Goal: Task Accomplishment & Management: Manage account settings

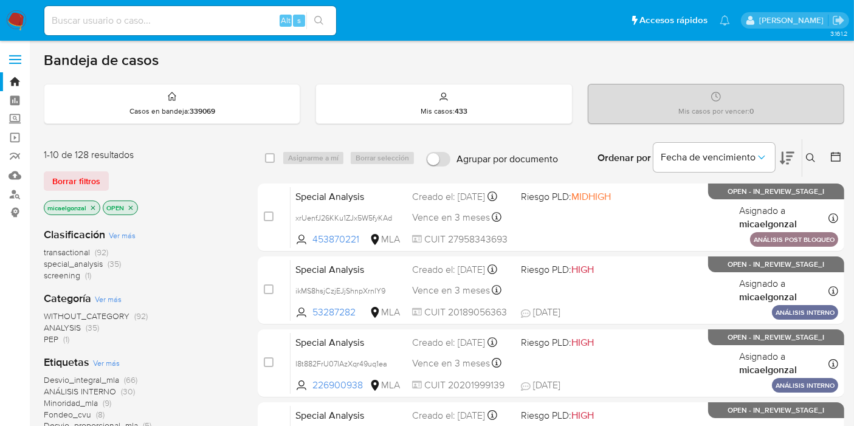
click at [138, 29] on div "Alt s" at bounding box center [190, 20] width 292 height 29
click at [150, 18] on input at bounding box center [190, 21] width 292 height 16
paste input "lYrzC5BqzQ911DEecnoOWu8W"
type input "lYrzC5BqzQ911DEecnoOWu8W"
drag, startPoint x: 333, startPoint y: 18, endPoint x: 305, endPoint y: 25, distance: 28.9
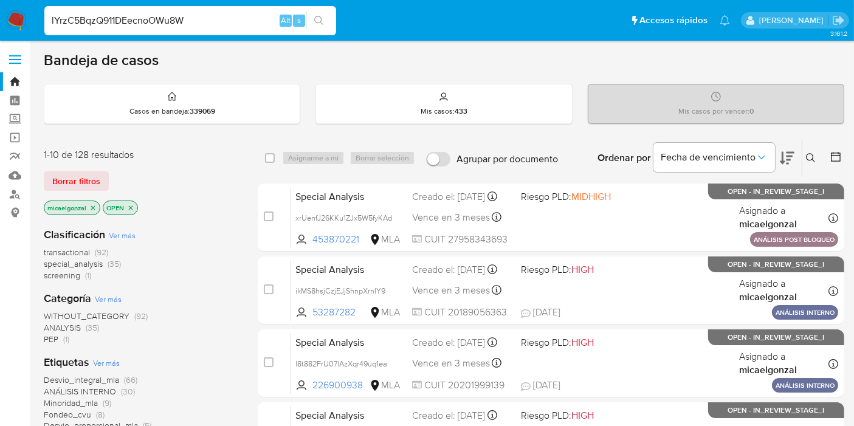
click at [330, 18] on div "lYrzC5BqzQ911DEecnoOWu8W Alt s" at bounding box center [190, 21] width 292 height 34
click at [304, 25] on div "s" at bounding box center [299, 21] width 12 height 12
click at [317, 18] on icon "search-icon" at bounding box center [319, 21] width 10 height 10
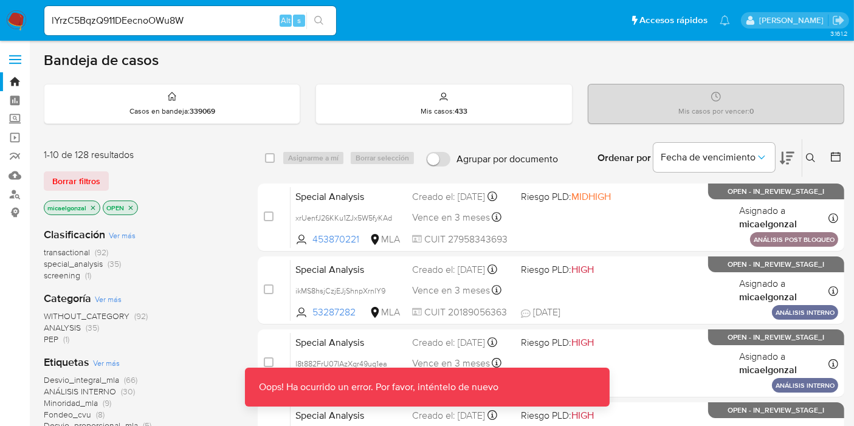
click at [237, 54] on div "Bandeja de casos" at bounding box center [444, 60] width 801 height 18
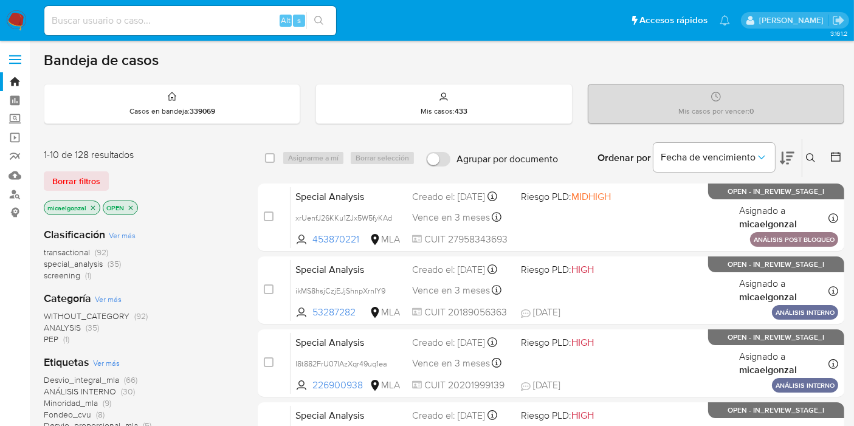
click at [139, 25] on input at bounding box center [190, 21] width 292 height 16
paste input "lYrzC5BqzQ911DEecnoOWu8W"
type input "lYrzC5BqzQ911DEecnoOWu8W"
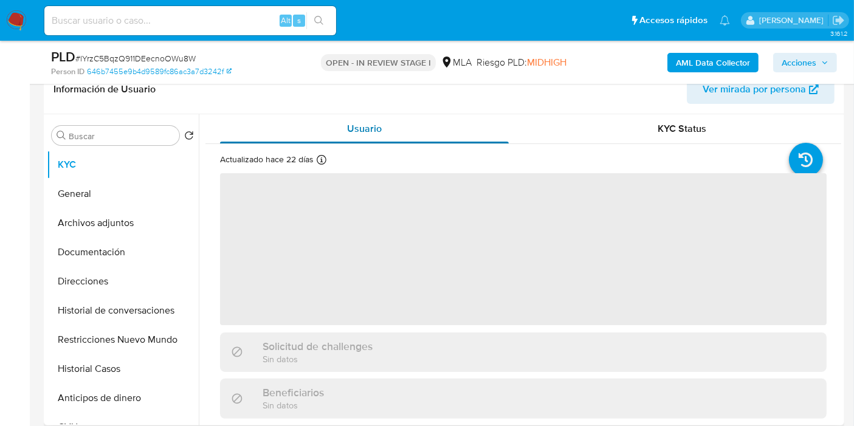
scroll to position [202, 0]
select select "10"
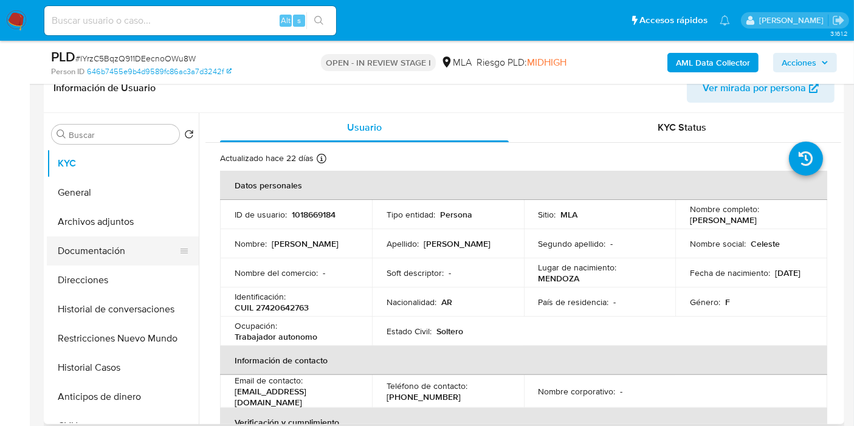
click at [117, 250] on button "Documentación" at bounding box center [118, 250] width 142 height 29
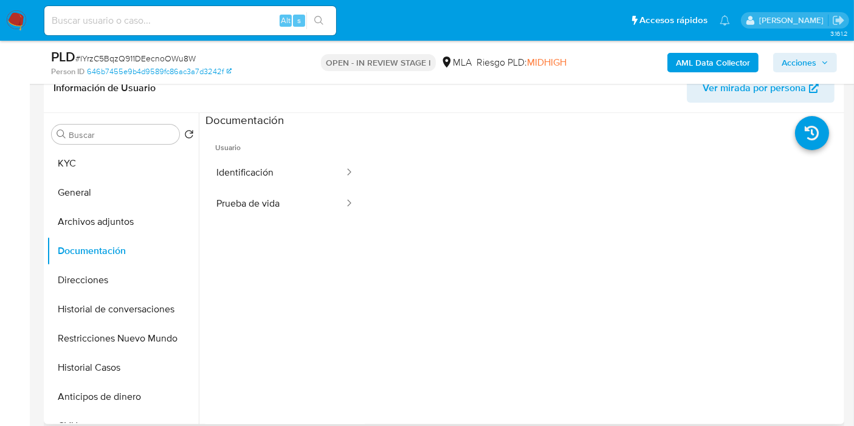
click at [305, 219] on ul "Usuario Identificación Prueba de vida" at bounding box center [284, 303] width 159 height 350
click at [313, 207] on button "Prueba de vida" at bounding box center [275, 203] width 140 height 31
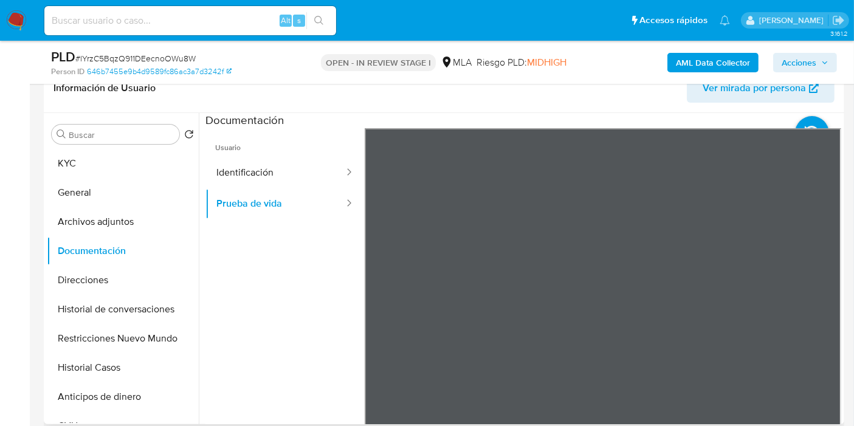
scroll to position [20, 0]
click at [220, 171] on button "Identificación" at bounding box center [275, 172] width 140 height 31
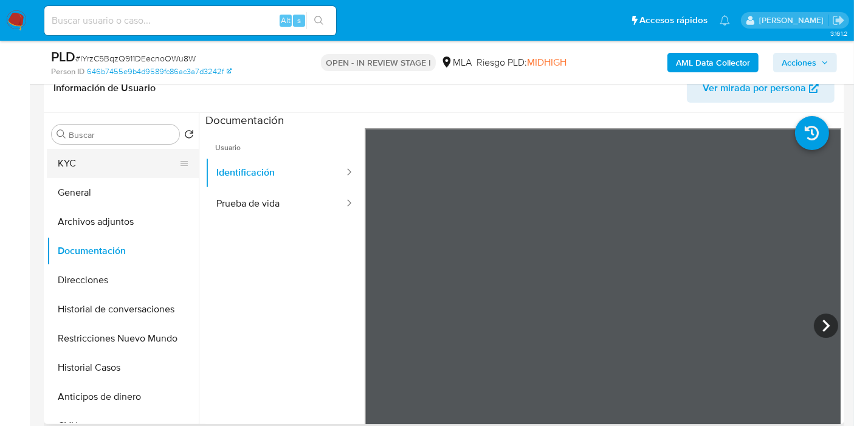
click at [108, 173] on button "KYC" at bounding box center [118, 163] width 142 height 29
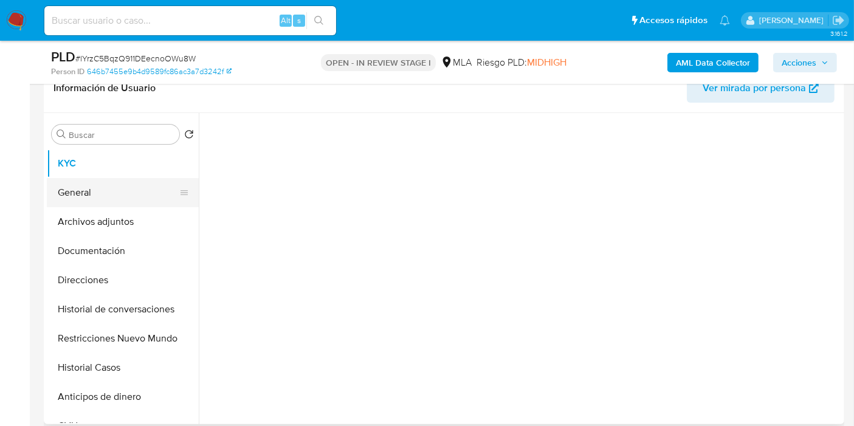
click at [94, 183] on button "General" at bounding box center [118, 192] width 142 height 29
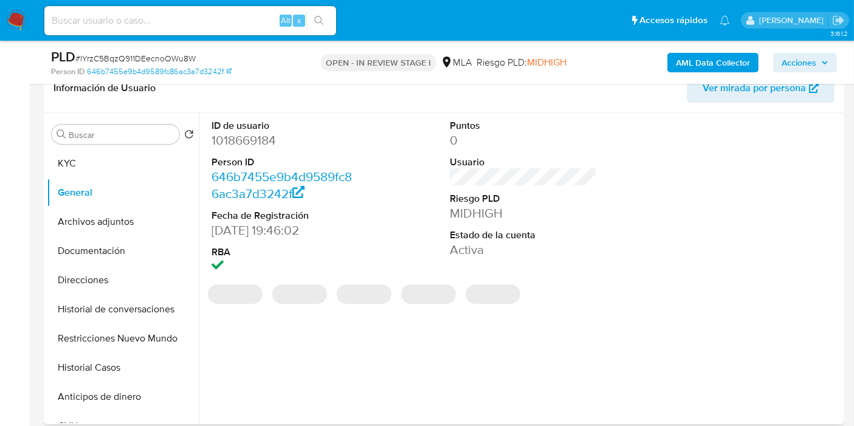
click at [248, 138] on dd "1018669184" at bounding box center [285, 140] width 147 height 17
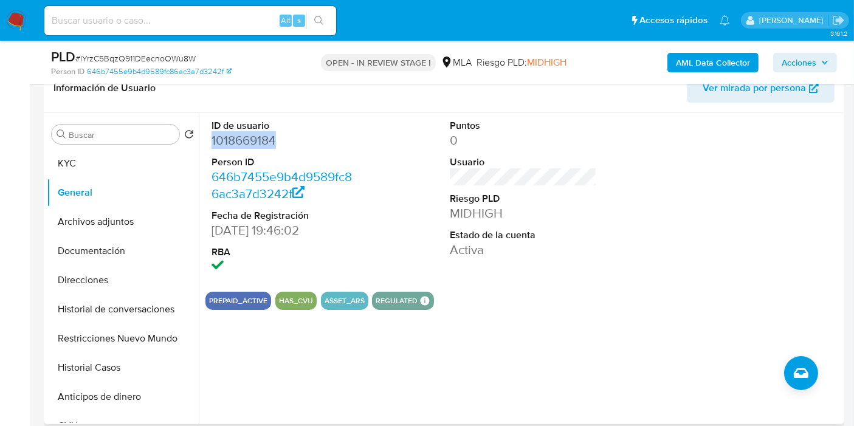
copy dd "1018669184"
click at [107, 151] on button "KYC" at bounding box center [118, 163] width 142 height 29
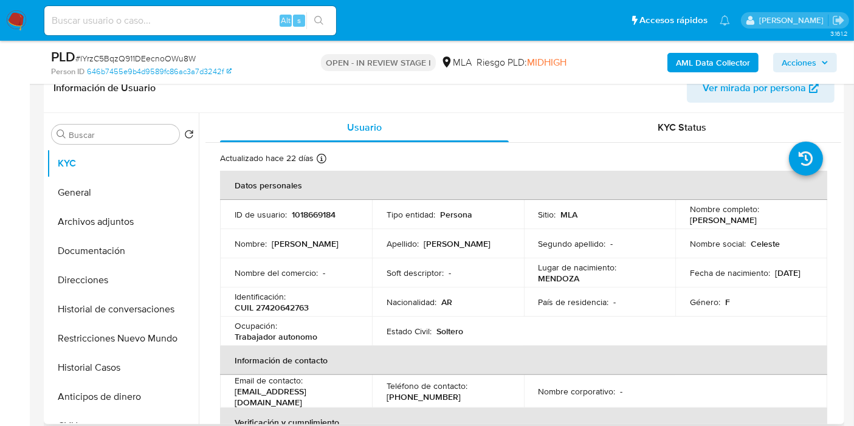
drag, startPoint x: 804, startPoint y: 223, endPoint x: 685, endPoint y: 221, distance: 118.6
click at [685, 221] on td "Nombre completo : Celeste Gimena Campero Diaz" at bounding box center [751, 214] width 152 height 29
copy p "[PERSON_NAME]"
click at [118, 279] on button "Direcciones" at bounding box center [118, 280] width 142 height 29
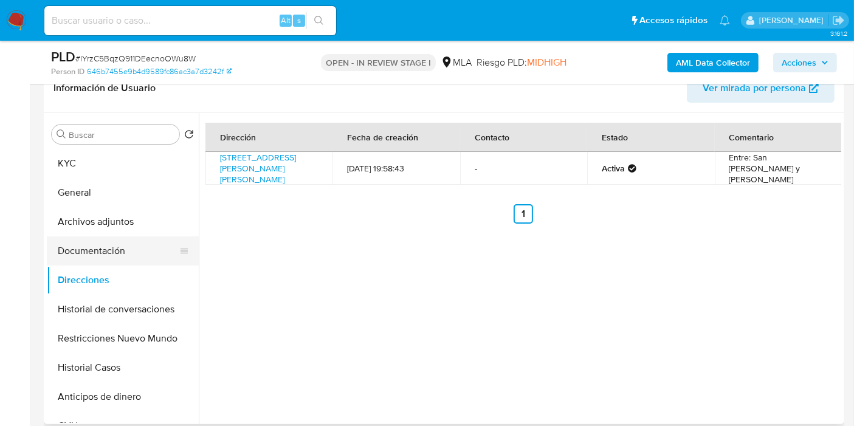
click at [75, 237] on button "Documentación" at bounding box center [118, 250] width 142 height 29
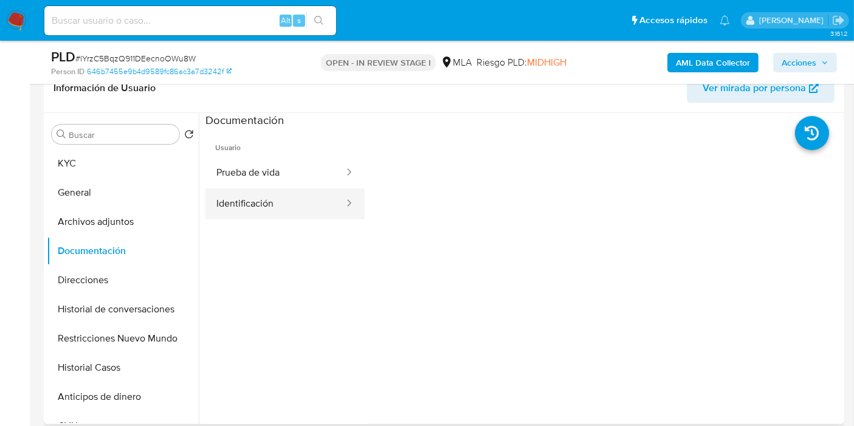
click at [247, 203] on button "Identificación" at bounding box center [275, 203] width 140 height 31
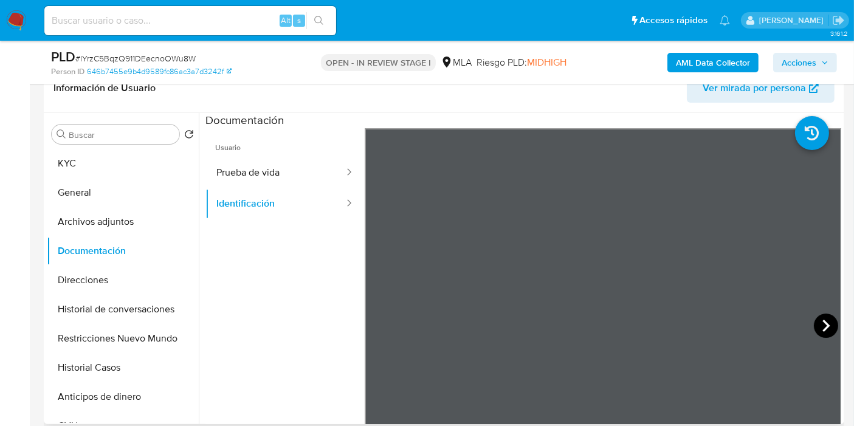
scroll to position [349, 0]
click at [814, 320] on icon at bounding box center [826, 326] width 24 height 24
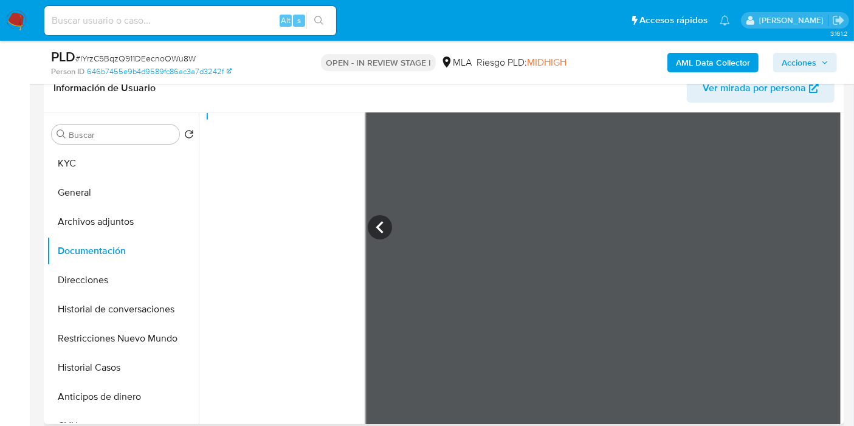
scroll to position [102, 0]
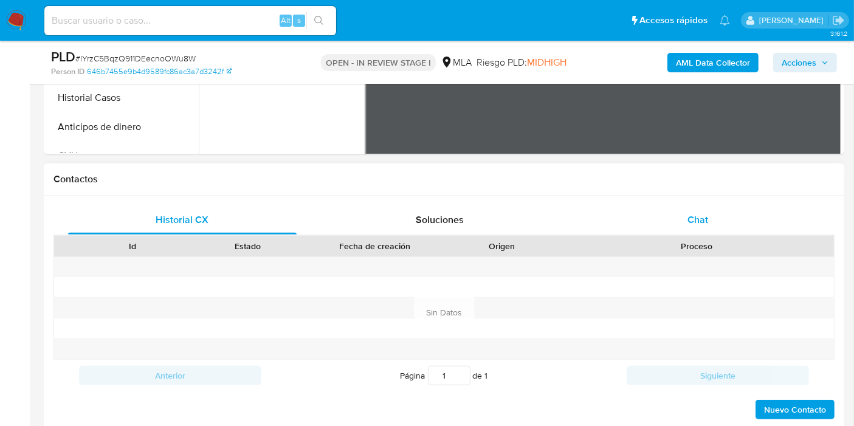
click at [699, 219] on span "Chat" at bounding box center [698, 220] width 21 height 14
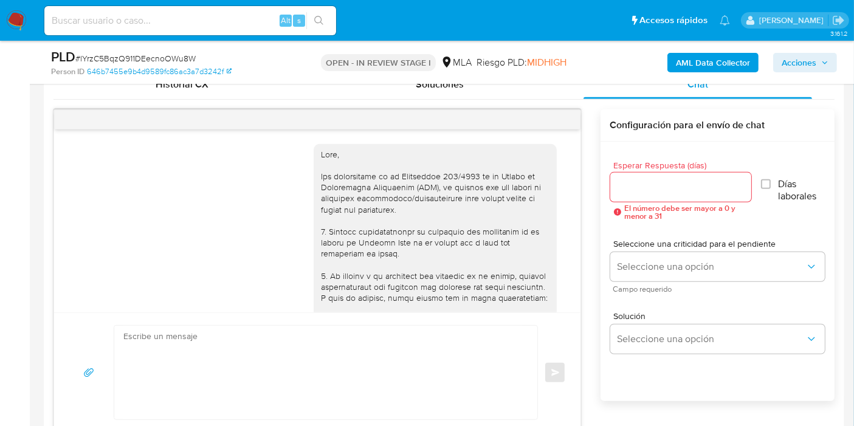
scroll to position [774, 0]
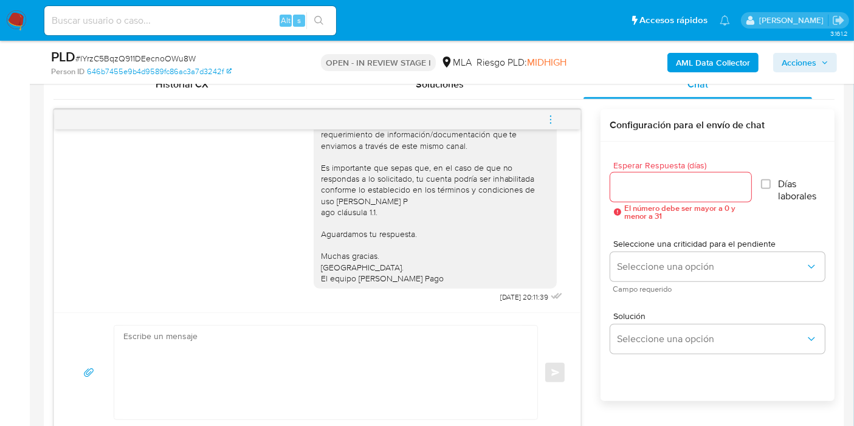
click at [550, 116] on icon "menu-action" at bounding box center [550, 116] width 1 height 1
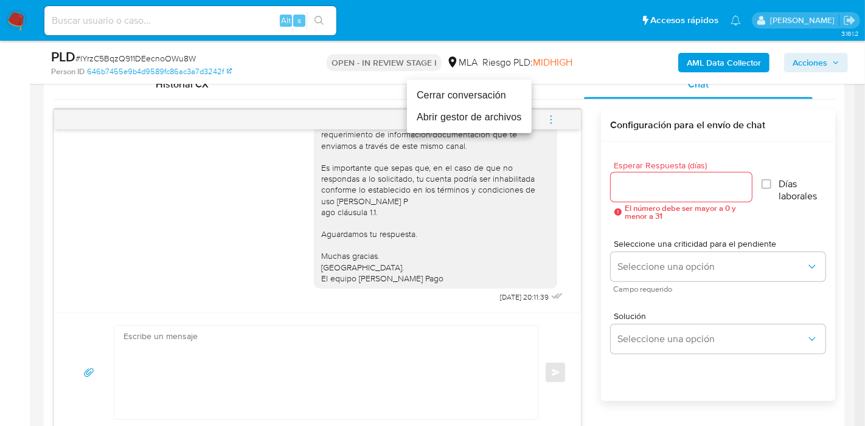
click at [482, 97] on li "Cerrar conversación" at bounding box center [469, 96] width 125 height 22
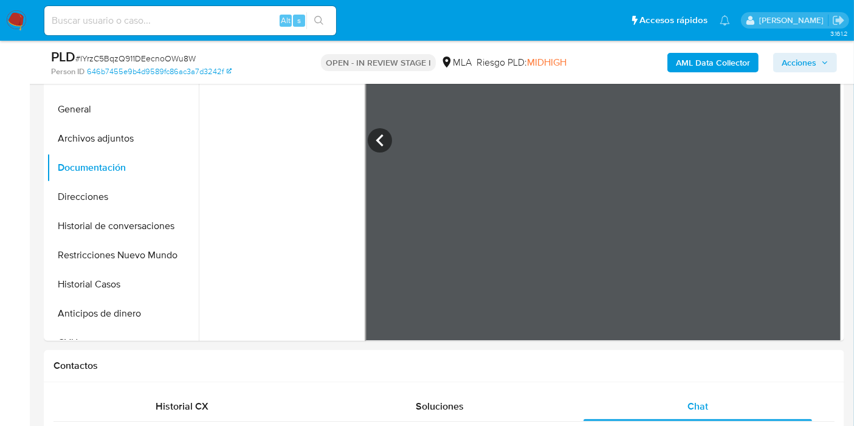
scroll to position [35, 0]
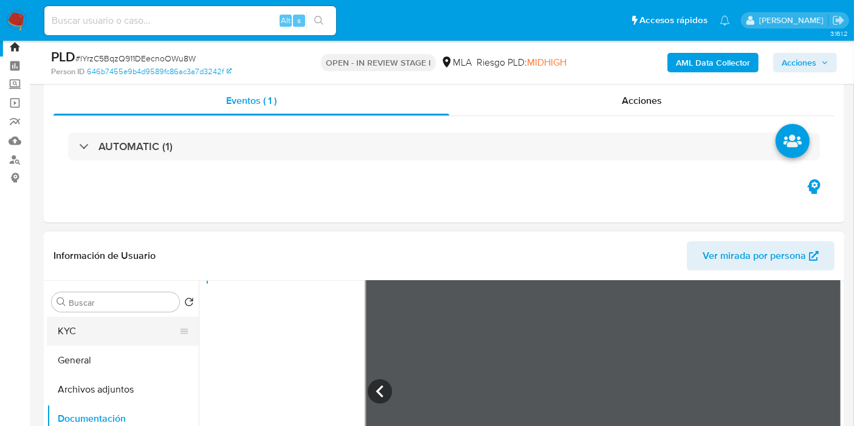
click at [134, 343] on button "KYC" at bounding box center [118, 331] width 142 height 29
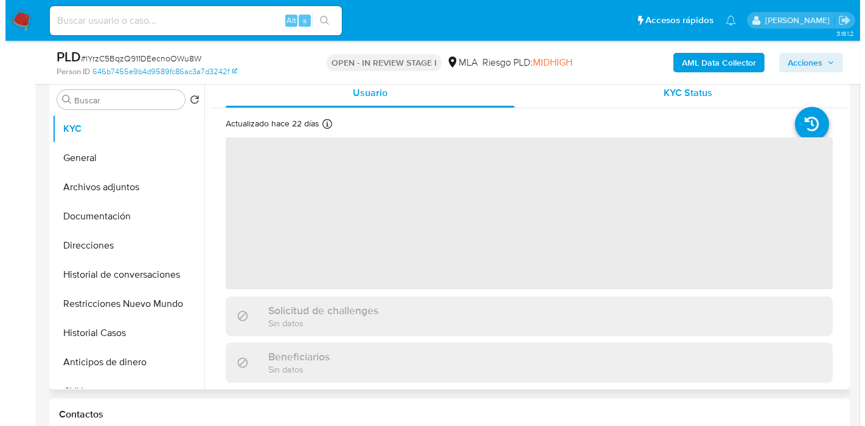
scroll to position [238, 0]
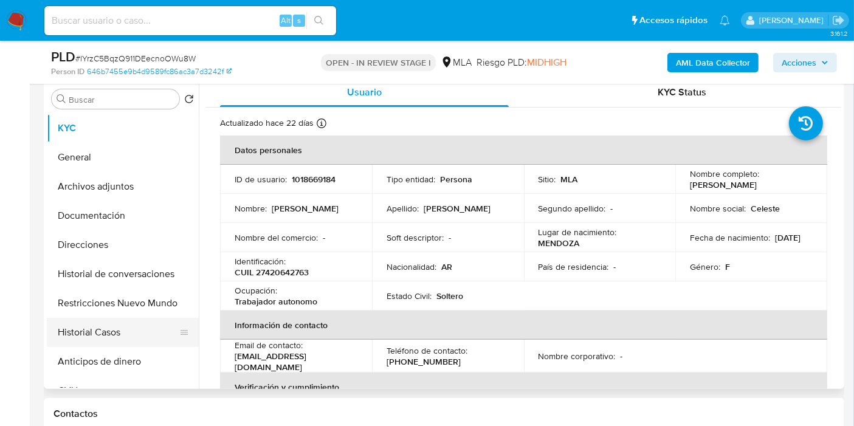
click at [139, 328] on button "Historial Casos" at bounding box center [118, 332] width 142 height 29
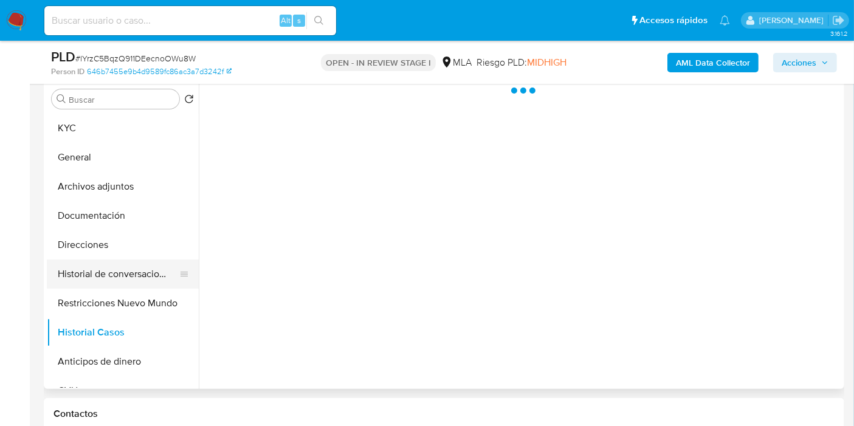
click at [158, 269] on button "Historial de conversaciones" at bounding box center [118, 274] width 142 height 29
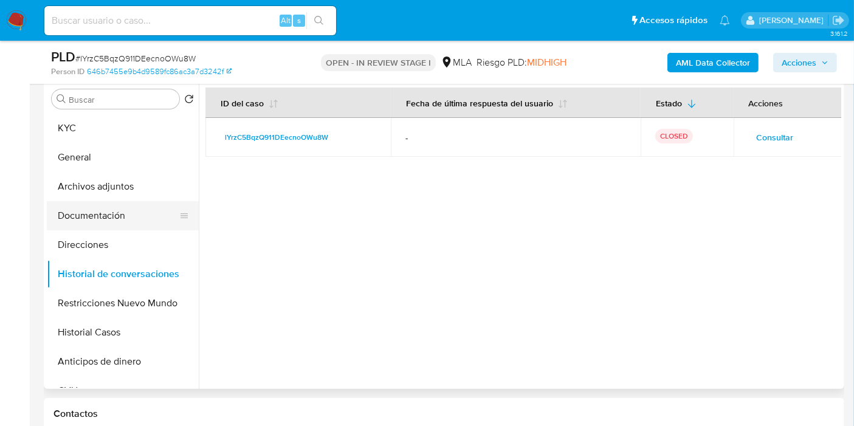
click at [120, 204] on ul "KYC General Archivos adjuntos Documentación Direcciones Historial de conversaci…" at bounding box center [123, 251] width 152 height 274
click at [134, 182] on button "Archivos adjuntos" at bounding box center [118, 186] width 142 height 29
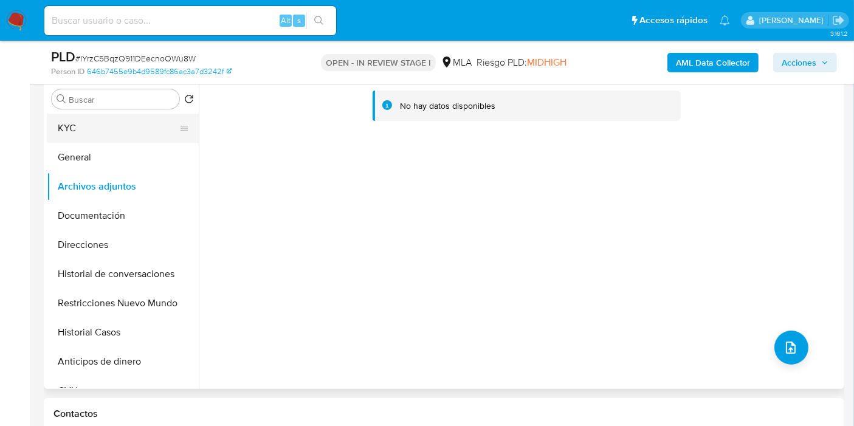
click at [142, 126] on button "KYC" at bounding box center [118, 128] width 142 height 29
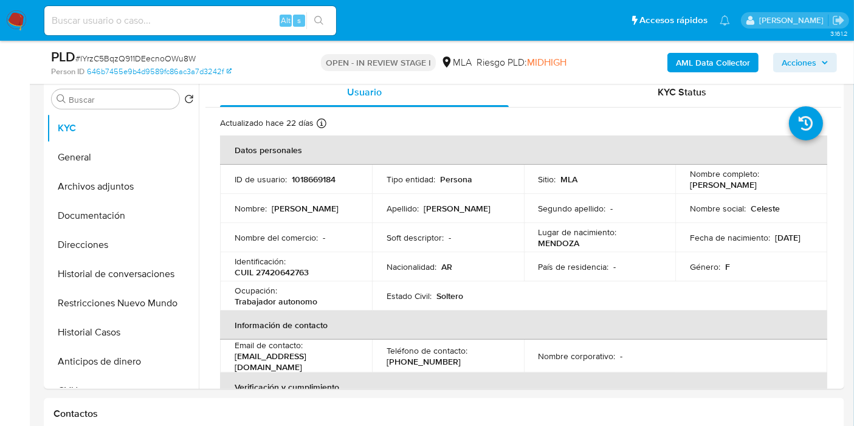
click at [722, 66] on b "AML Data Collector" at bounding box center [713, 62] width 74 height 19
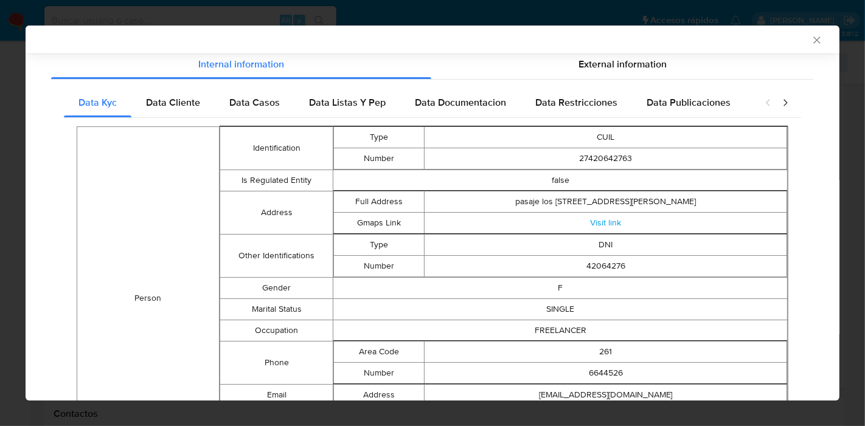
scroll to position [128, 0]
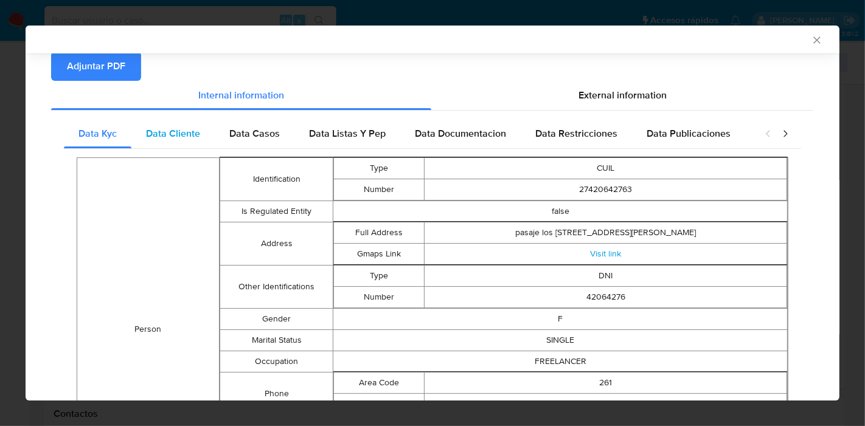
click at [202, 122] on div "Data Cliente" at bounding box center [172, 133] width 83 height 29
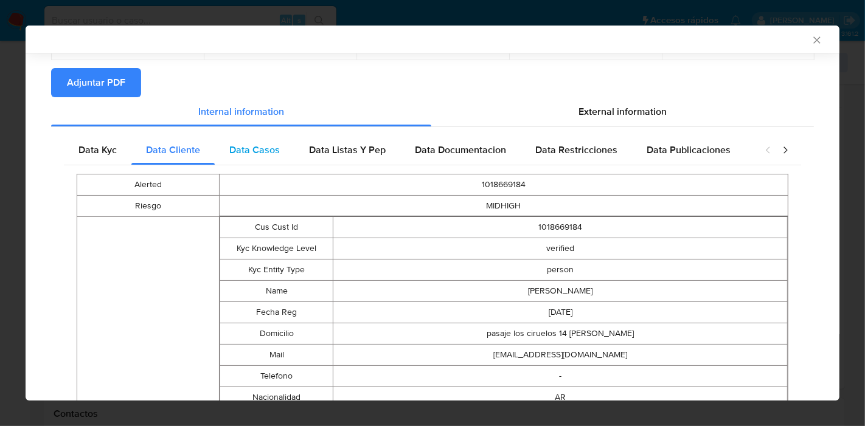
click at [276, 164] on div "Data Casos" at bounding box center [255, 150] width 80 height 29
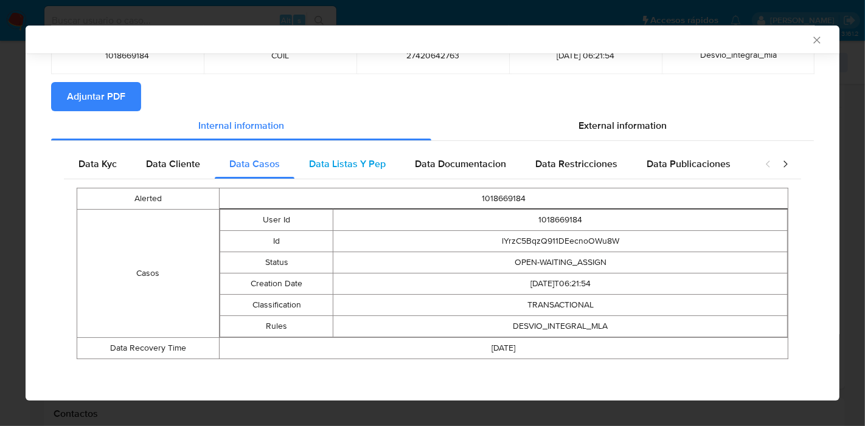
click at [337, 169] on span "Data Listas Y Pep" at bounding box center [347, 164] width 77 height 14
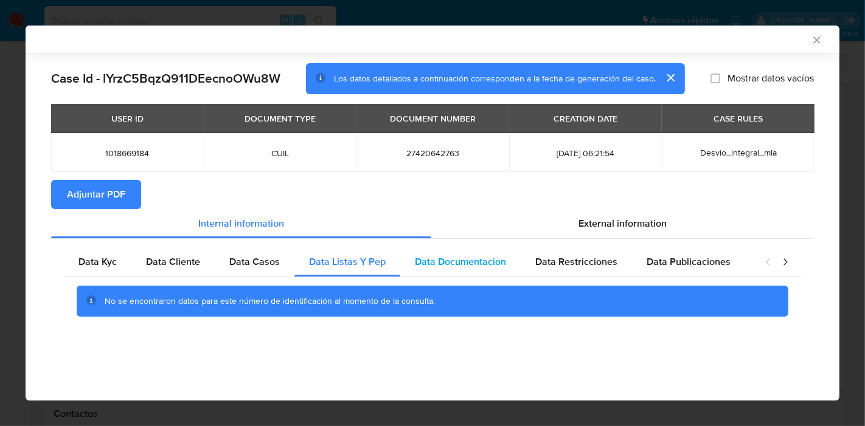
click at [458, 247] on div "Data Documentacion" at bounding box center [460, 261] width 120 height 29
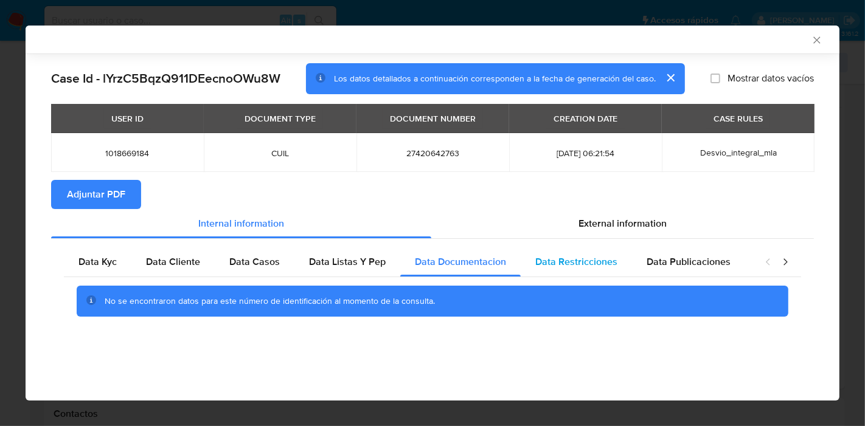
click at [572, 264] on span "Data Restricciones" at bounding box center [576, 262] width 82 height 14
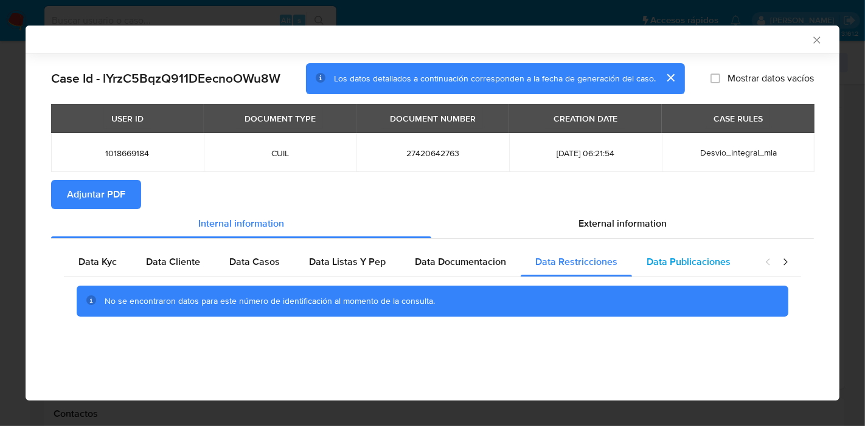
click at [672, 267] on span "Data Publicaciones" at bounding box center [688, 262] width 84 height 14
drag, startPoint x: 785, startPoint y: 264, endPoint x: 757, endPoint y: 263, distance: 28.0
click at [785, 263] on icon "closure-recommendation-modal" at bounding box center [785, 261] width 4 height 7
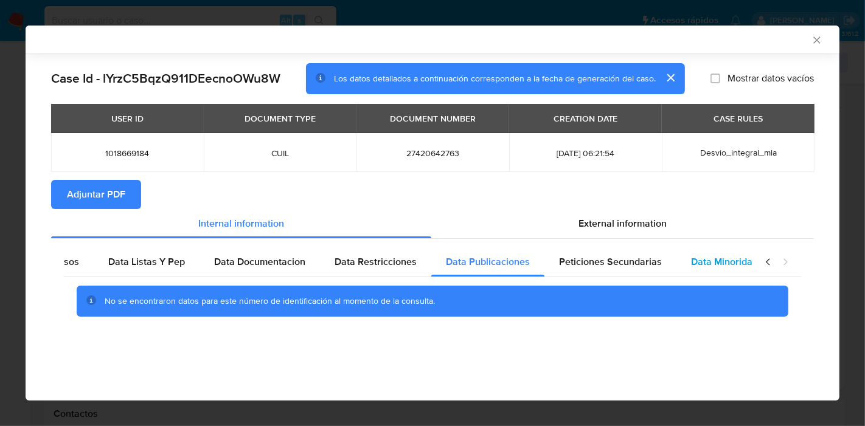
scroll to position [0, 213]
click at [663, 274] on div "Data Minoridad" at bounding box center [711, 261] width 96 height 29
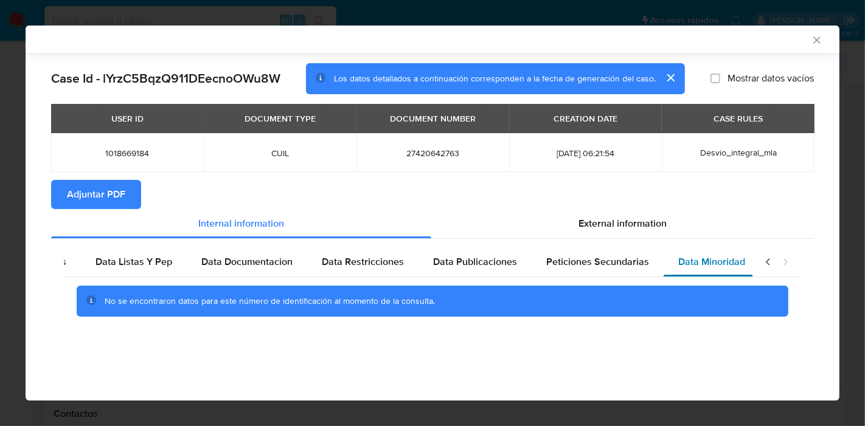
drag, startPoint x: 632, startPoint y: 266, endPoint x: 734, endPoint y: 252, distance: 103.7
click at [632, 264] on span "Peticiones Secundarias" at bounding box center [597, 262] width 103 height 14
click at [766, 266] on icon "closure-recommendation-modal" at bounding box center [768, 262] width 12 height 12
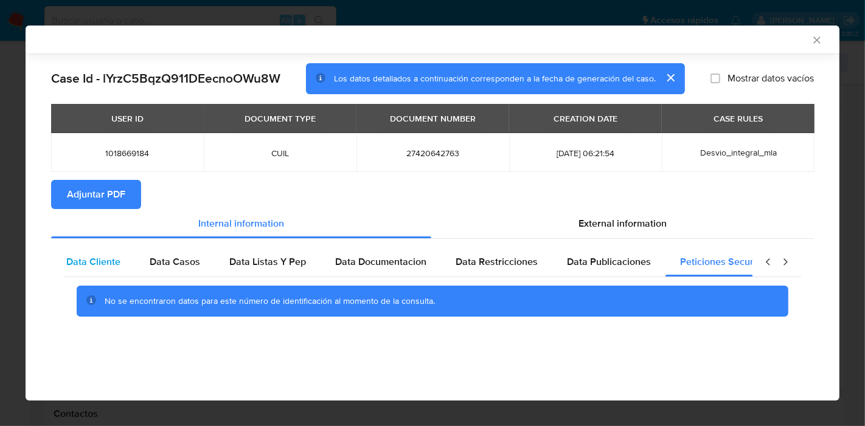
scroll to position [0, 0]
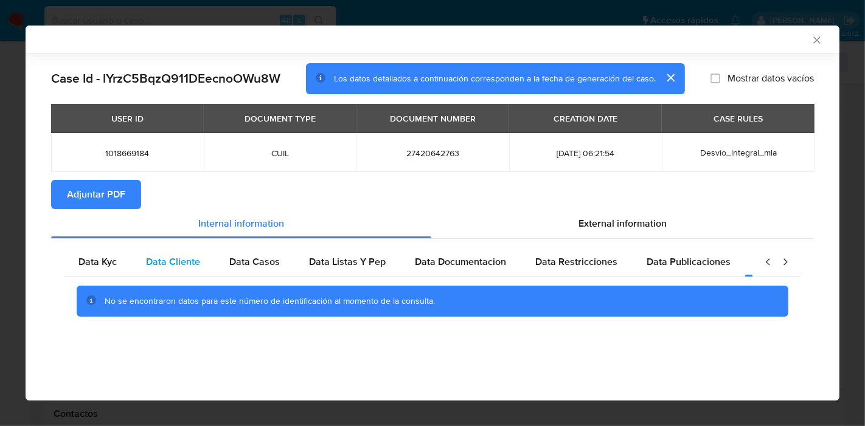
click at [132, 260] on div "Data Cliente" at bounding box center [172, 261] width 83 height 29
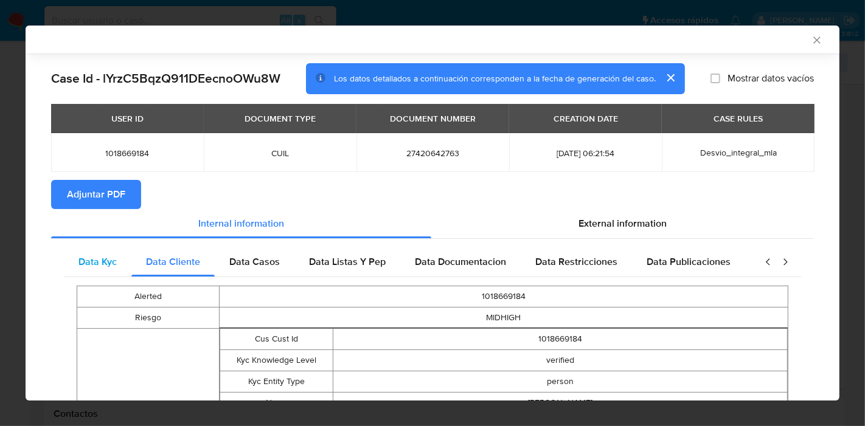
drag, startPoint x: 118, startPoint y: 260, endPoint x: 411, endPoint y: 229, distance: 294.7
click at [120, 260] on div "Data Kyc" at bounding box center [97, 261] width 67 height 29
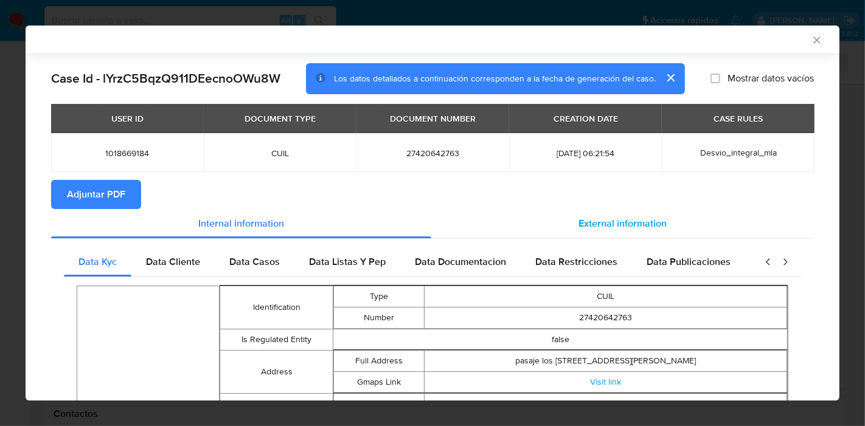
click at [705, 215] on div "External information" at bounding box center [622, 223] width 382 height 29
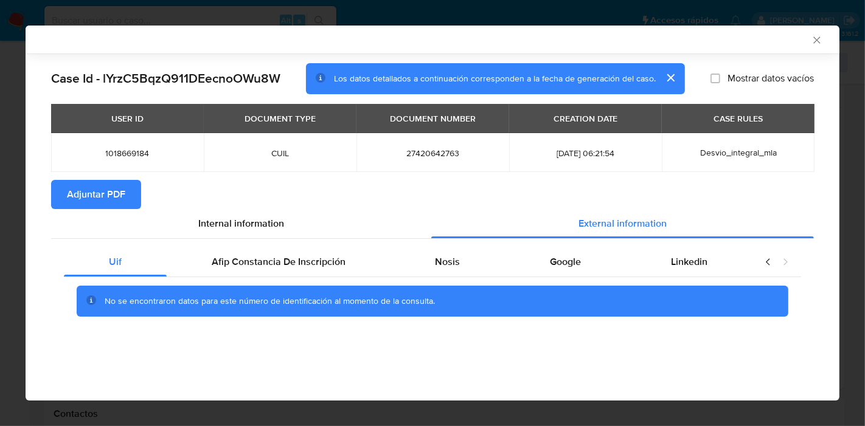
drag, startPoint x: 309, startPoint y: 252, endPoint x: 337, endPoint y: 246, distance: 28.6
click at [311, 250] on div "Afip Constancia De Inscripción" at bounding box center [279, 261] width 224 height 29
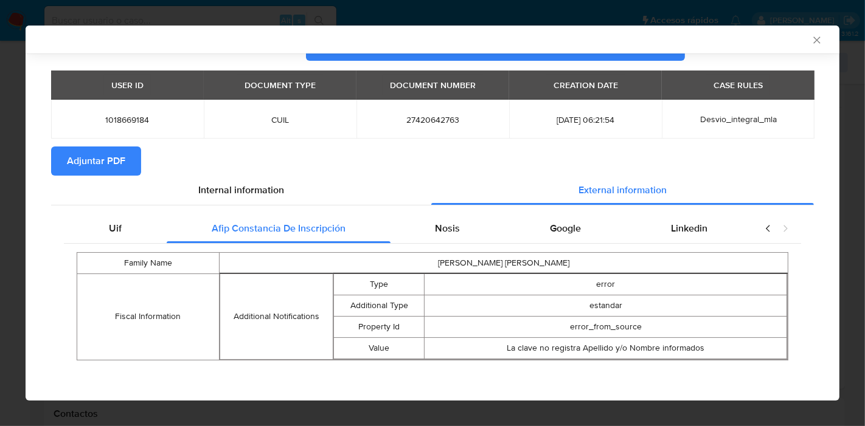
scroll to position [35, 0]
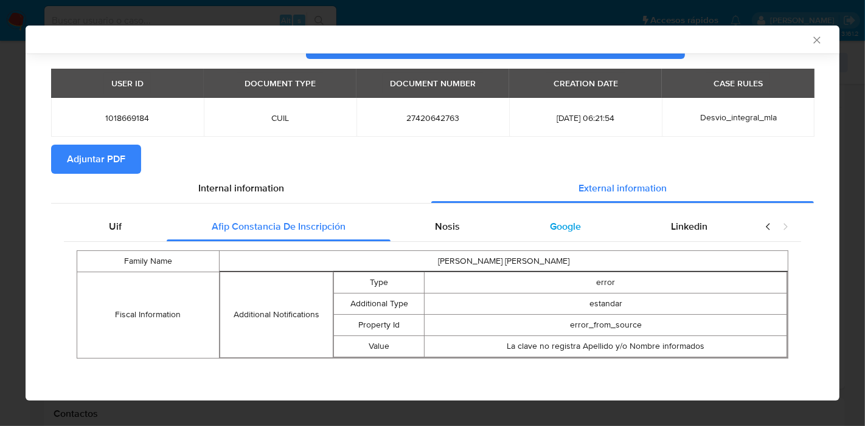
drag, startPoint x: 482, startPoint y: 230, endPoint x: 592, endPoint y: 229, distance: 109.4
click at [485, 228] on div "Nosis" at bounding box center [447, 226] width 115 height 29
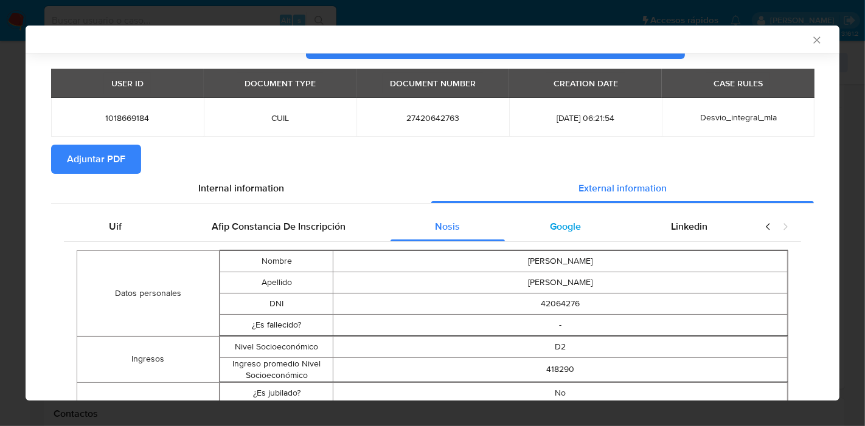
click at [584, 226] on div "Google" at bounding box center [565, 226] width 121 height 29
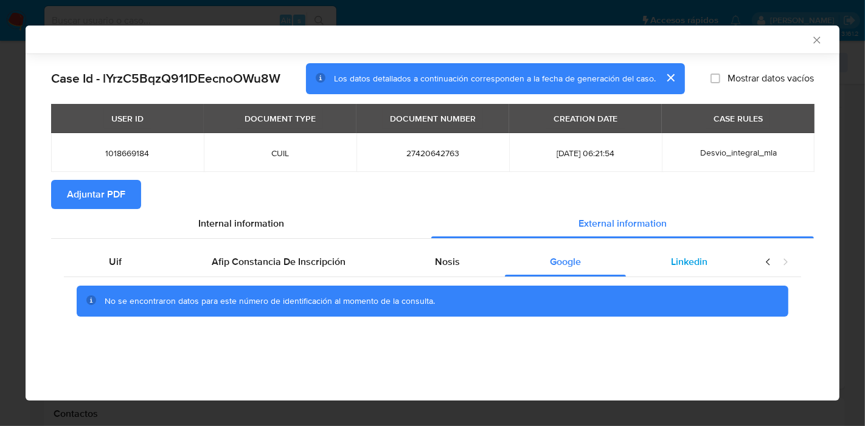
click at [665, 266] on div "Linkedin" at bounding box center [689, 261] width 126 height 29
click at [513, 276] on div "Google" at bounding box center [565, 261] width 121 height 29
click at [462, 264] on div "Nosis" at bounding box center [447, 261] width 115 height 29
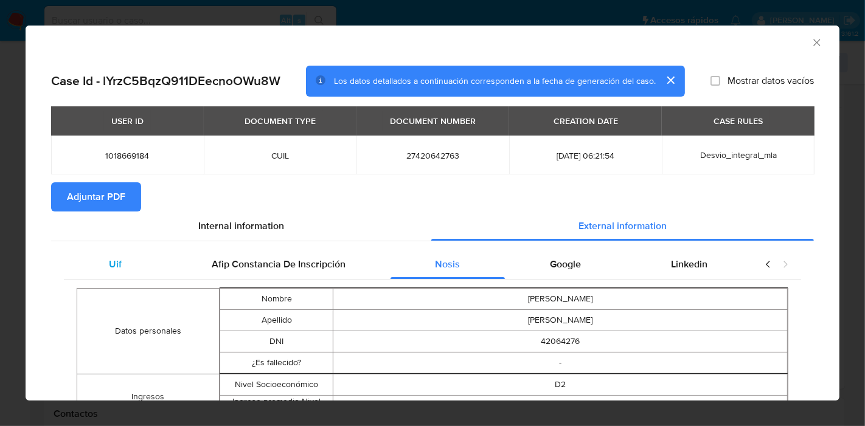
click at [159, 272] on div "Uif" at bounding box center [115, 264] width 103 height 29
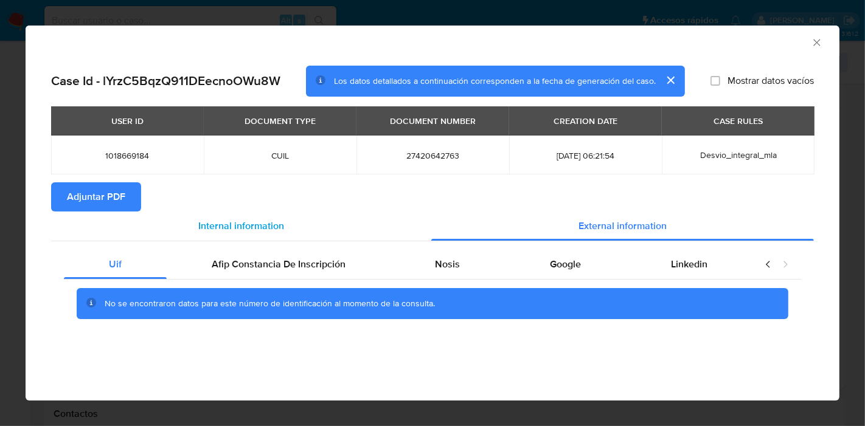
click at [192, 227] on div "Internal information" at bounding box center [241, 226] width 380 height 29
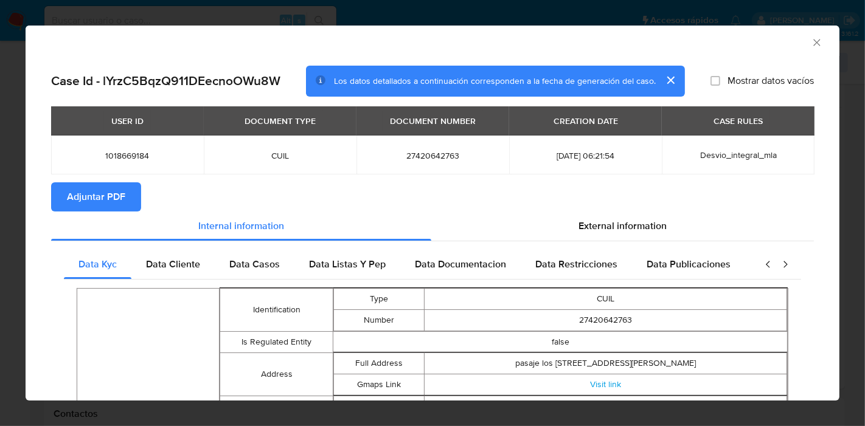
click at [116, 179] on div "USER ID DOCUMENT TYPE DOCUMENT NUMBER CREATION DATE CASE RULES 1018669184 CUIL …" at bounding box center [432, 144] width 762 height 76
click at [117, 193] on span "Adjuntar PDF" at bounding box center [96, 197] width 58 height 27
click at [810, 39] on icon "Cerrar ventana" at bounding box center [816, 42] width 12 height 12
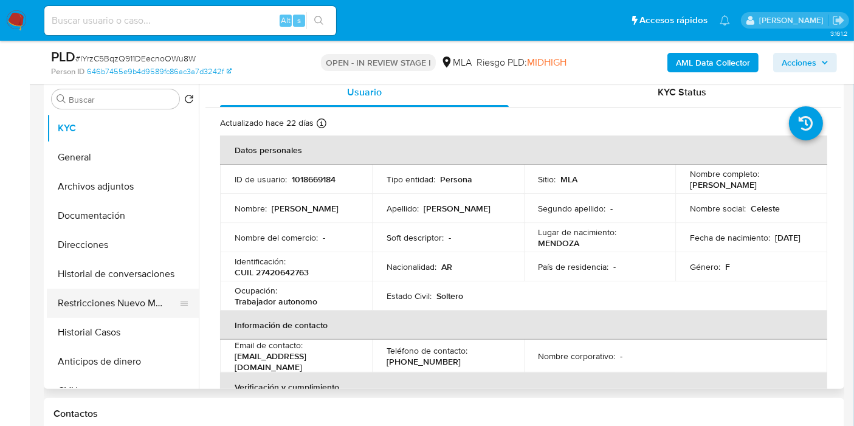
drag, startPoint x: 111, startPoint y: 329, endPoint x: 120, endPoint y: 305, distance: 26.0
click at [113, 325] on button "Historial Casos" at bounding box center [123, 332] width 152 height 29
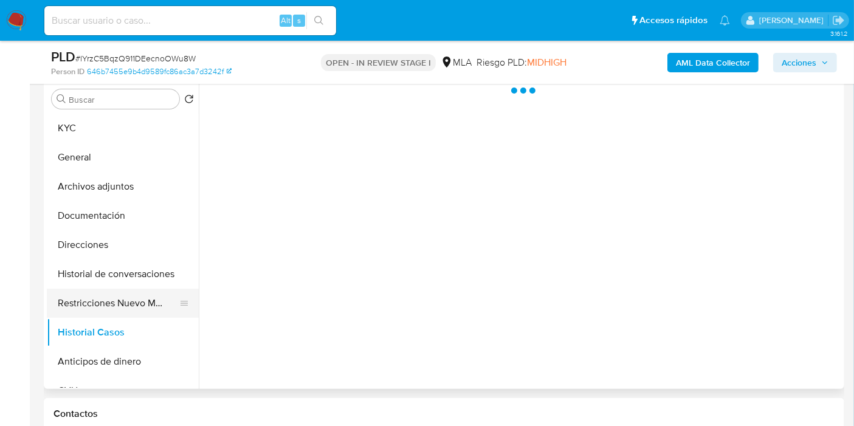
click at [122, 303] on button "Restricciones Nuevo Mundo" at bounding box center [118, 303] width 142 height 29
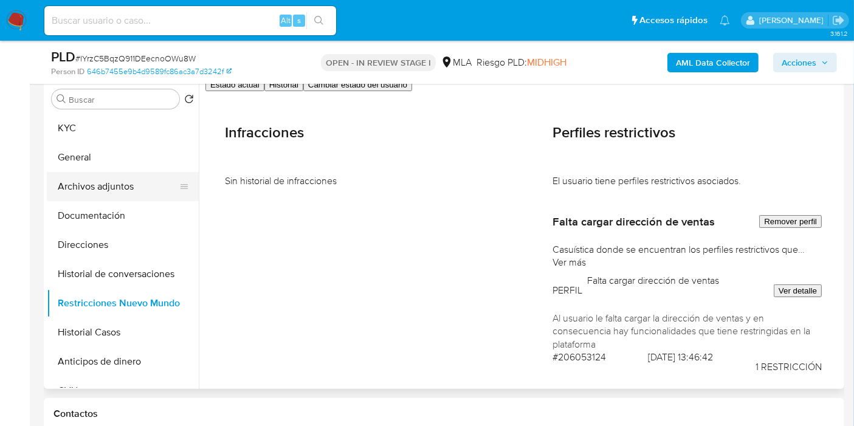
click at [119, 199] on button "Archivos adjuntos" at bounding box center [118, 186] width 142 height 29
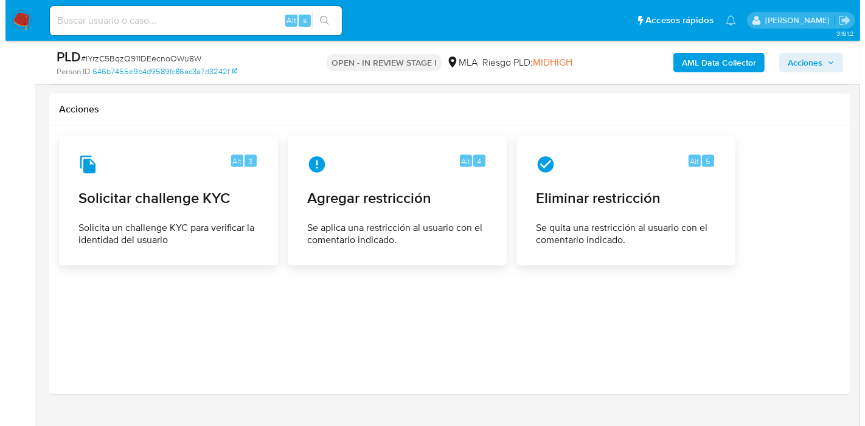
scroll to position [1891, 0]
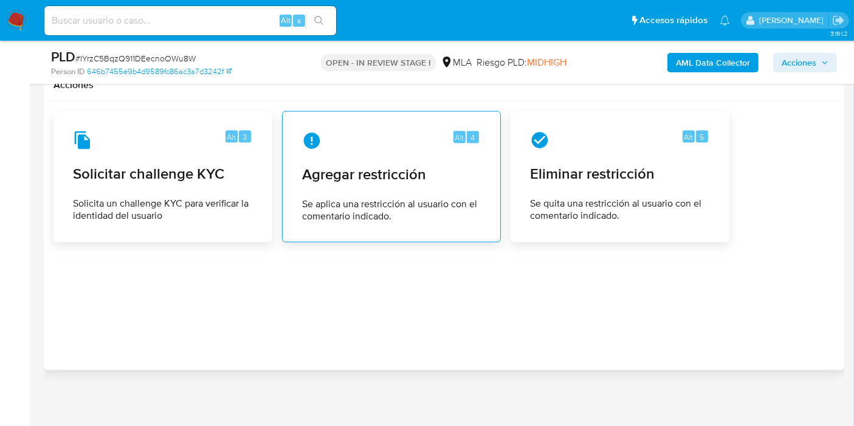
click at [412, 175] on span "Agregar restricción" at bounding box center [391, 174] width 179 height 18
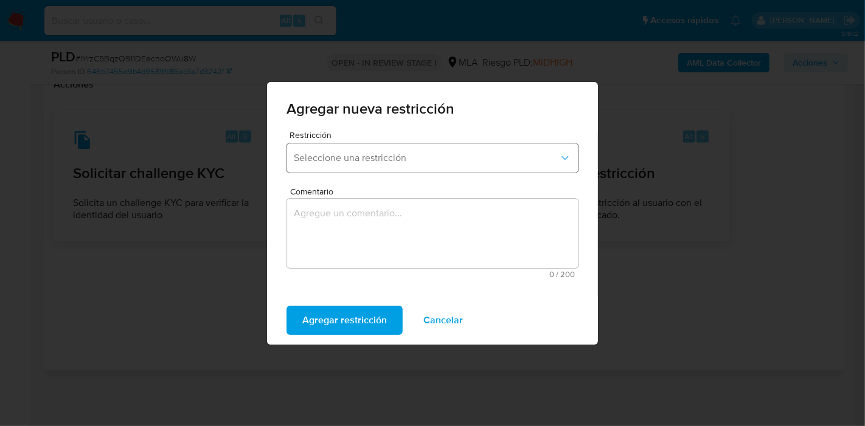
click at [373, 157] on span "Seleccione una restricción" at bounding box center [426, 158] width 265 height 12
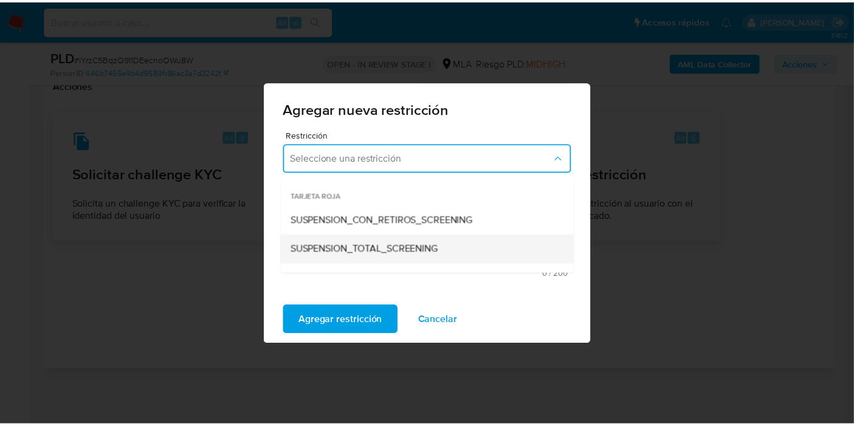
scroll to position [135, 0]
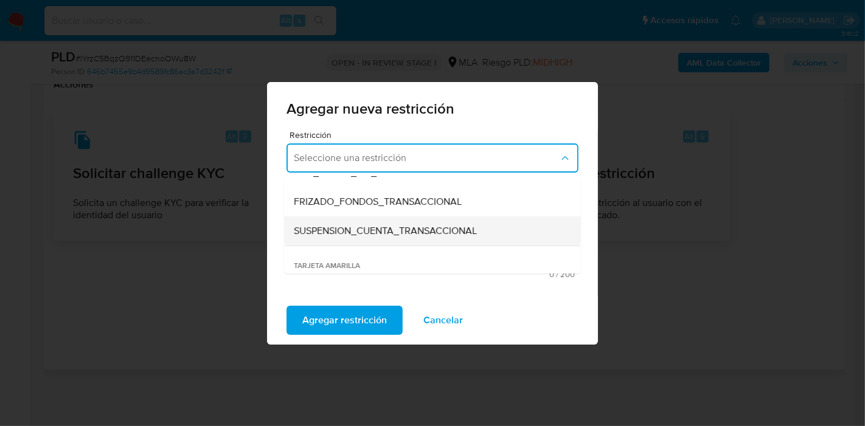
click at [369, 232] on span "SUSPENSION_CUENTA_TRANSACCIONAL" at bounding box center [385, 231] width 183 height 12
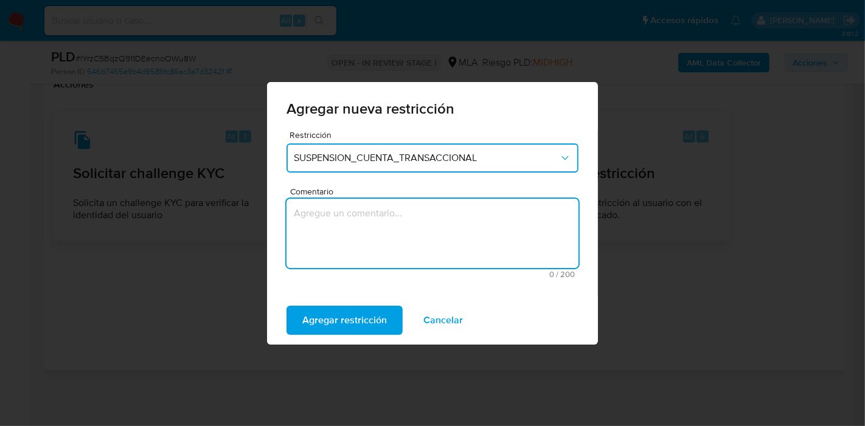
click at [369, 233] on textarea "Comentario" at bounding box center [432, 233] width 292 height 69
type textarea "AML"
click at [357, 309] on span "Agregar restricción" at bounding box center [344, 320] width 85 height 27
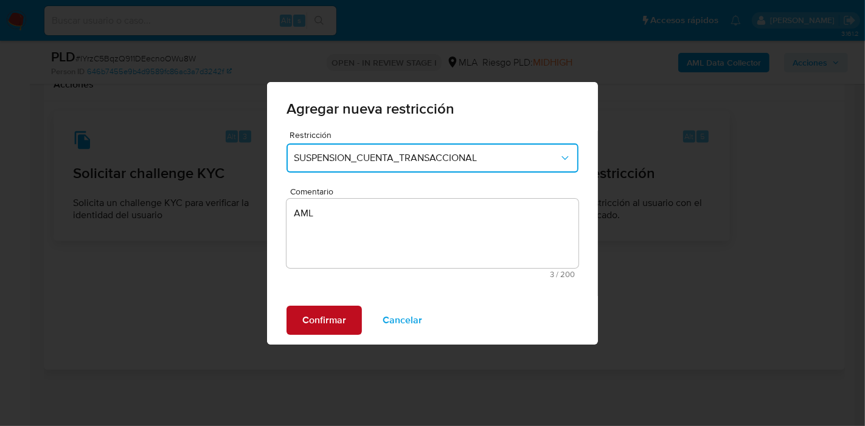
click at [357, 309] on button "Confirmar" at bounding box center [323, 320] width 75 height 29
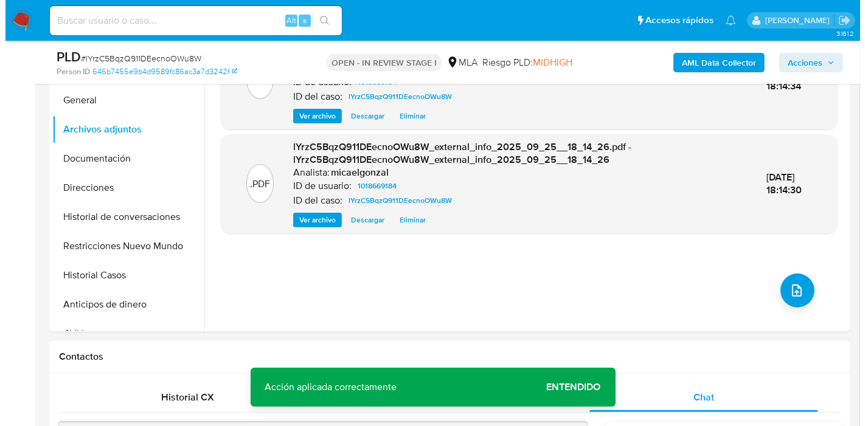
scroll to position [202, 0]
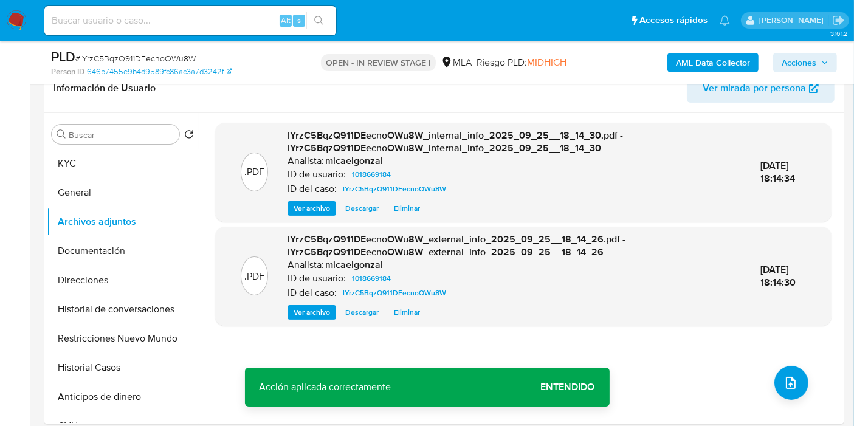
click at [69, 258] on button "Documentación" at bounding box center [123, 250] width 152 height 29
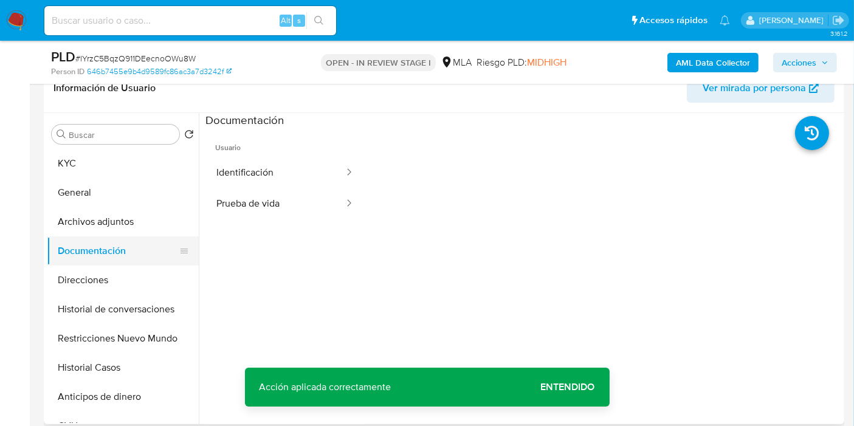
click at [102, 240] on button "Documentación" at bounding box center [118, 250] width 142 height 29
click at [128, 223] on button "Archivos adjuntos" at bounding box center [118, 221] width 142 height 29
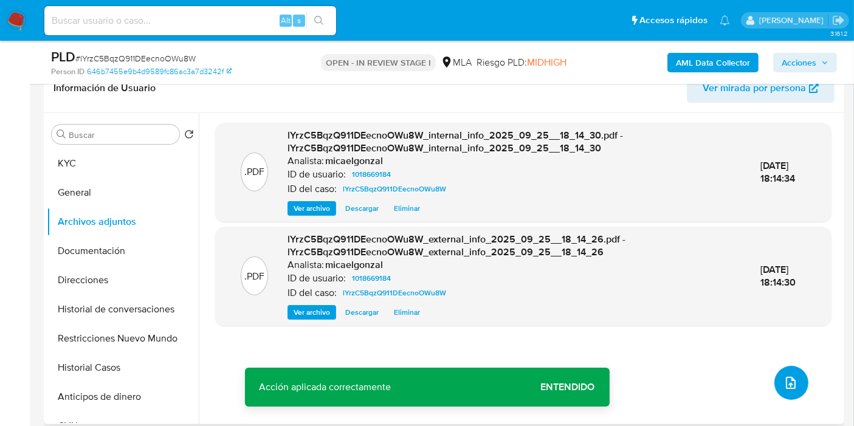
click at [781, 369] on button "upload-file" at bounding box center [792, 383] width 34 height 34
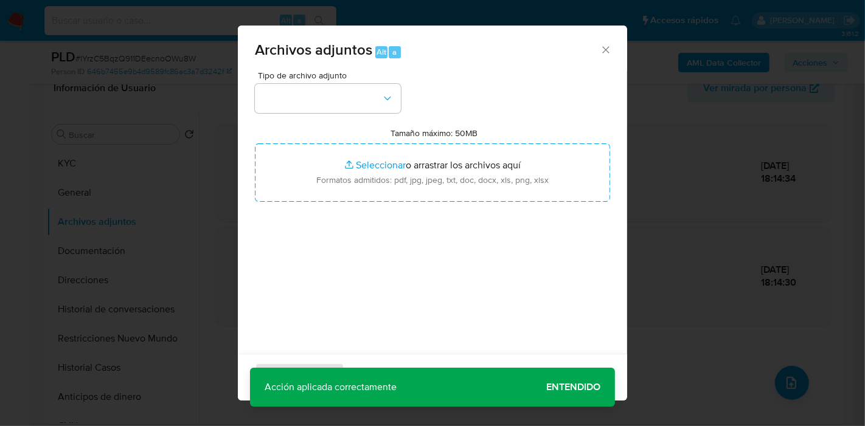
click at [365, 118] on div "Tipo de archivo adjunto Tamaño máximo: 50MB Seleccionar archivos Seleccionar o …" at bounding box center [432, 214] width 355 height 287
click at [384, 102] on icon "button" at bounding box center [387, 98] width 12 height 12
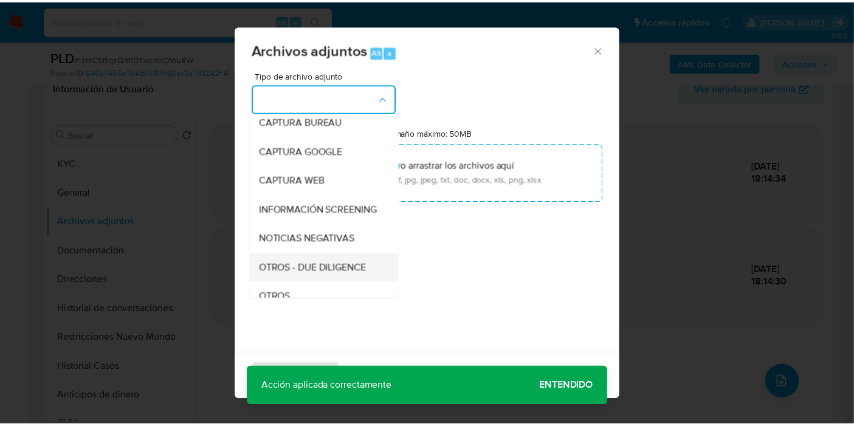
scroll to position [135, 0]
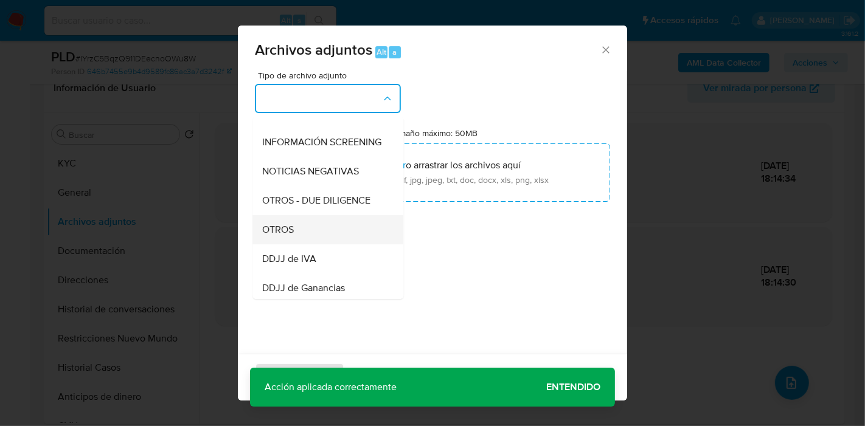
click at [336, 244] on div "OTROS" at bounding box center [324, 229] width 124 height 29
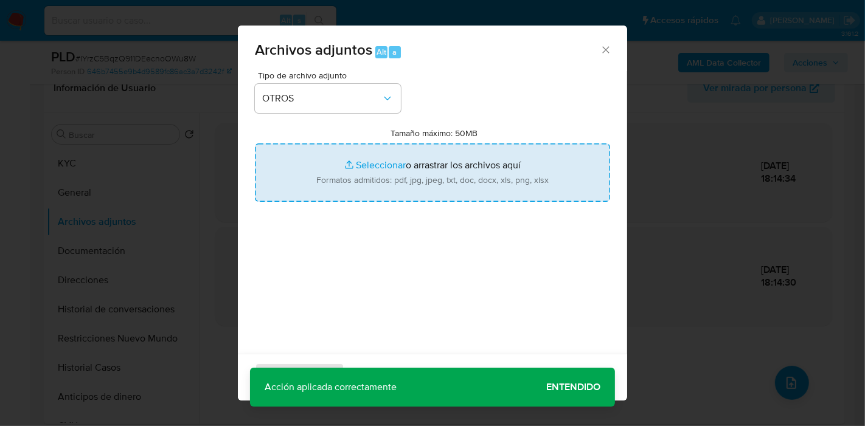
click at [368, 193] on input "Tamaño máximo: 50MB Seleccionar archivos" at bounding box center [432, 172] width 355 height 58
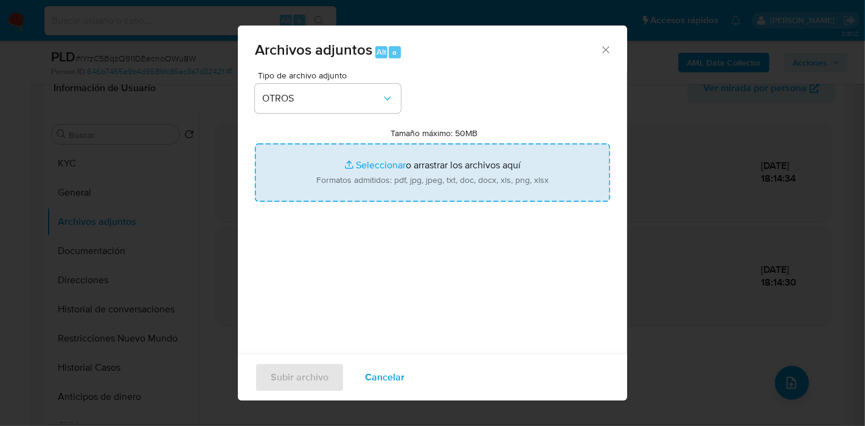
type input "C:\fakepath\Certificacion Negativa - Celeste Gimena Campero Diaz.pdf"
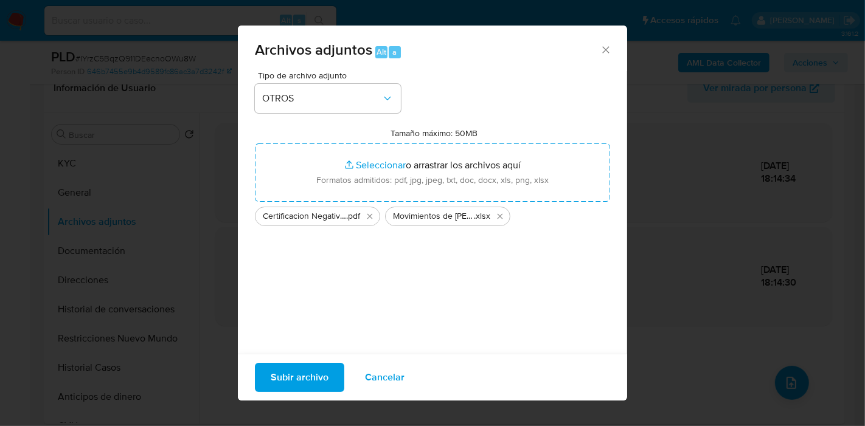
drag, startPoint x: 368, startPoint y: 193, endPoint x: 300, endPoint y: 286, distance: 115.6
click at [300, 286] on div "Tipo de archivo adjunto OTROS Tamaño máximo: 50MB Seleccionar archivos Seleccio…" at bounding box center [432, 214] width 355 height 287
click at [309, 378] on span "Subir archivo" at bounding box center [300, 377] width 58 height 27
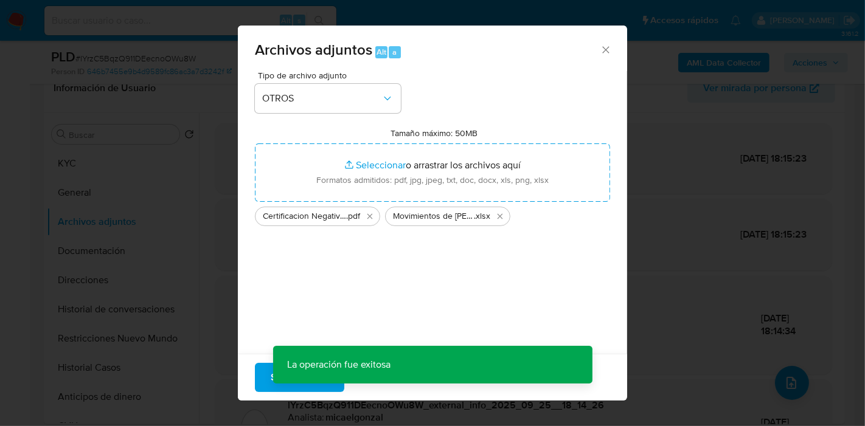
click at [42, 362] on div "Archivos adjuntos Alt a Tipo de archivo adjunto OTROS Tamaño máximo: 50MB Selec…" at bounding box center [432, 213] width 865 height 426
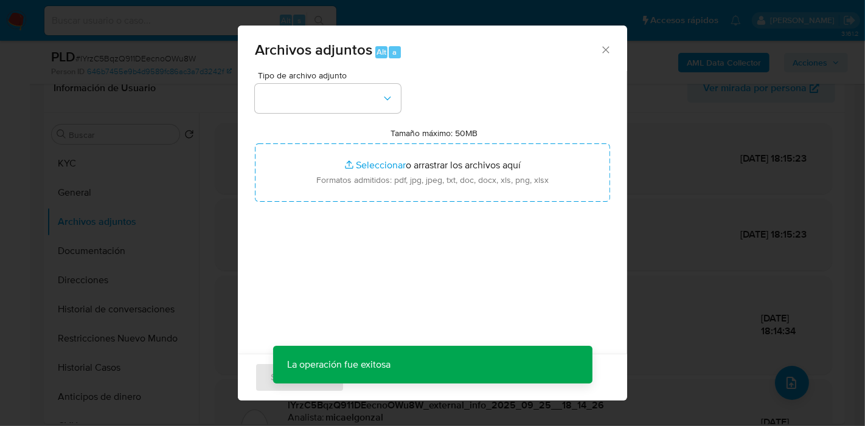
click at [49, 371] on div "Archivos adjuntos Alt a Tipo de archivo adjunto Tamaño máximo: 50MB Seleccionar…" at bounding box center [432, 213] width 865 height 426
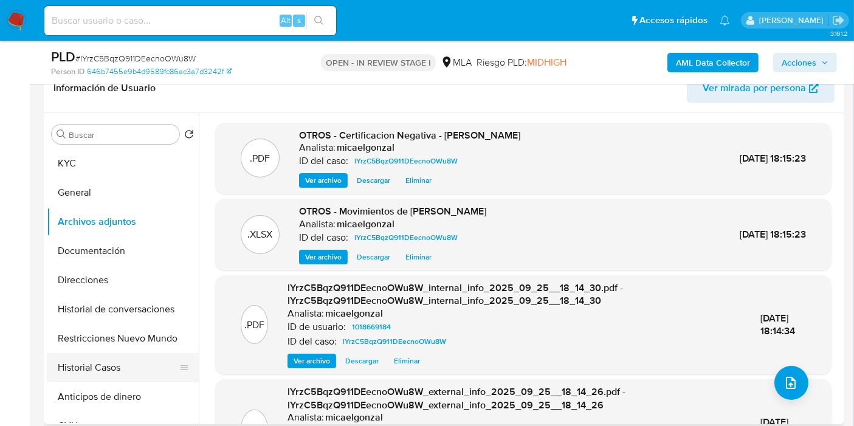
click at [185, 359] on button "Historial Casos" at bounding box center [118, 367] width 142 height 29
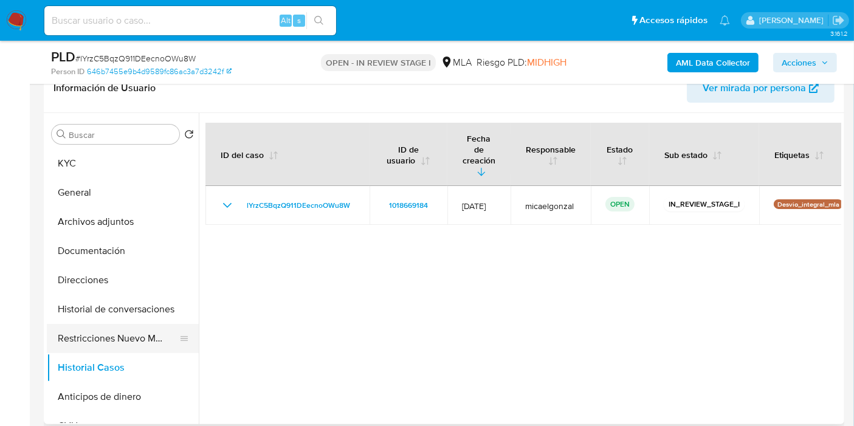
click at [172, 334] on button "Restricciones Nuevo Mundo" at bounding box center [118, 338] width 142 height 29
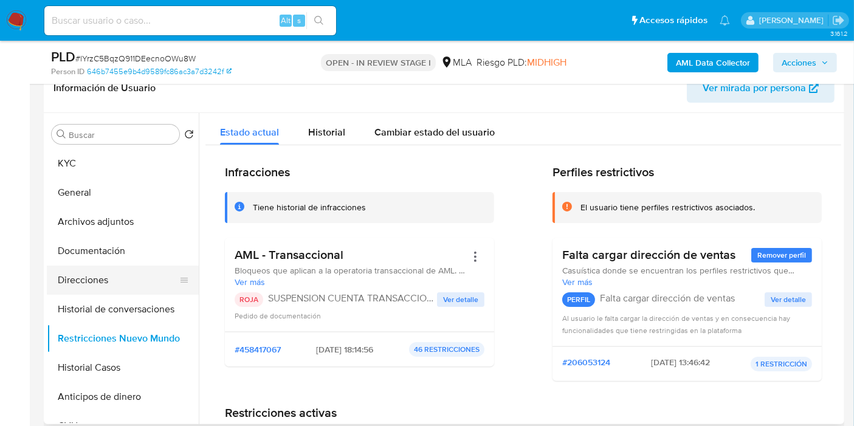
click at [116, 290] on button "Direcciones" at bounding box center [118, 280] width 142 height 29
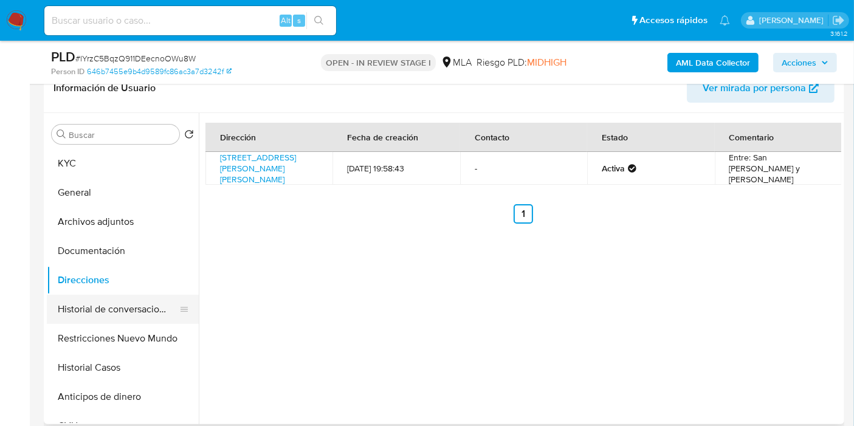
click at [129, 301] on button "Historial de conversaciones" at bounding box center [118, 309] width 142 height 29
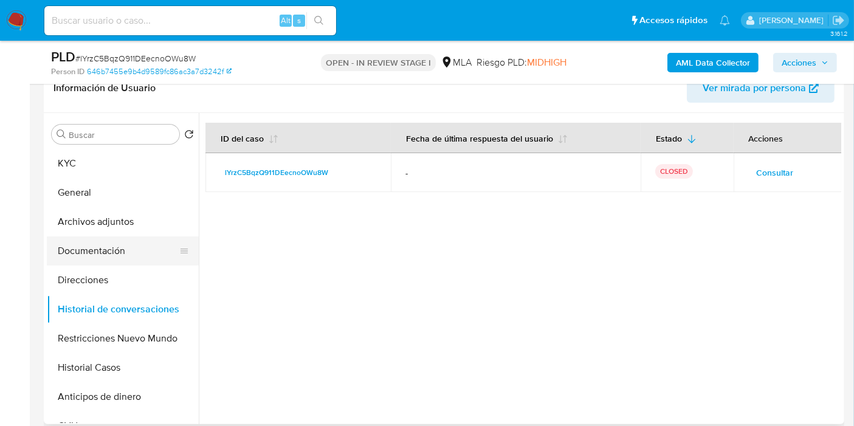
click at [128, 257] on button "Documentación" at bounding box center [118, 250] width 142 height 29
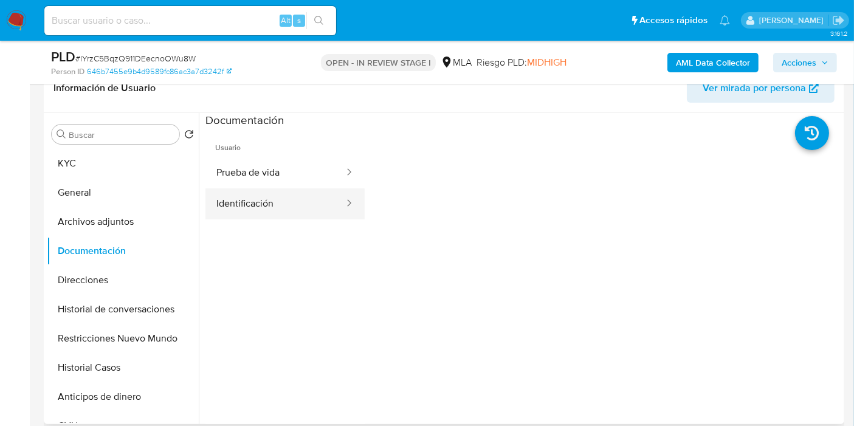
click at [232, 207] on button "Identificación" at bounding box center [275, 203] width 140 height 31
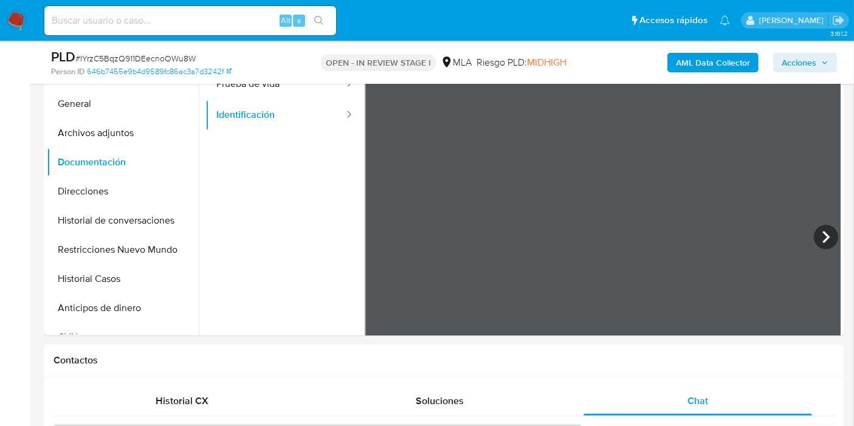
scroll to position [270, 0]
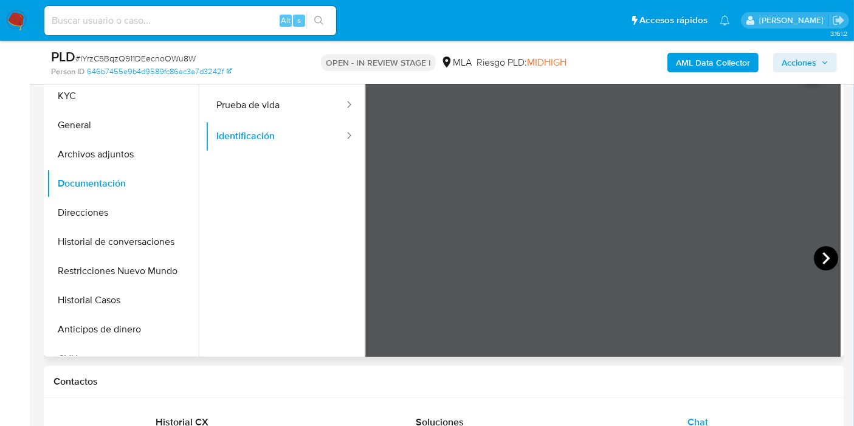
click at [814, 251] on icon at bounding box center [826, 258] width 24 height 24
click at [84, 157] on button "Archivos adjuntos" at bounding box center [118, 154] width 142 height 29
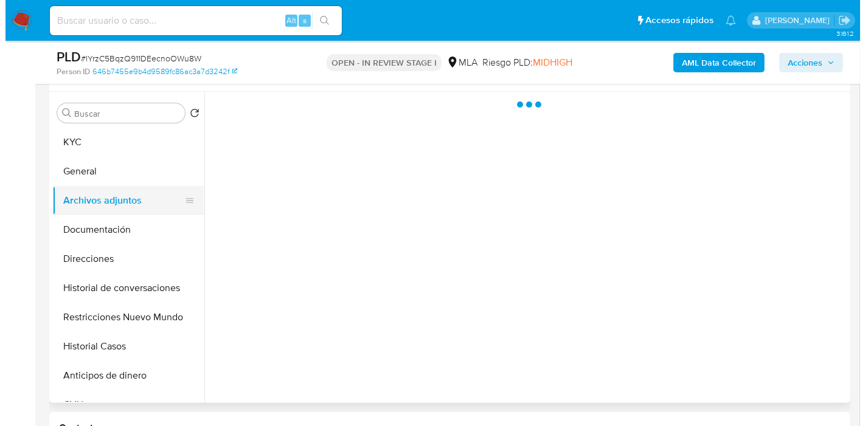
scroll to position [202, 0]
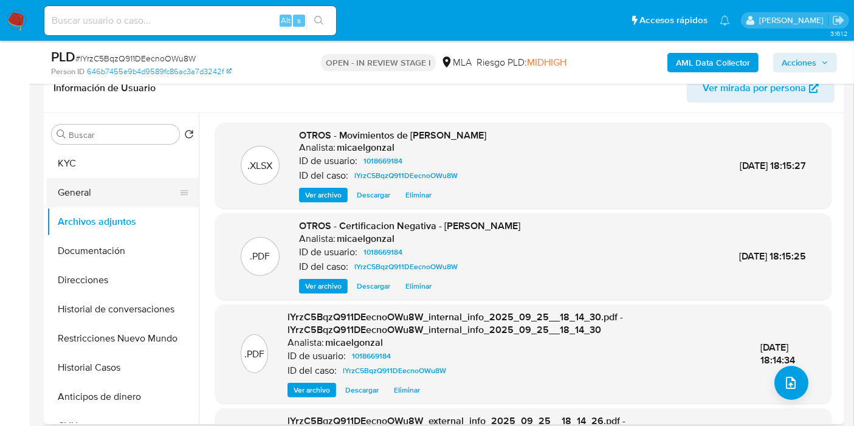
click at [99, 179] on button "General" at bounding box center [118, 192] width 142 height 29
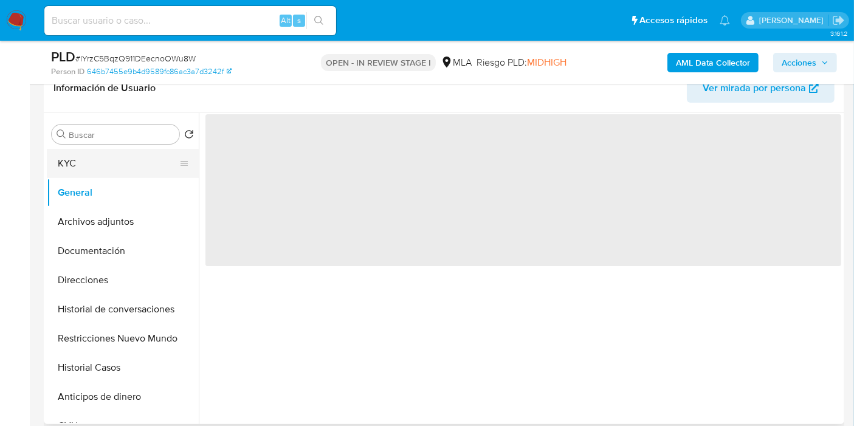
click at [105, 164] on button "KYC" at bounding box center [118, 163] width 142 height 29
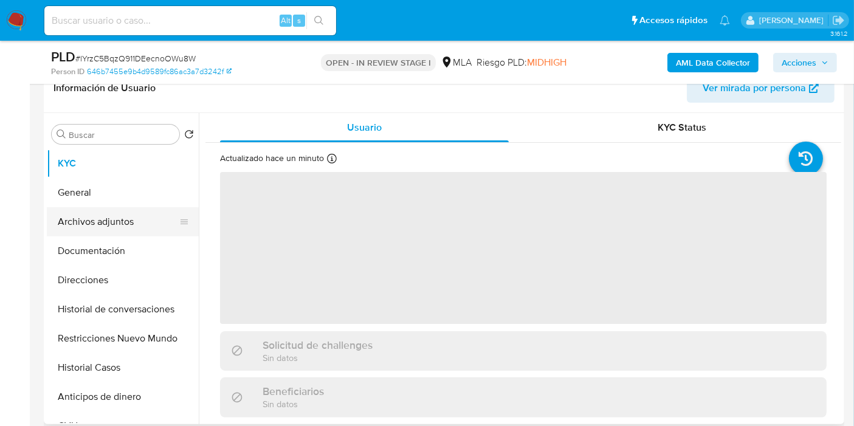
click at [100, 228] on button "Archivos adjuntos" at bounding box center [118, 221] width 142 height 29
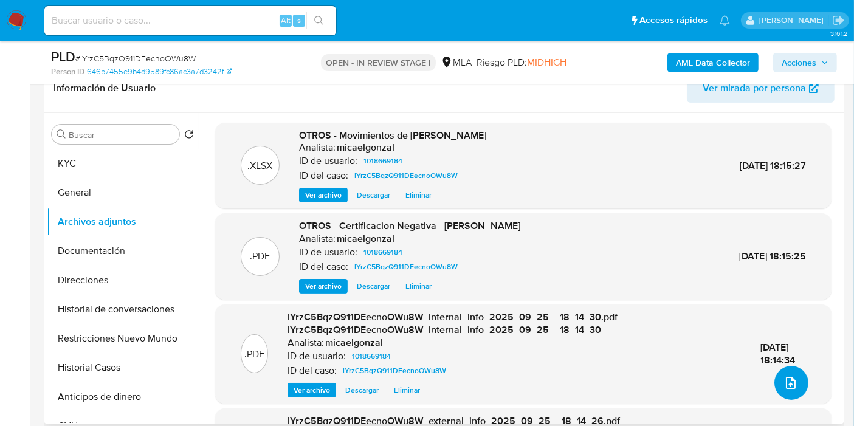
click at [792, 373] on button "upload-file" at bounding box center [792, 383] width 34 height 34
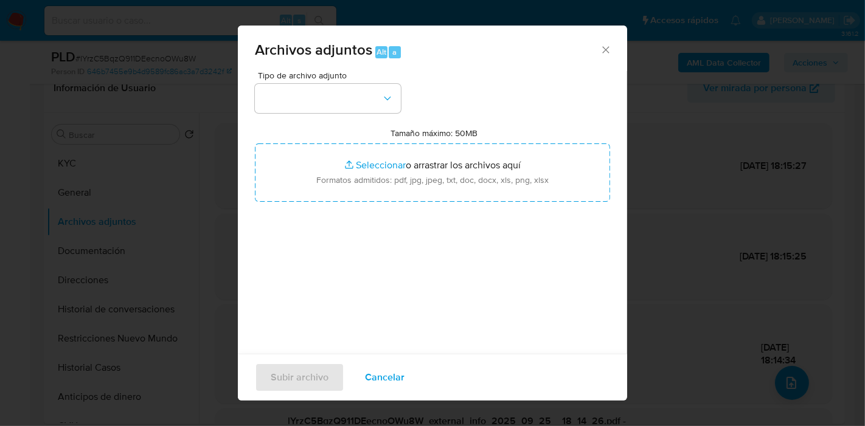
click at [356, 215] on div "Tipo de archivo adjunto Tamaño máximo: 50MB Seleccionar archivos Seleccionar o …" at bounding box center [432, 214] width 355 height 287
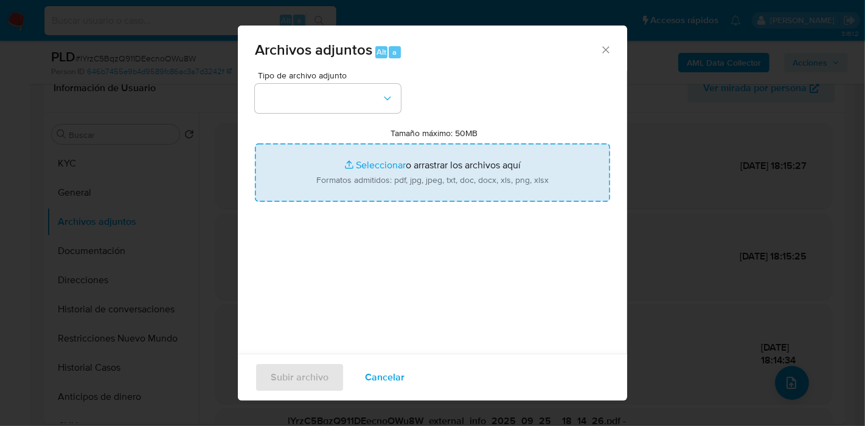
click at [381, 185] on input "Tamaño máximo: 50MB Seleccionar archivos" at bounding box center [432, 172] width 355 height 58
type input "C:\fakepath\Caselog lYrzC5BqzQ911DEecnoOWu8W_2025_09_18_01_33_46.docx"
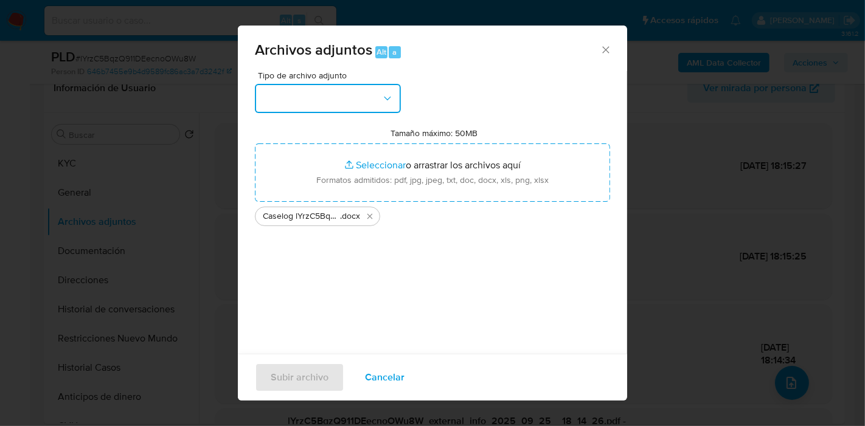
click at [348, 89] on button "button" at bounding box center [328, 98] width 146 height 29
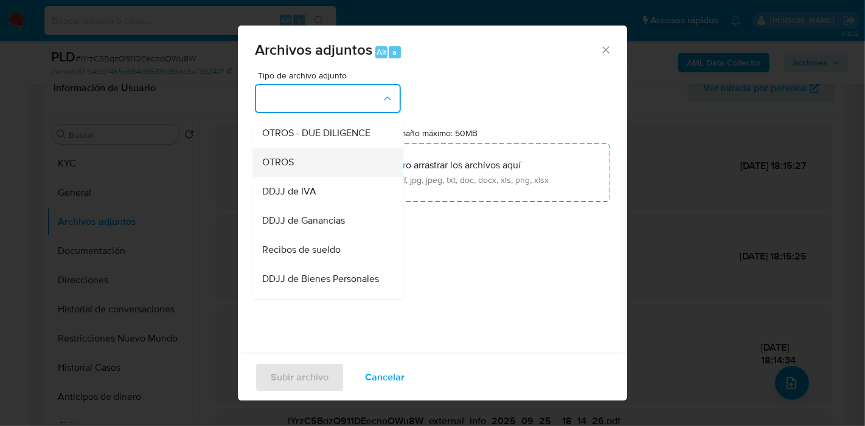
click at [354, 171] on div "OTROS" at bounding box center [324, 162] width 124 height 29
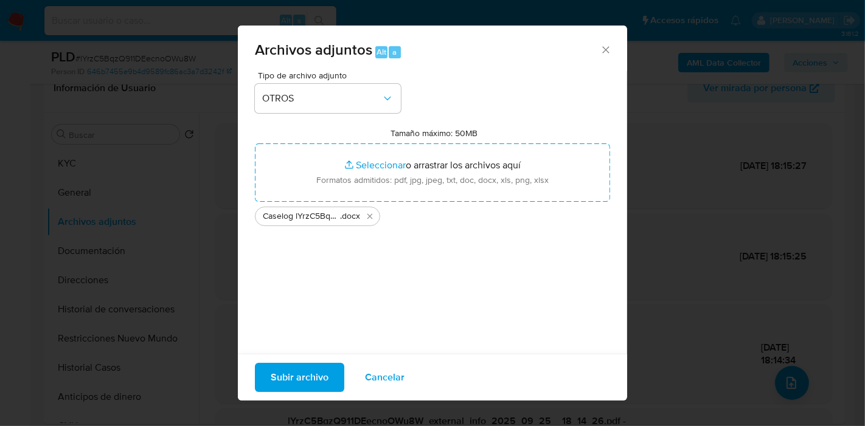
click at [314, 369] on span "Subir archivo" at bounding box center [300, 377] width 58 height 27
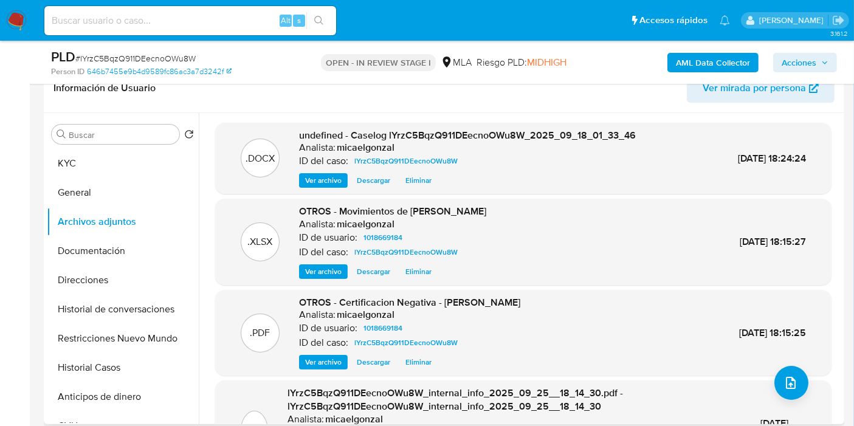
click at [74, 88] on h1 "Información de Usuario" at bounding box center [105, 88] width 102 height 12
click at [92, 159] on button "KYC" at bounding box center [118, 163] width 142 height 29
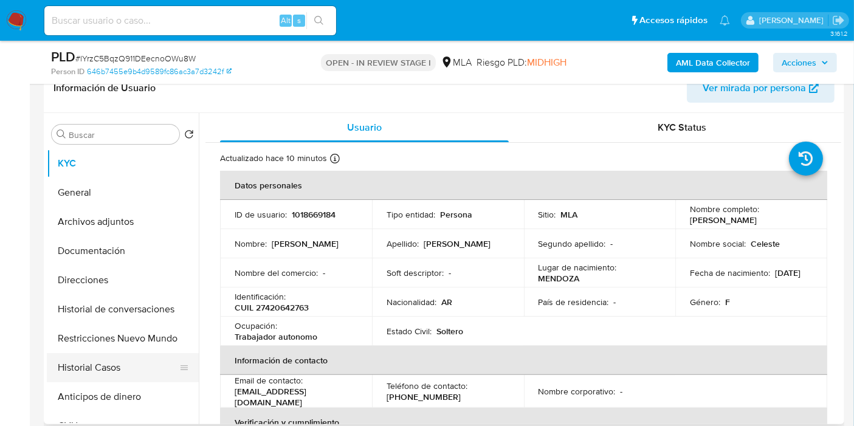
click at [141, 374] on button "Historial Casos" at bounding box center [118, 367] width 142 height 29
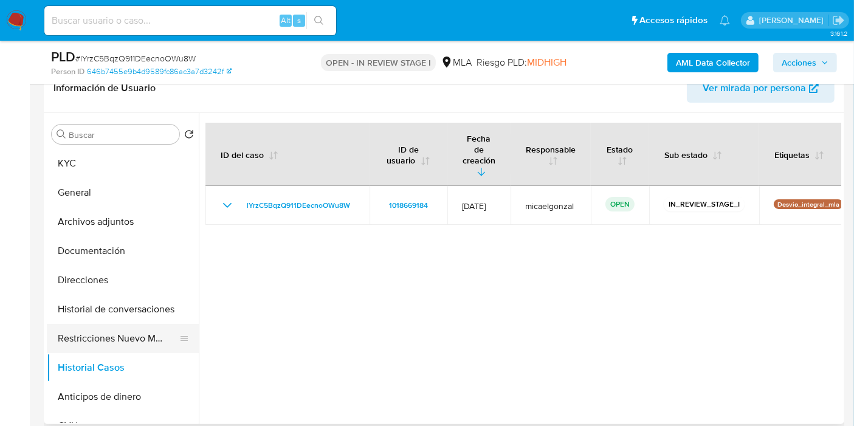
click at [137, 339] on button "Restricciones Nuevo Mundo" at bounding box center [118, 338] width 142 height 29
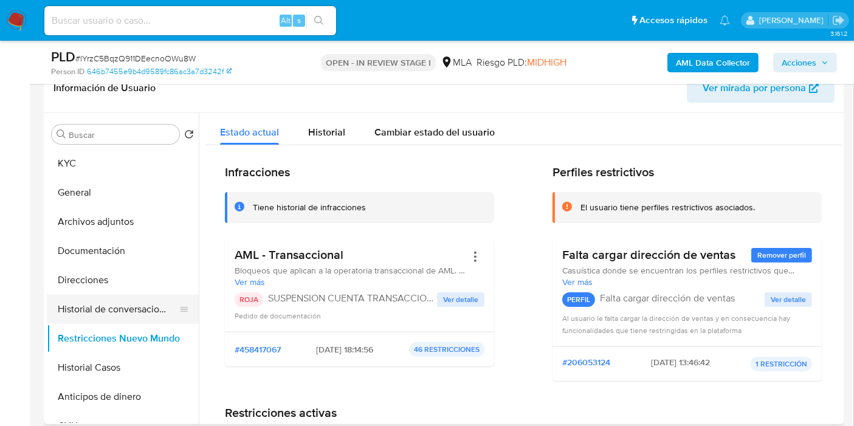
click at [145, 308] on button "Historial de conversaciones" at bounding box center [118, 309] width 142 height 29
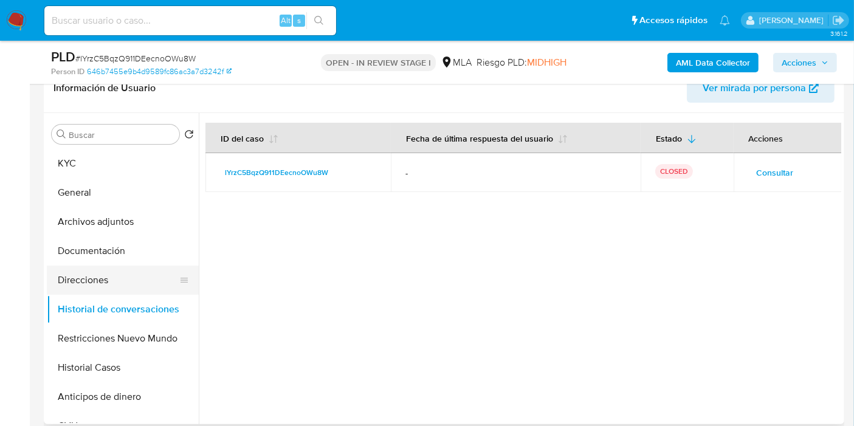
click at [134, 266] on button "Direcciones" at bounding box center [118, 280] width 142 height 29
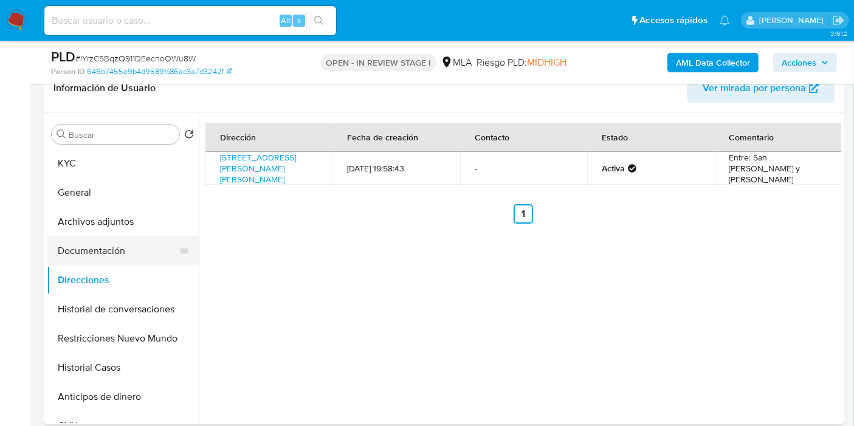
click at [137, 247] on button "Documentación" at bounding box center [118, 250] width 142 height 29
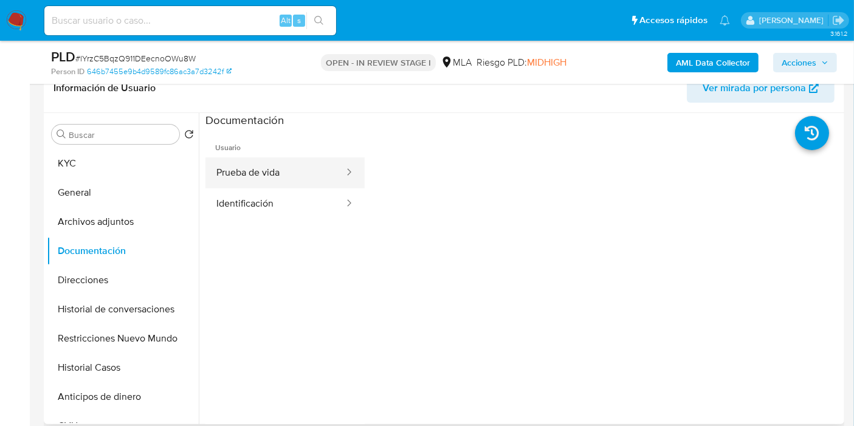
click at [255, 163] on button "Prueba de vida" at bounding box center [275, 172] width 140 height 31
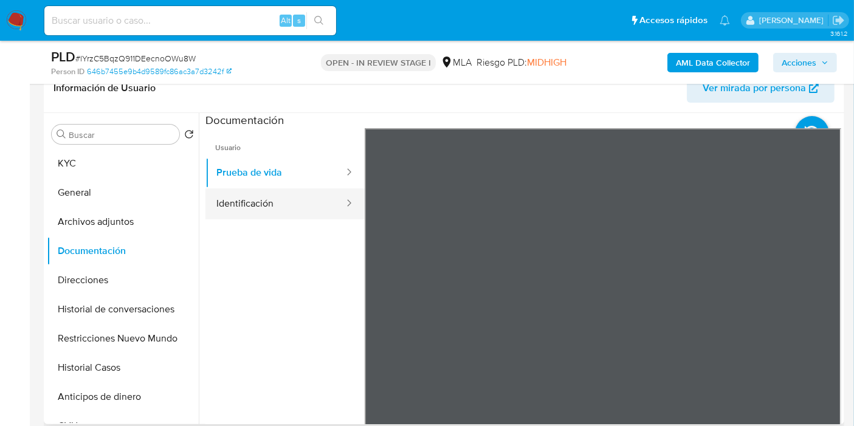
click at [255, 211] on button "Identificación" at bounding box center [275, 203] width 140 height 31
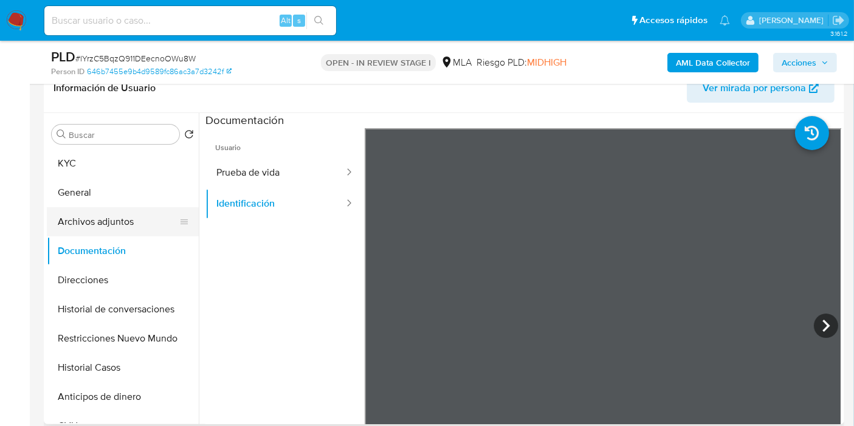
click at [79, 235] on button "Archivos adjuntos" at bounding box center [118, 221] width 142 height 29
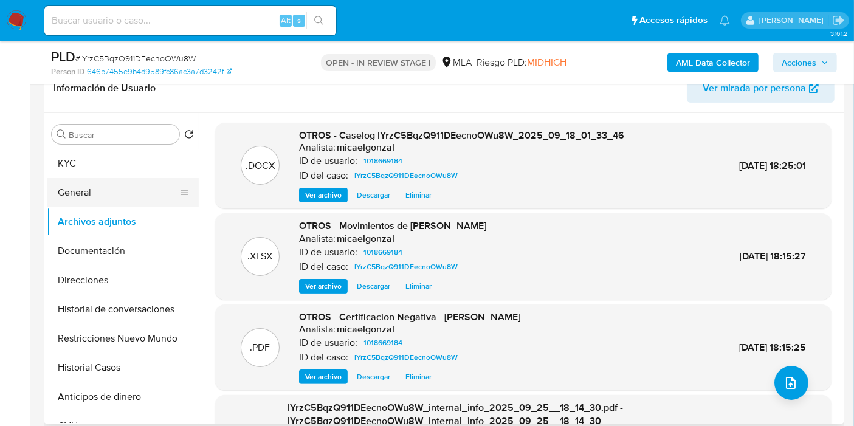
click at [91, 192] on button "General" at bounding box center [118, 192] width 142 height 29
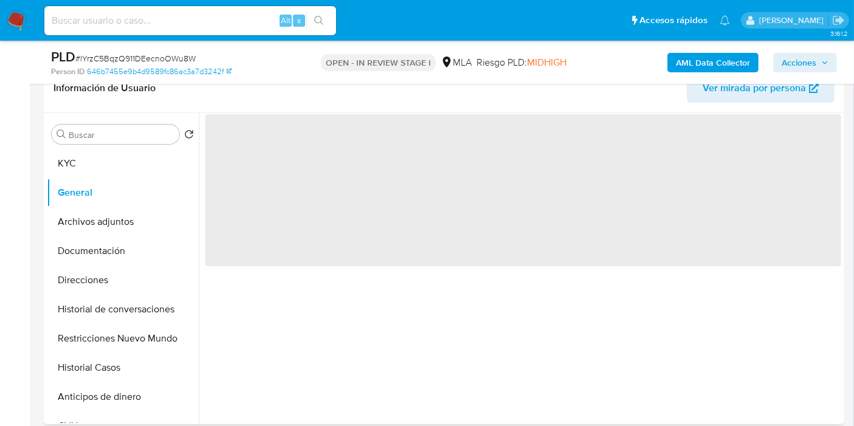
click at [100, 147] on div "Buscar Volver al orden por defecto KYC General Archivos adjuntos Documentación …" at bounding box center [123, 269] width 152 height 309
click at [88, 164] on button "KYC" at bounding box center [118, 163] width 142 height 29
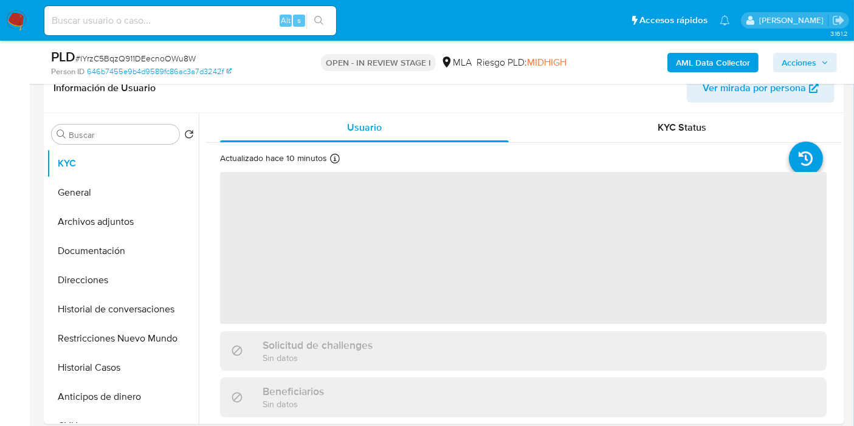
click at [778, 48] on div "AML Data Collector Acciones" at bounding box center [707, 62] width 259 height 29
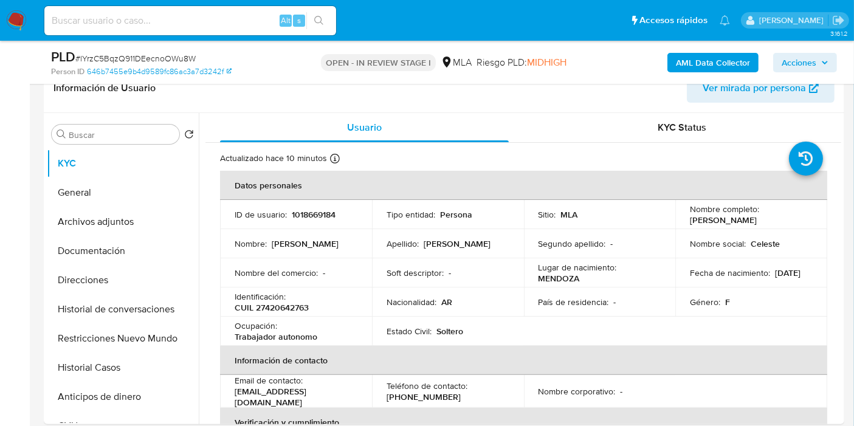
click at [779, 53] on button "Acciones" at bounding box center [805, 62] width 64 height 19
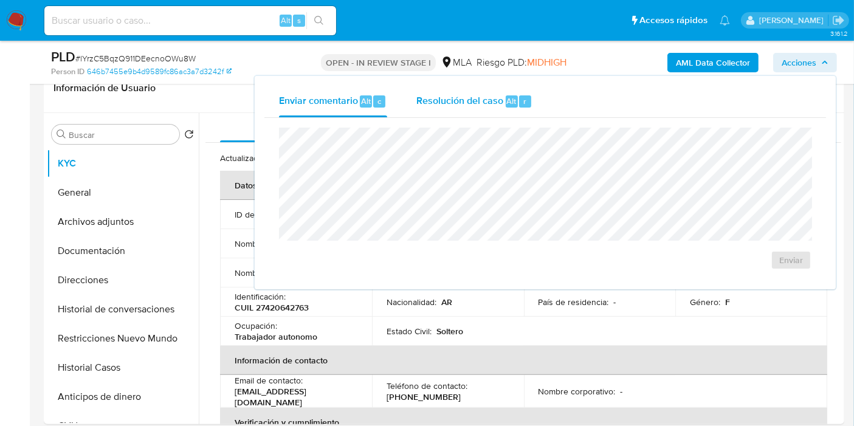
click at [426, 94] on span "Resolución del caso" at bounding box center [459, 101] width 87 height 14
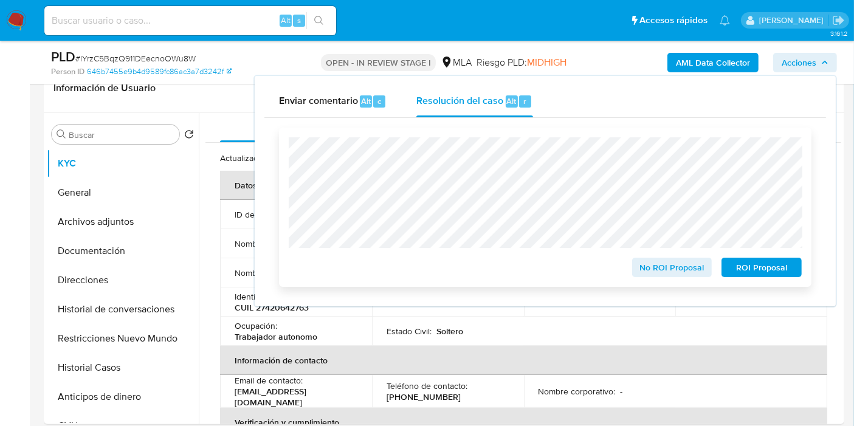
click at [770, 264] on span "ROI Proposal" at bounding box center [761, 267] width 63 height 17
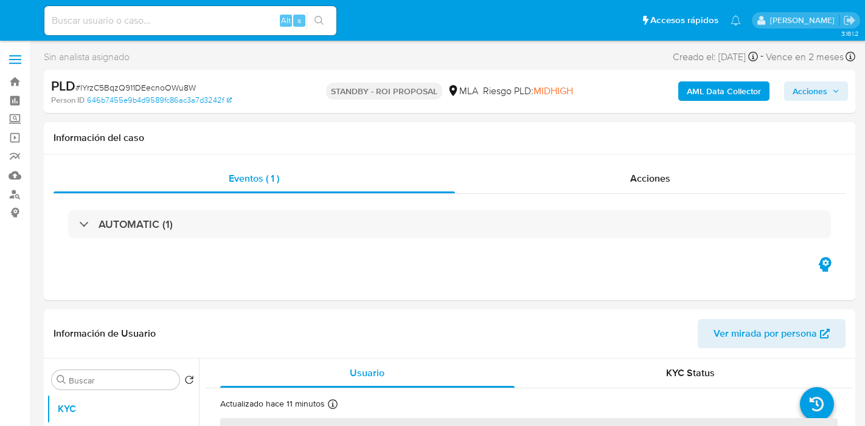
select select "10"
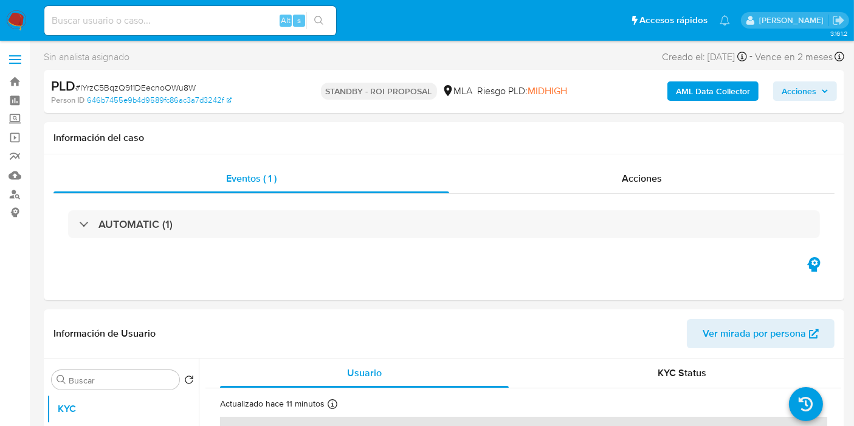
click at [163, 13] on input at bounding box center [190, 21] width 292 height 16
paste input "pcrabZWACq5URhMdgRcNhupu"
type input "pcrabZWACq5URhMdgRcNhupu"
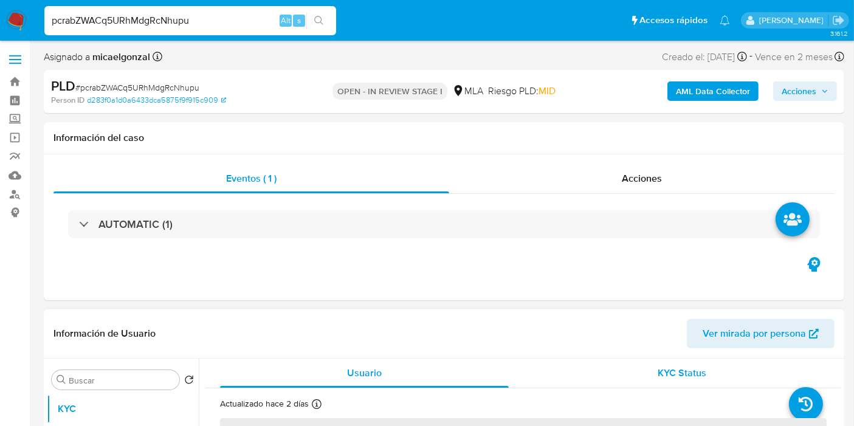
select select "10"
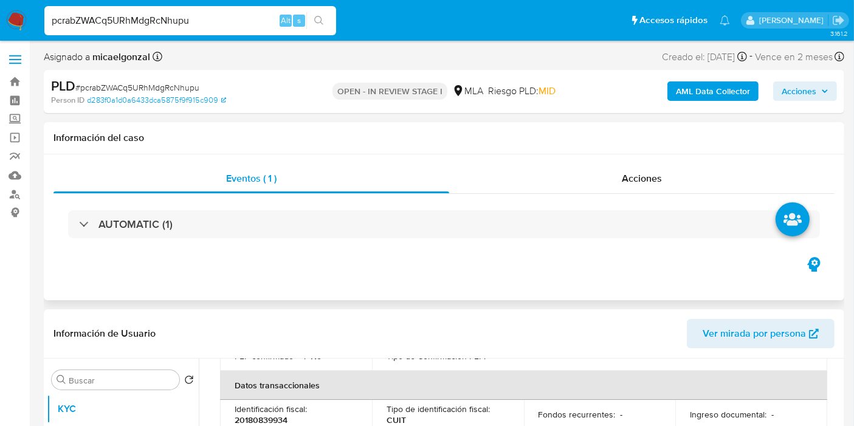
scroll to position [472, 0]
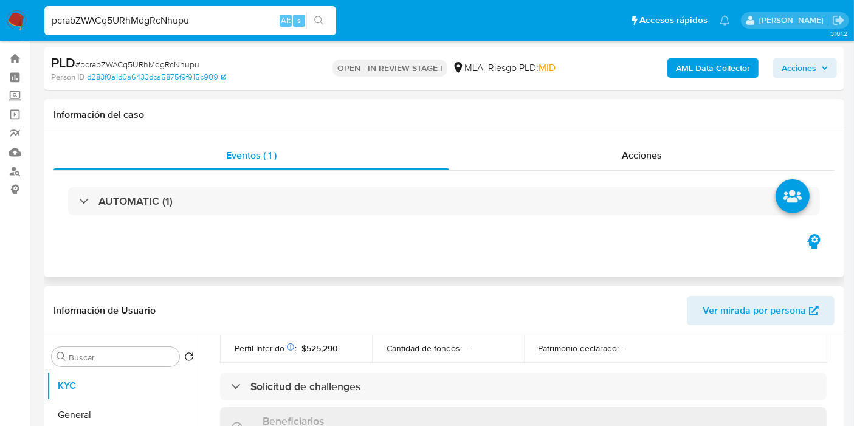
click at [710, 222] on div "AUTOMATIC (1)" at bounding box center [444, 201] width 781 height 61
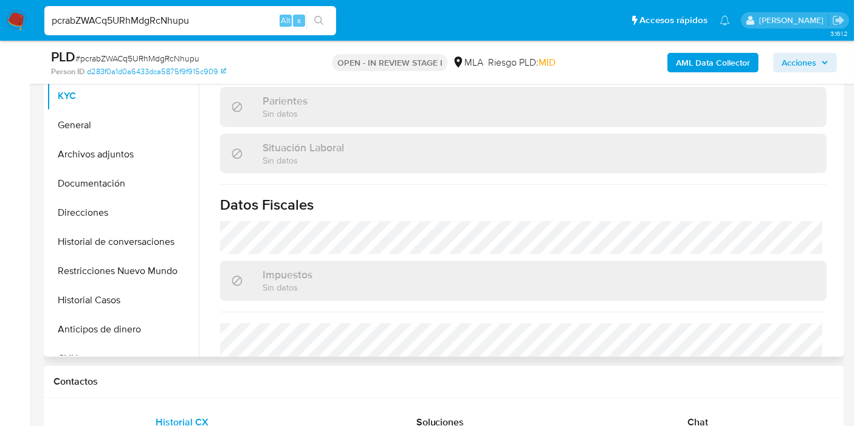
scroll to position [670, 0]
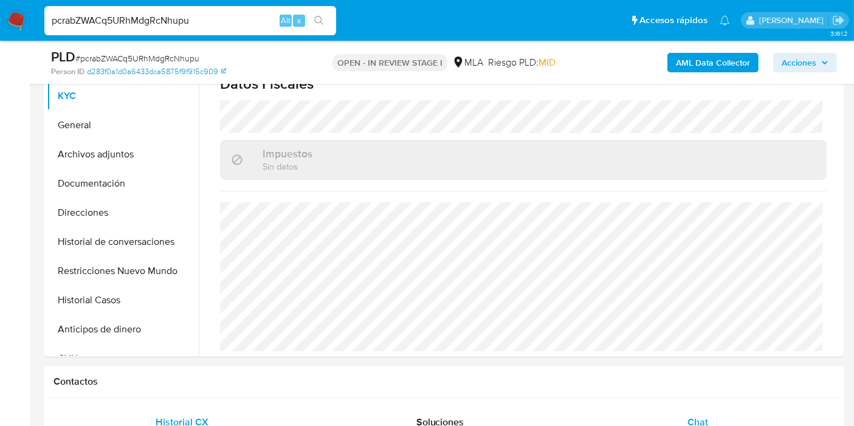
click at [693, 418] on span "Chat" at bounding box center [698, 422] width 21 height 14
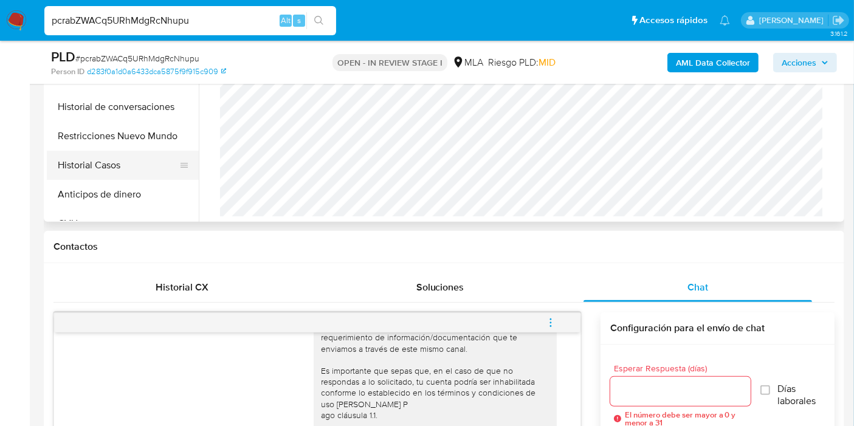
scroll to position [270, 0]
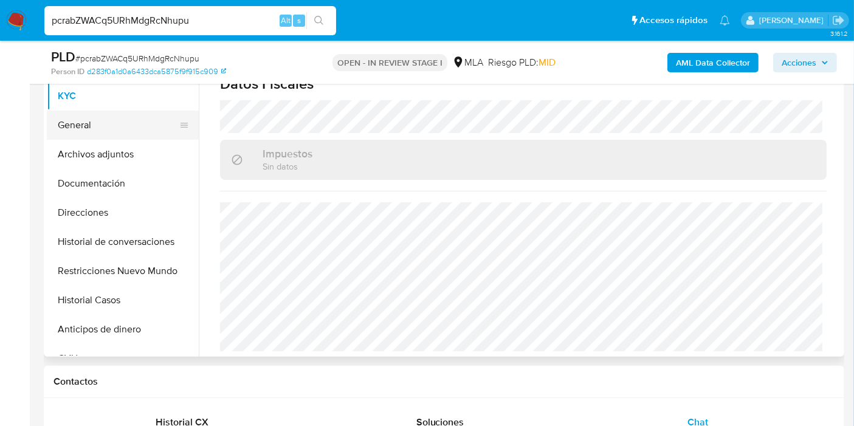
click at [64, 112] on button "General" at bounding box center [118, 125] width 142 height 29
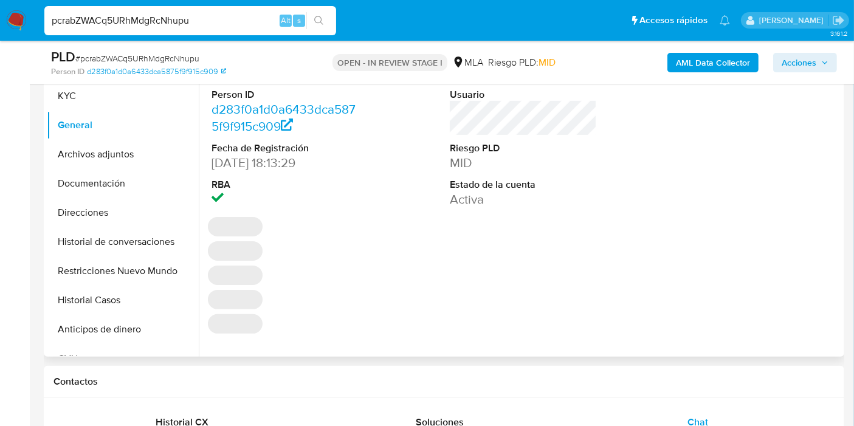
scroll to position [135, 0]
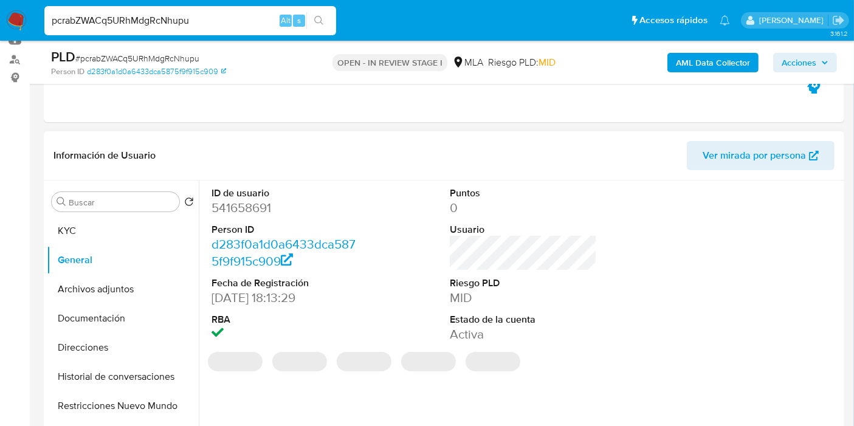
click at [260, 207] on dd "541658691" at bounding box center [285, 207] width 147 height 17
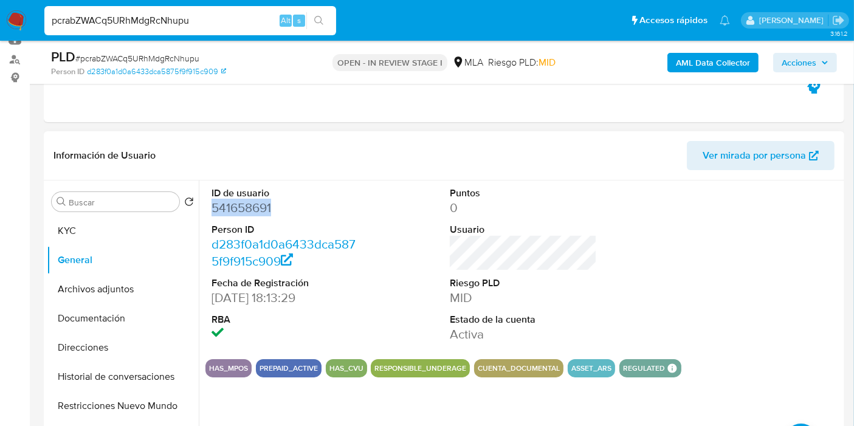
copy dd "541658691"
click at [100, 327] on button "Documentación" at bounding box center [118, 318] width 142 height 29
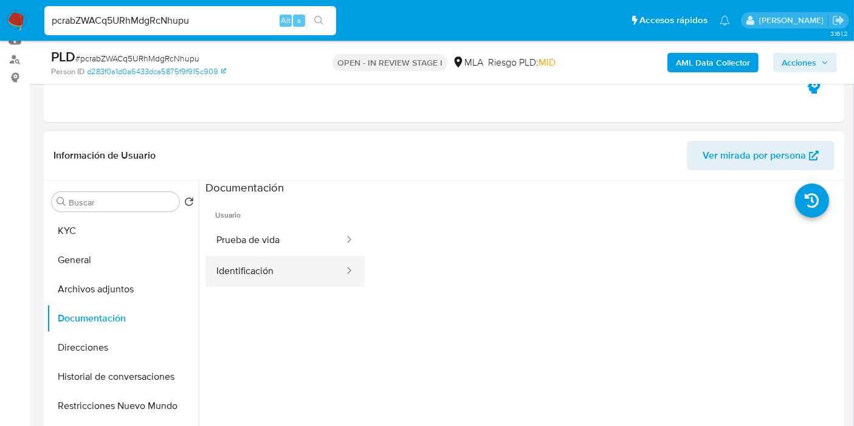
click at [336, 275] on div at bounding box center [345, 271] width 19 height 14
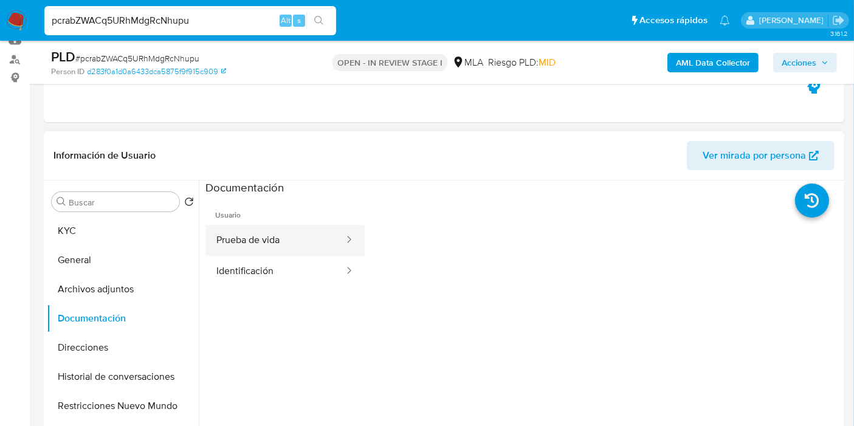
click at [336, 237] on div at bounding box center [345, 240] width 19 height 14
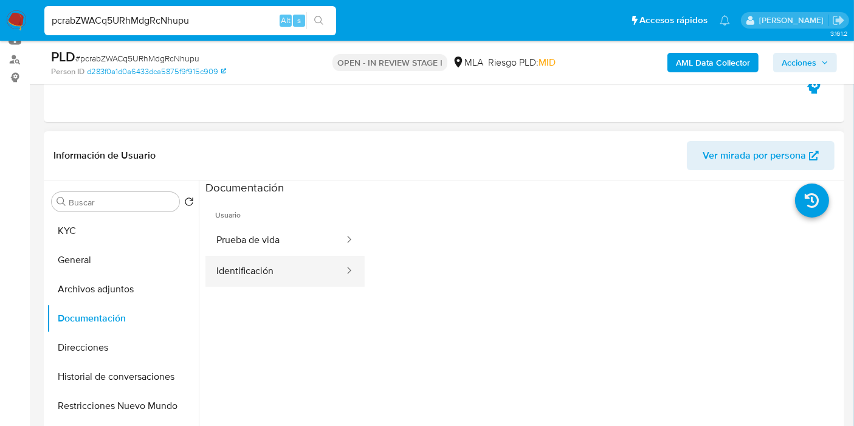
click at [301, 259] on button "Identificación" at bounding box center [275, 271] width 140 height 31
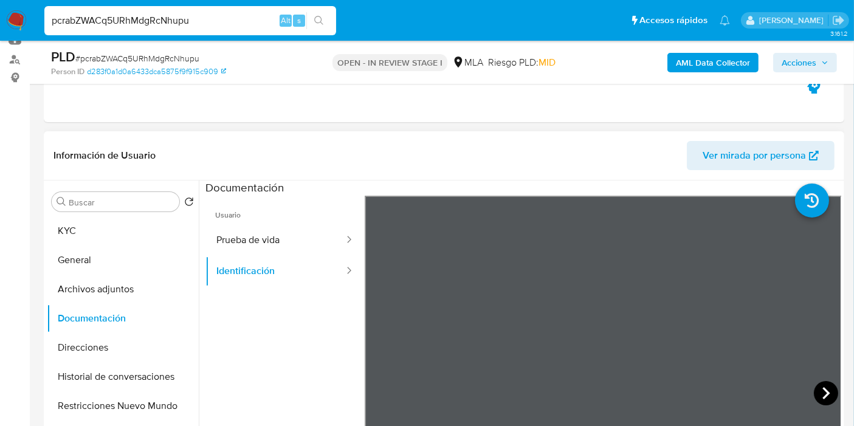
click at [815, 387] on icon at bounding box center [826, 393] width 24 height 24
click at [250, 241] on button "Prueba de vida" at bounding box center [275, 240] width 140 height 31
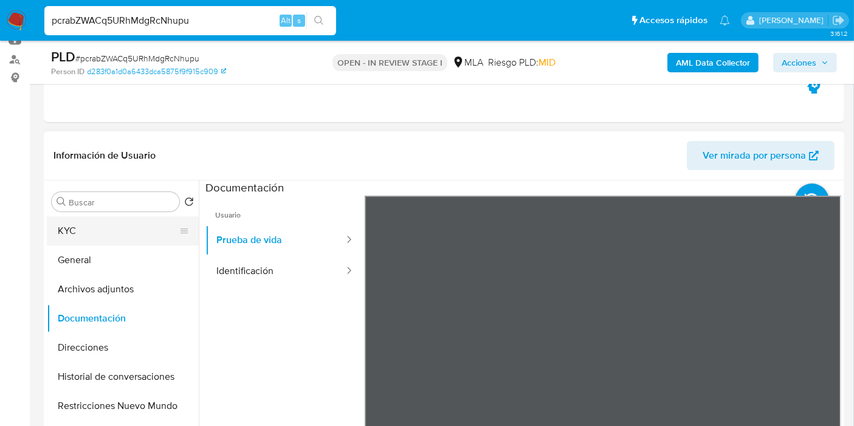
click at [140, 233] on button "KYC" at bounding box center [118, 230] width 142 height 29
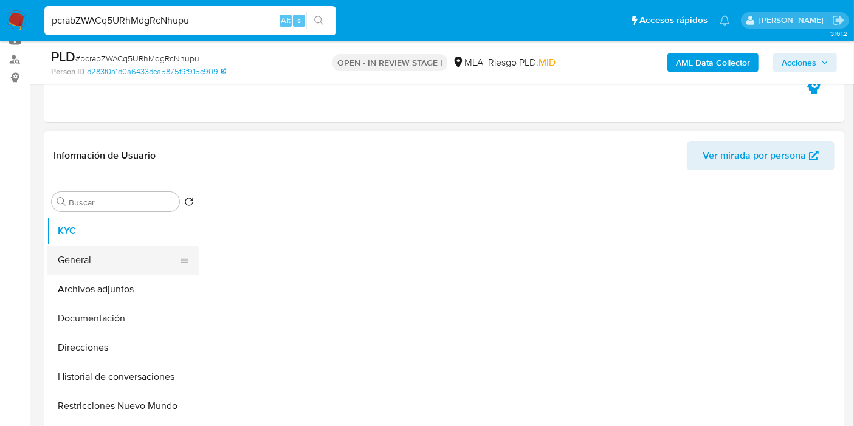
click at [139, 254] on button "General" at bounding box center [118, 260] width 142 height 29
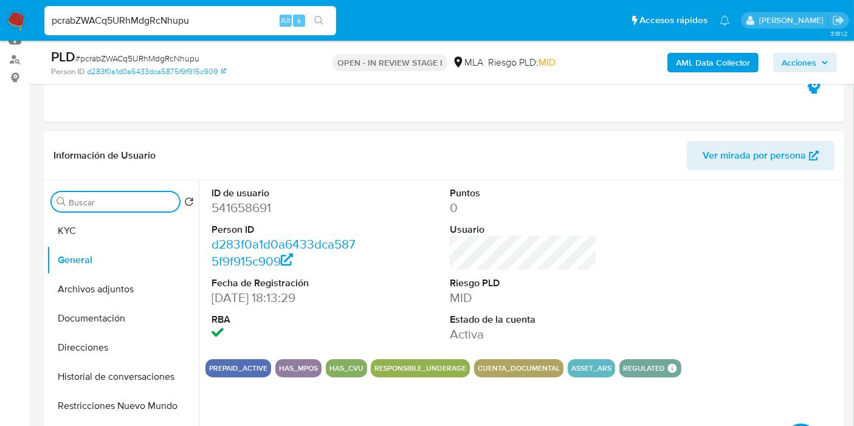
click at [128, 202] on input "Buscar" at bounding box center [122, 202] width 106 height 11
click at [131, 219] on button "KYC" at bounding box center [118, 230] width 142 height 29
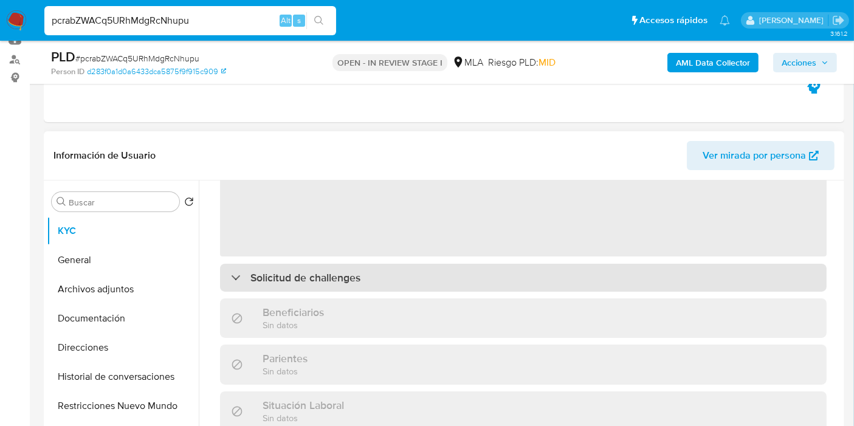
scroll to position [67, 0]
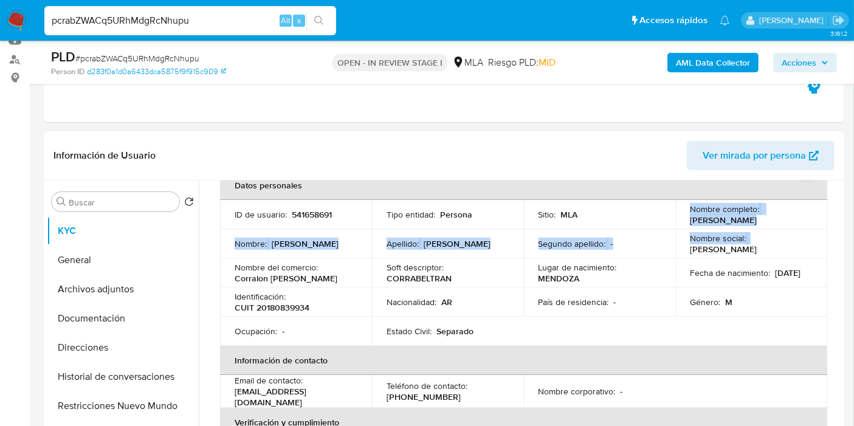
drag, startPoint x: 672, startPoint y: 224, endPoint x: 663, endPoint y: 226, distance: 9.3
click at [663, 226] on tbody "ID de usuario : 541658691 Tipo entidad : Persona Sitio : MLA Nombre completo : …" at bounding box center [523, 273] width 607 height 146
click at [681, 229] on td "Nombre social : Jose Miguel" at bounding box center [751, 243] width 152 height 29
click at [688, 226] on td "Nombre completo : Jose Miguel Cataldo" at bounding box center [751, 214] width 152 height 29
drag, startPoint x: 690, startPoint y: 223, endPoint x: 789, endPoint y: 224, distance: 98.5
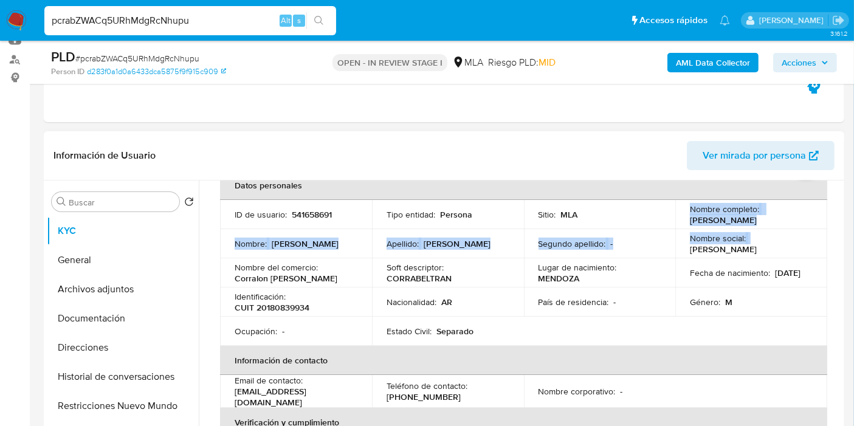
click at [789, 224] on div "Nombre completo : Jose Miguel Cataldo" at bounding box center [751, 215] width 123 height 22
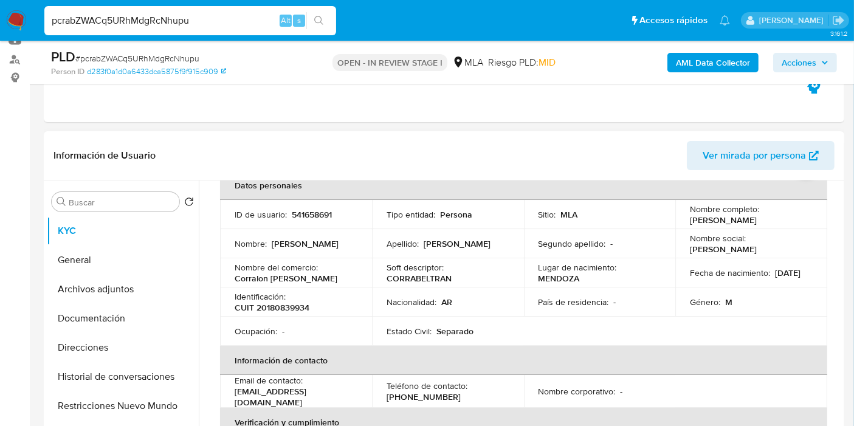
click at [779, 223] on div "Nombre completo : Jose Miguel Cataldo" at bounding box center [751, 215] width 123 height 22
drag, startPoint x: 745, startPoint y: 217, endPoint x: 694, endPoint y: 221, distance: 51.2
click at [745, 217] on p "Jose Miguel Cataldo" at bounding box center [723, 220] width 67 height 11
drag, startPoint x: 685, startPoint y: 218, endPoint x: 773, endPoint y: 217, distance: 88.2
click at [773, 217] on td "Nombre completo : Jose Miguel Cataldo" at bounding box center [751, 214] width 152 height 29
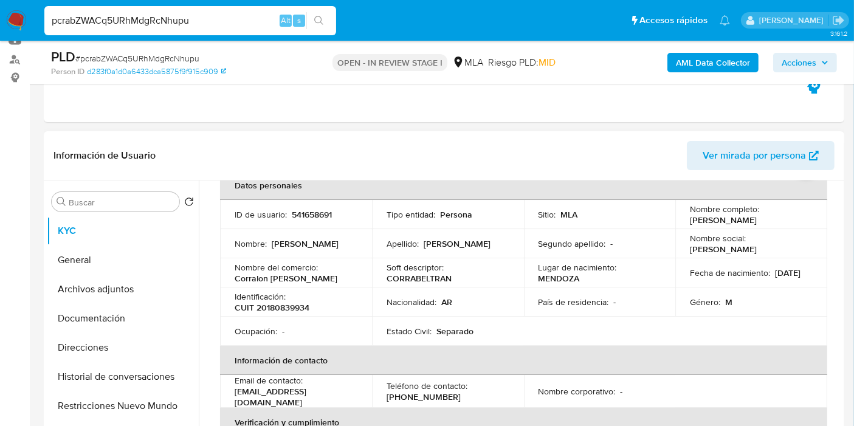
copy p "Jose Miguel Cataldo"
drag, startPoint x: 717, startPoint y: 218, endPoint x: 497, endPoint y: 258, distance: 224.2
click at [497, 258] on td "Soft descriptor : CORRABELTRAN" at bounding box center [448, 272] width 152 height 29
drag, startPoint x: 776, startPoint y: 223, endPoint x: 676, endPoint y: 218, distance: 100.4
click at [676, 218] on td "Nombre completo : Jose Miguel Cataldo" at bounding box center [751, 214] width 152 height 29
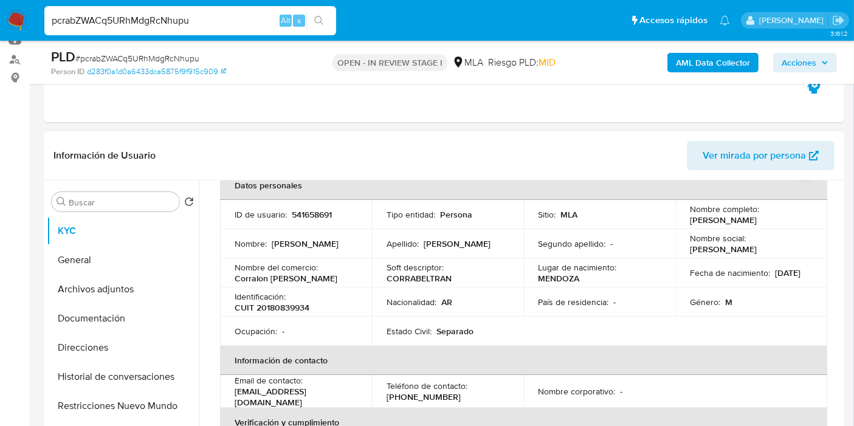
copy p "Jose Miguel Cataldo"
click at [265, 299] on p "Identificación :" at bounding box center [260, 296] width 51 height 11
click at [280, 304] on p "CUIT 20180839934" at bounding box center [272, 307] width 75 height 11
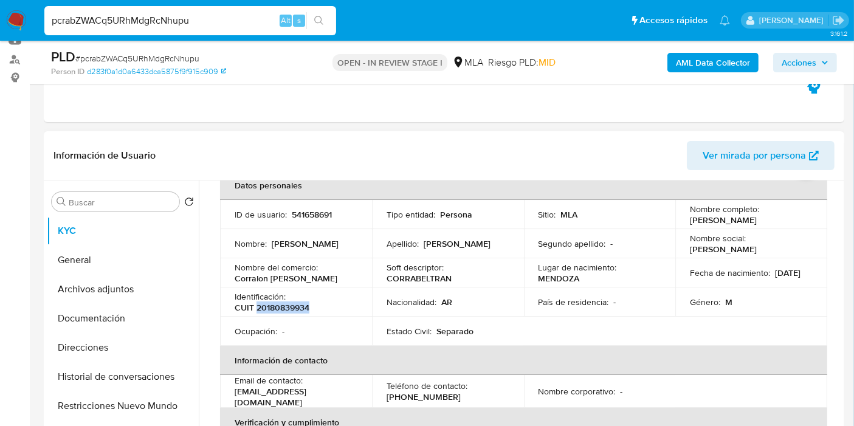
click at [280, 304] on p "CUIT 20180839934" at bounding box center [272, 307] width 75 height 11
copy p "20180839934"
drag, startPoint x: 278, startPoint y: 293, endPoint x: 264, endPoint y: 295, distance: 14.1
click at [278, 293] on p "Identificación :" at bounding box center [260, 296] width 51 height 11
click at [81, 336] on button "Direcciones" at bounding box center [118, 347] width 142 height 29
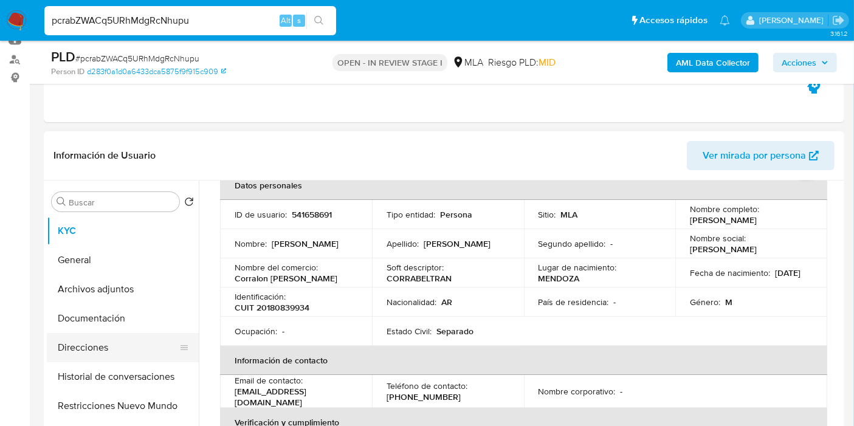
scroll to position [0, 0]
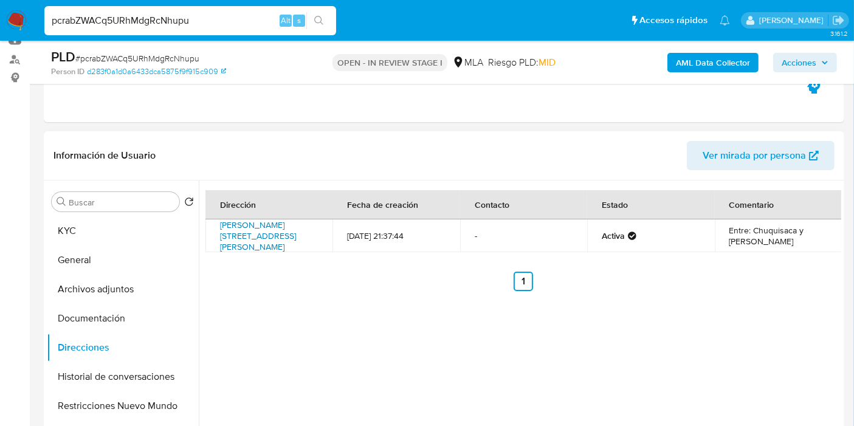
click at [286, 221] on link "Pedro Zanni 2794, Godoy Cruz, Mendoza, 5501, Argentina 2794" at bounding box center [258, 236] width 76 height 34
click at [192, 26] on input "pcrabZWACq5URhMdgRcNhupu" at bounding box center [190, 21] width 292 height 16
paste input "uGmsASdckt18b2uYJbBQGRFl"
type input "uGmsASdckt18b2uYJbBQGRFl"
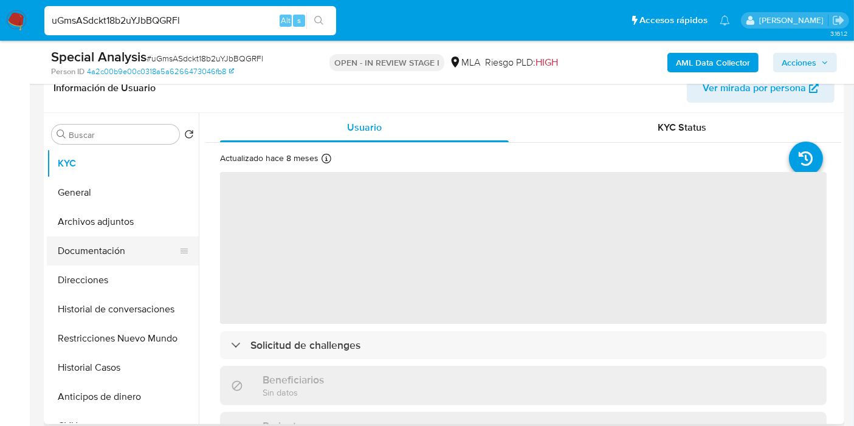
scroll to position [202, 0]
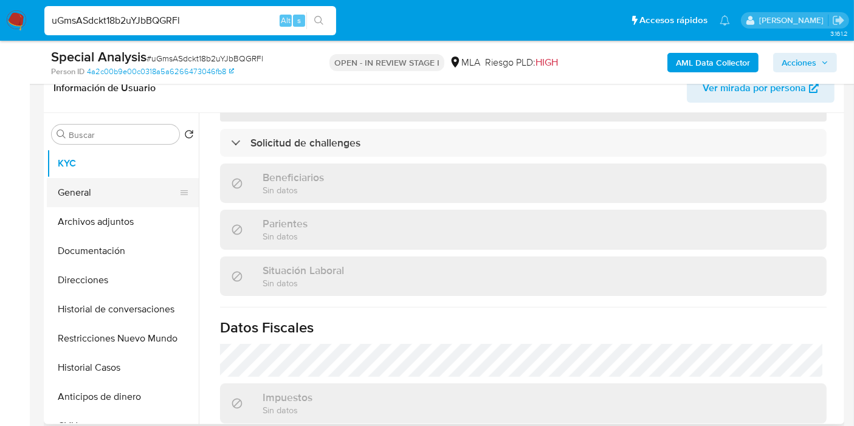
select select "10"
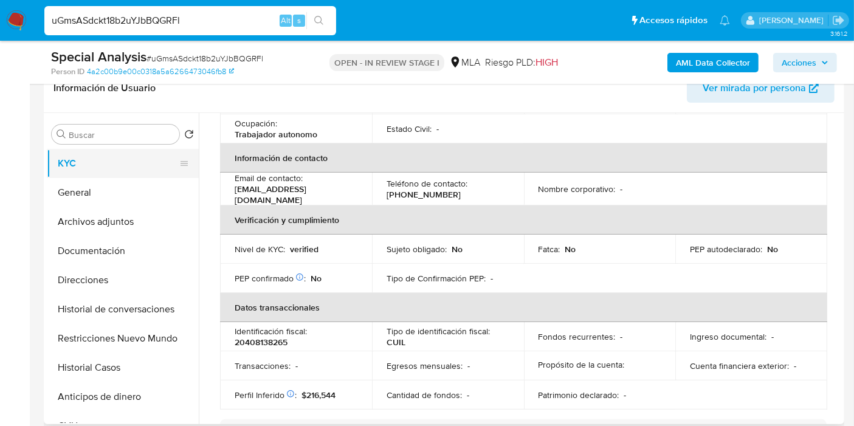
click at [70, 174] on button "KYC" at bounding box center [118, 163] width 142 height 29
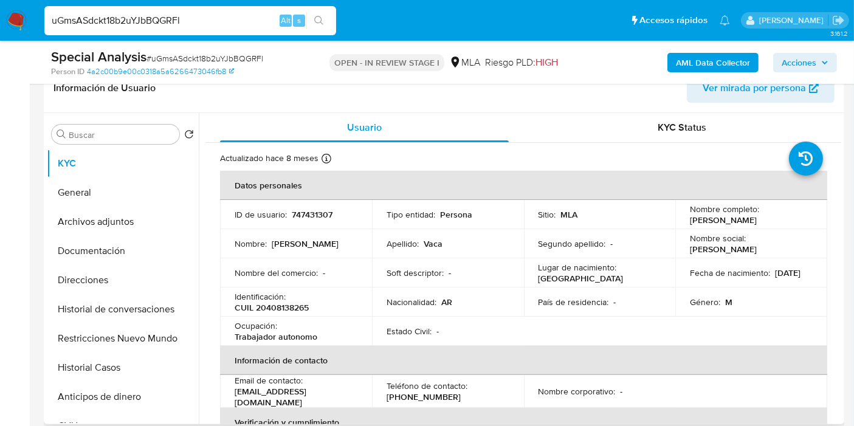
drag, startPoint x: 779, startPoint y: 225, endPoint x: 686, endPoint y: 219, distance: 93.8
click at [686, 219] on td "Nombre completo : Facundo Nicolas Vaca" at bounding box center [751, 214] width 152 height 29
copy p "Facundo Nicolas Vaca"
click at [128, 204] on button "General" at bounding box center [118, 192] width 142 height 29
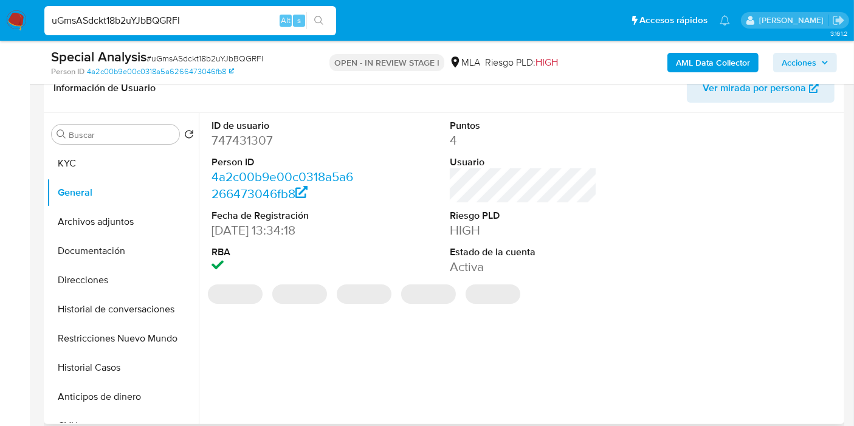
click at [243, 150] on dl "ID de usuario 747431307 Person ID 4a2c00b9e00c0318a5a6266473046fb8 Fecha de Reg…" at bounding box center [285, 197] width 147 height 157
click at [250, 143] on dd "747431307" at bounding box center [285, 140] width 147 height 17
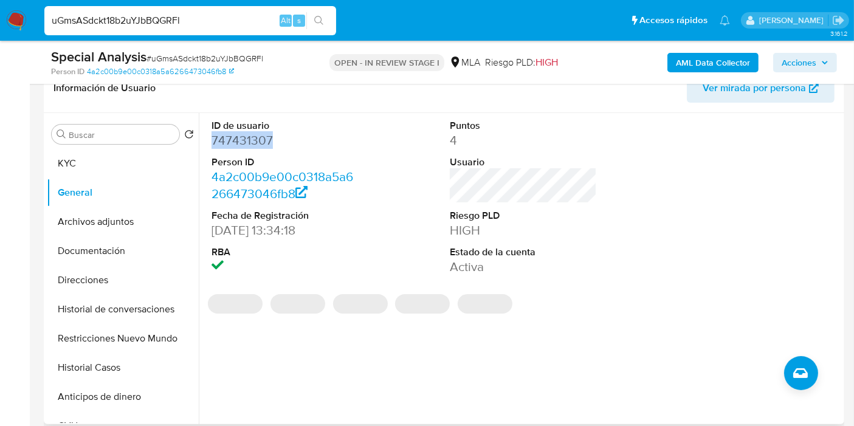
click at [250, 143] on dd "747431307" at bounding box center [285, 140] width 147 height 17
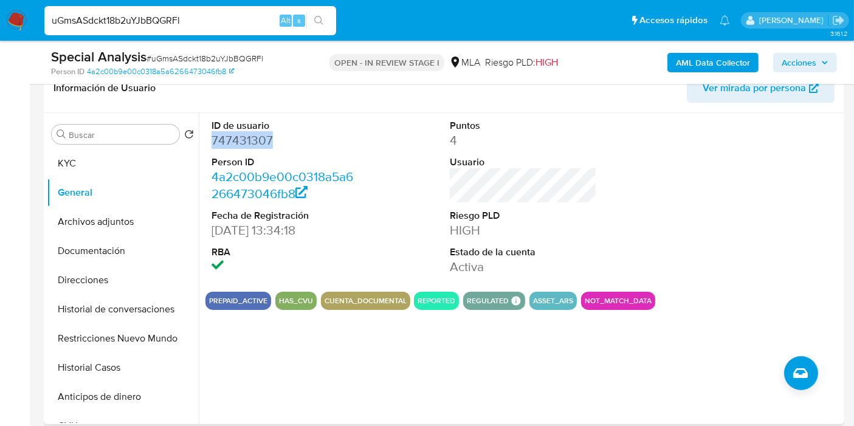
copy dd "747431307"
click at [95, 165] on button "KYC" at bounding box center [118, 163] width 142 height 29
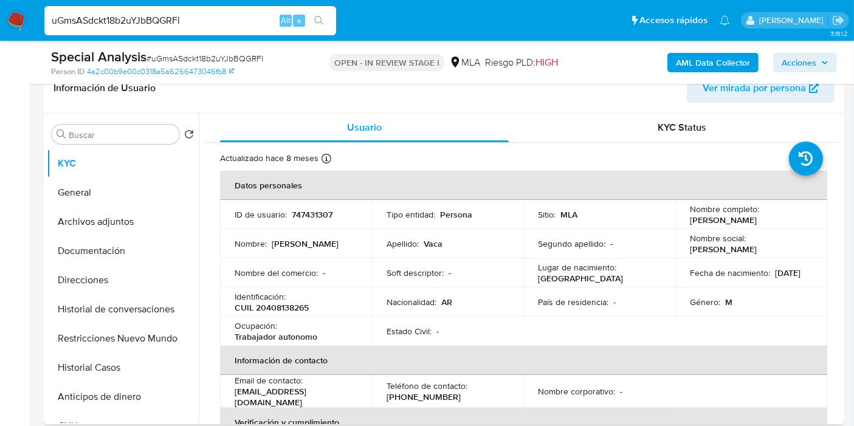
click at [281, 308] on p "CUIL 20408138265" at bounding box center [272, 307] width 74 height 11
copy p "20408138265"
click at [106, 266] on button "Direcciones" at bounding box center [118, 280] width 142 height 29
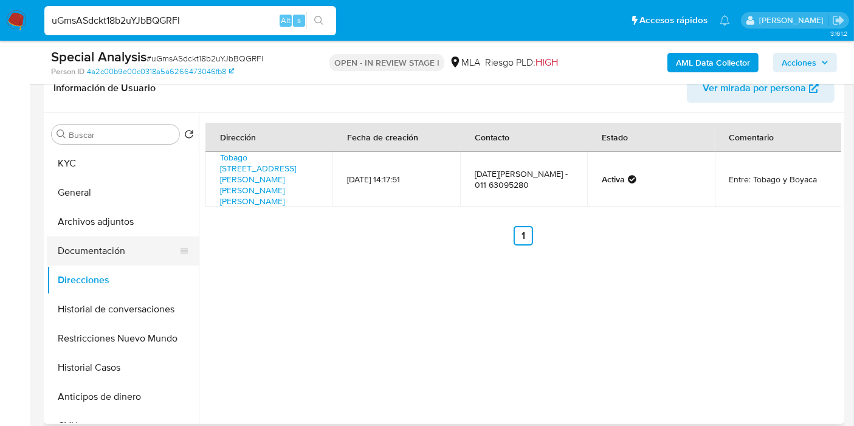
click at [117, 258] on button "Documentación" at bounding box center [118, 250] width 142 height 29
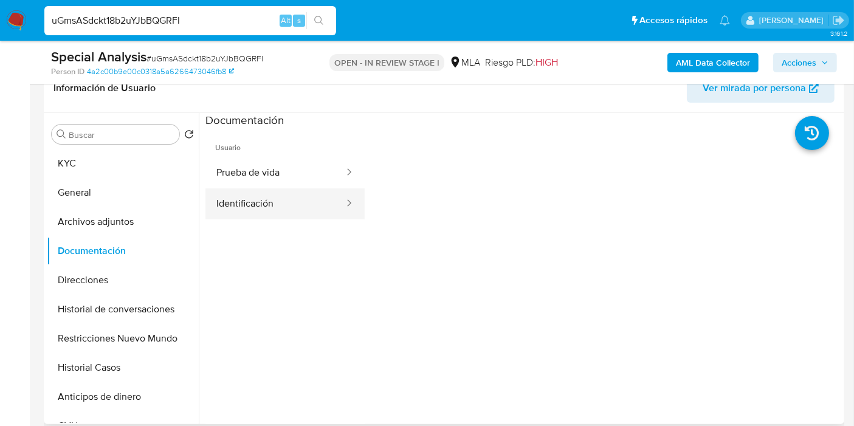
click at [321, 201] on button "Identificación" at bounding box center [275, 203] width 140 height 31
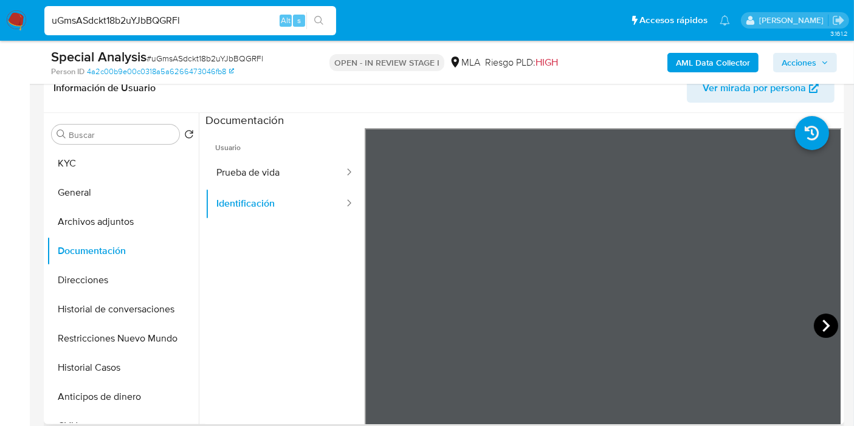
click at [823, 314] on icon at bounding box center [826, 326] width 24 height 24
click at [270, 153] on span "Usuario" at bounding box center [284, 142] width 159 height 29
click at [279, 164] on button "Prueba de vida" at bounding box center [275, 172] width 140 height 31
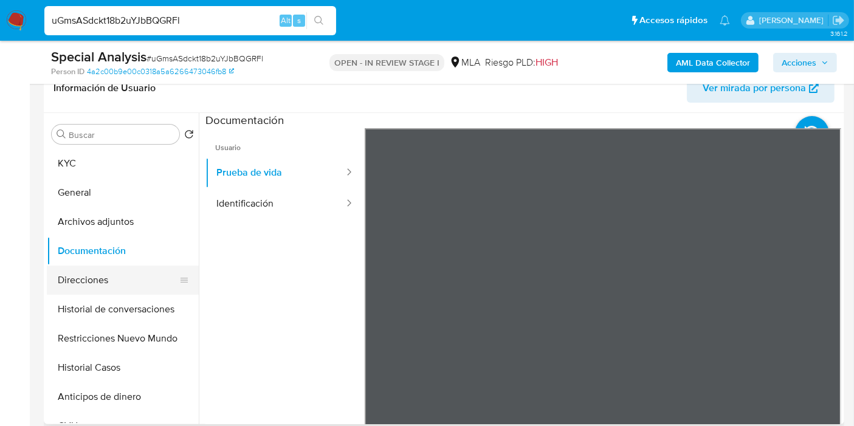
click at [110, 274] on button "Direcciones" at bounding box center [118, 280] width 142 height 29
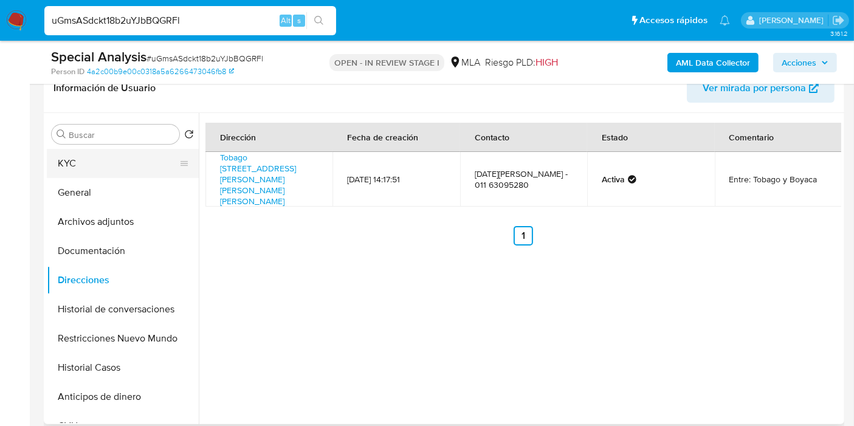
click at [52, 162] on button "KYC" at bounding box center [118, 163] width 142 height 29
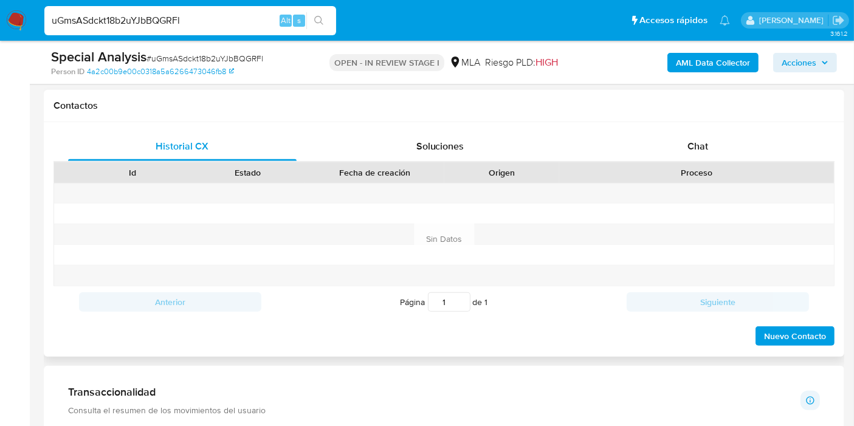
scroll to position [608, 0]
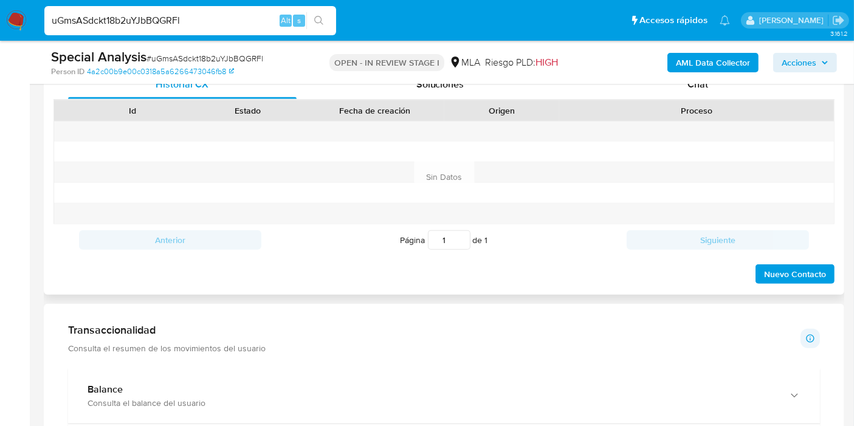
click at [710, 100] on div "Proceso" at bounding box center [696, 110] width 275 height 21
click at [712, 92] on div "Chat" at bounding box center [698, 84] width 229 height 29
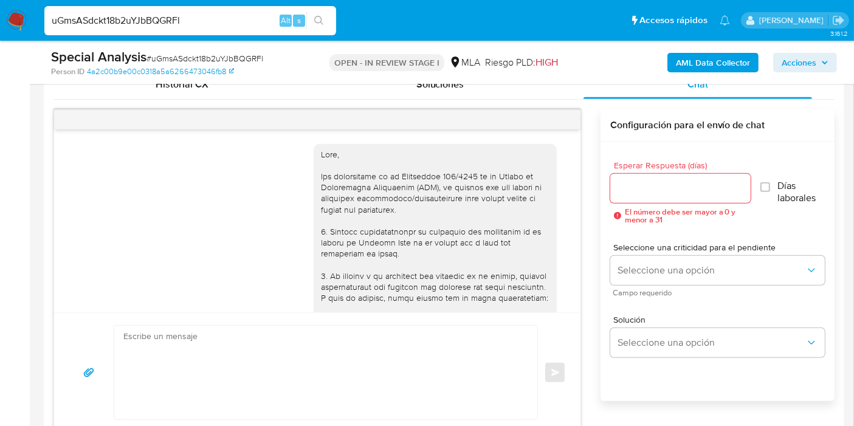
scroll to position [774, 0]
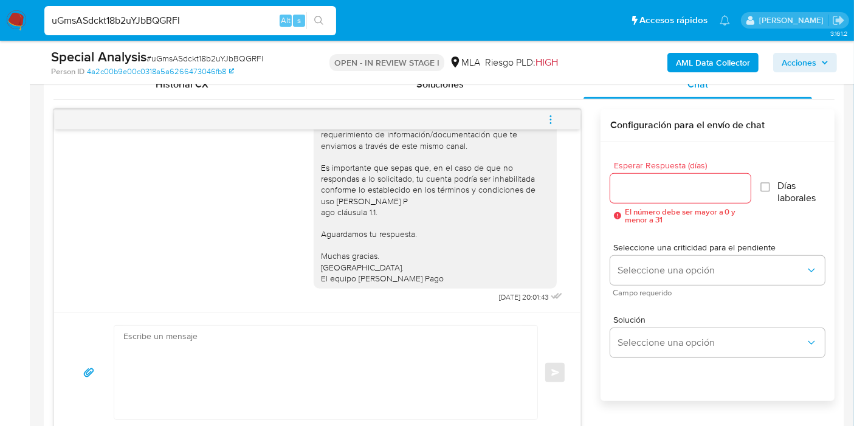
click at [545, 116] on icon "menu-action" at bounding box center [550, 119] width 11 height 11
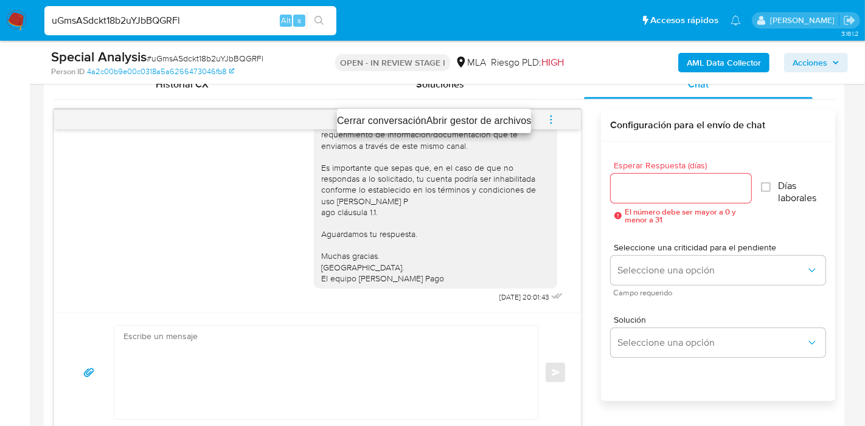
drag, startPoint x: 519, startPoint y: 111, endPoint x: 399, endPoint y: 102, distance: 120.2
click at [399, 102] on div "Cerrar conversación Abrir gestor de archivos" at bounding box center [432, 213] width 865 height 426
click at [394, 118] on li "Cerrar conversación" at bounding box center [381, 121] width 89 height 15
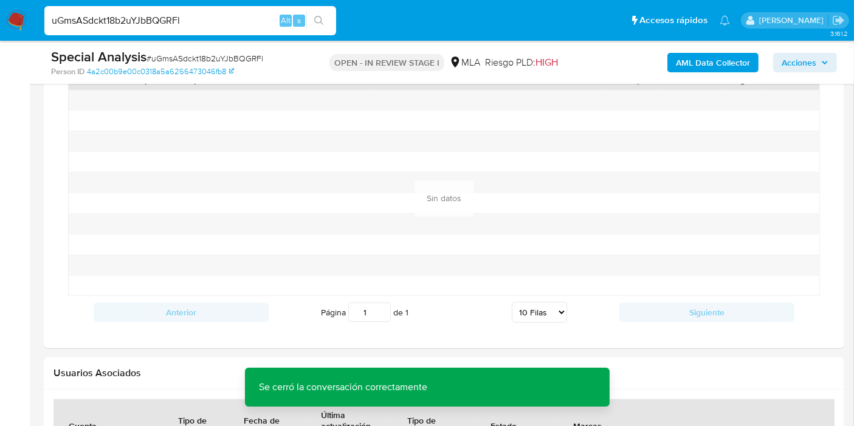
scroll to position [1013, 0]
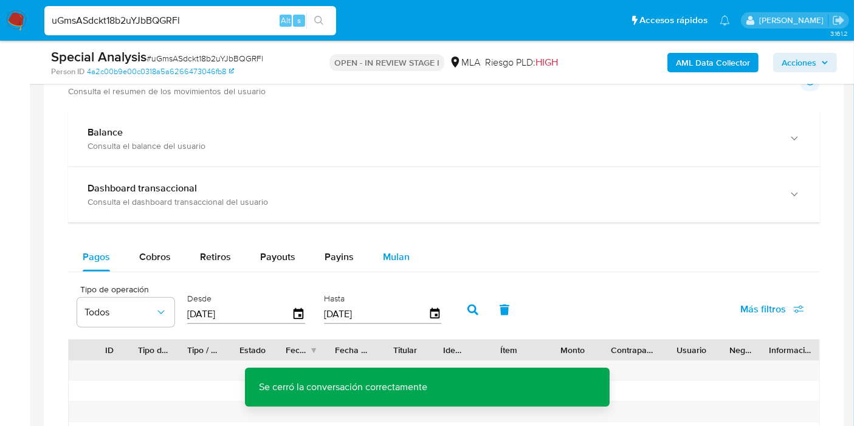
click at [390, 253] on span "Mulan" at bounding box center [396, 257] width 27 height 14
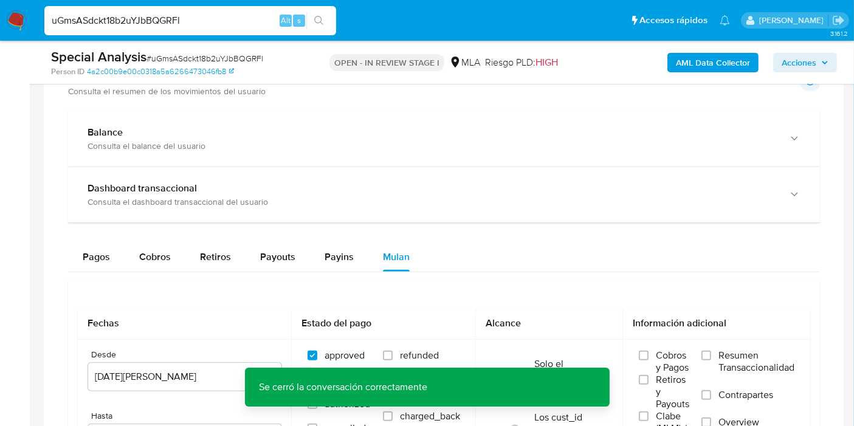
scroll to position [1148, 0]
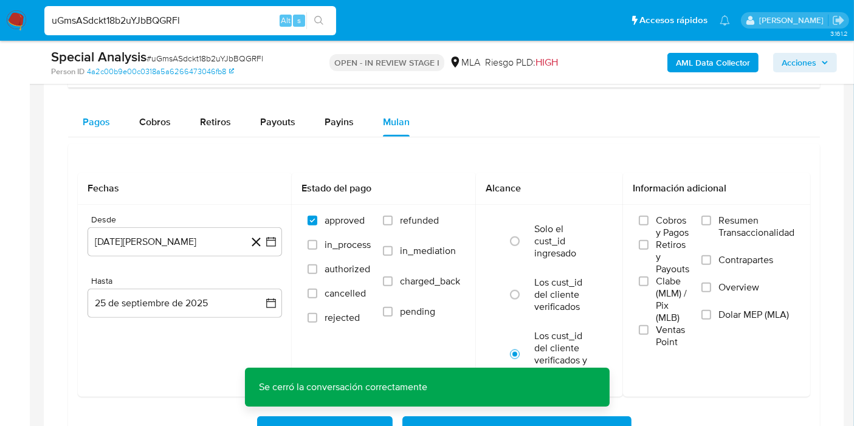
click at [80, 133] on button "Pagos" at bounding box center [96, 122] width 57 height 29
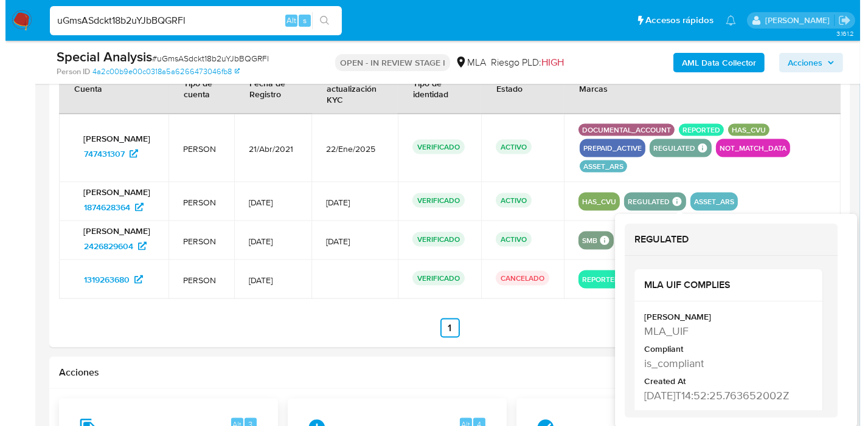
scroll to position [1913, 0]
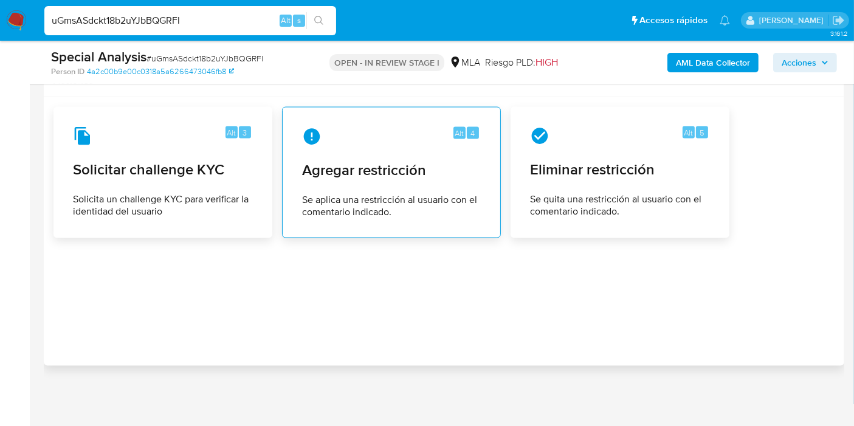
click at [392, 198] on span "Se aplica una restricción al usuario con el comentario indicado." at bounding box center [391, 206] width 179 height 24
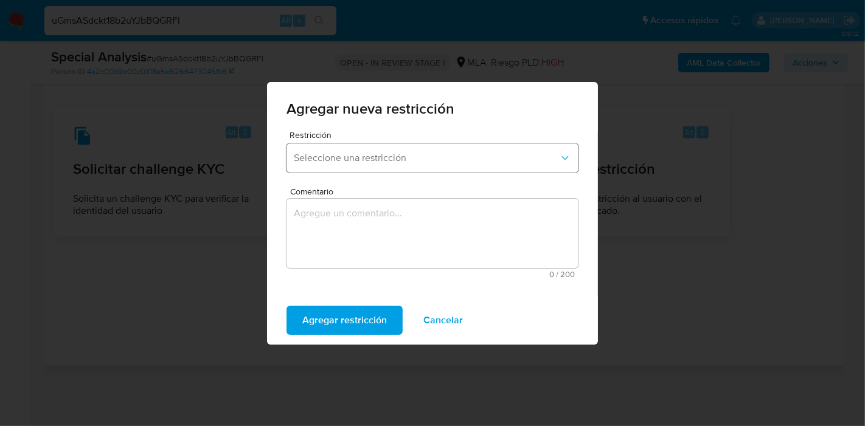
click at [408, 155] on span "Seleccione una restricción" at bounding box center [426, 158] width 265 height 12
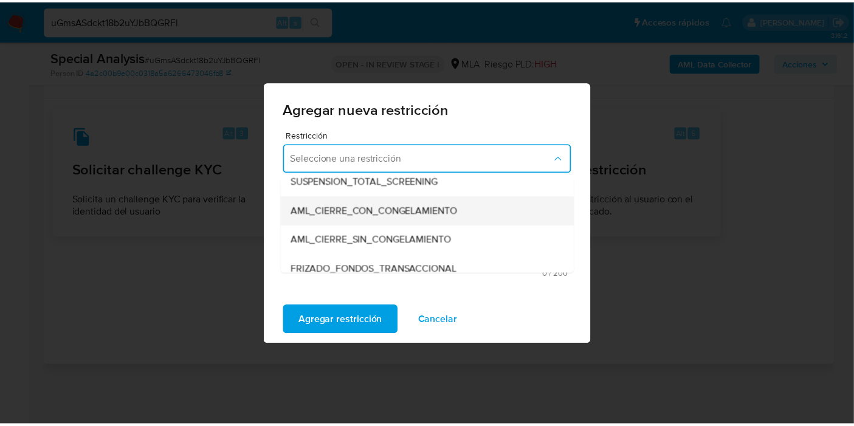
scroll to position [135, 0]
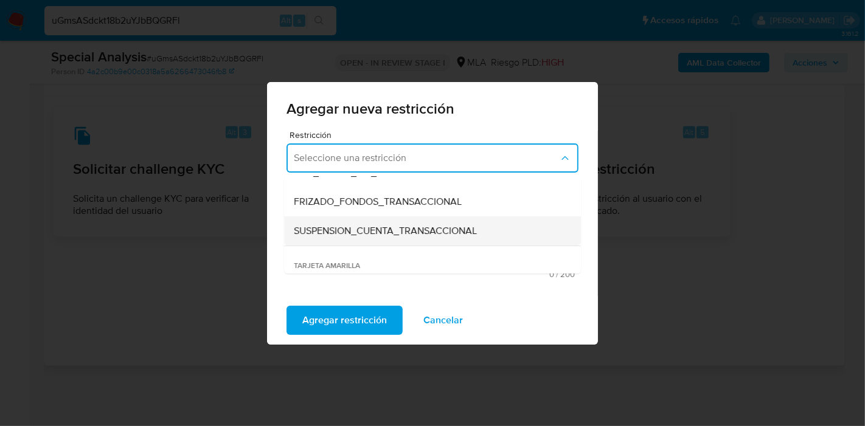
click at [381, 220] on div "SUSPENSION_CUENTA_TRANSACCIONAL" at bounding box center [429, 230] width 270 height 29
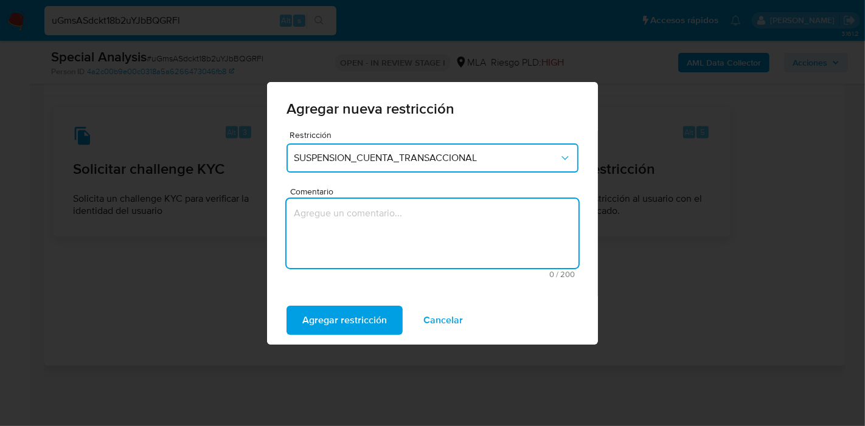
click at [381, 220] on textarea "Comentario" at bounding box center [432, 233] width 292 height 69
type textarea "AML"
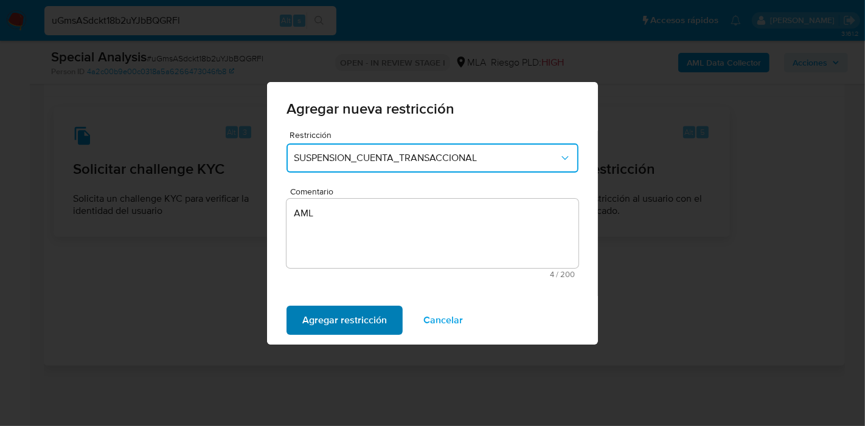
click at [381, 334] on span "Agregar restricción" at bounding box center [344, 320] width 85 height 27
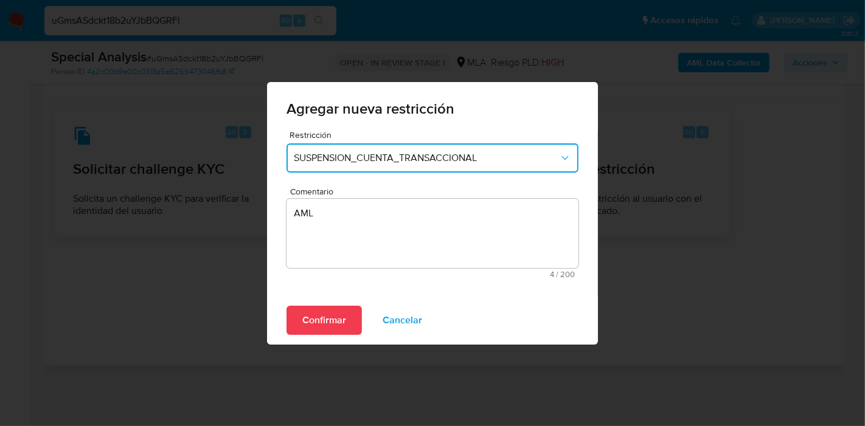
drag, startPoint x: 338, startPoint y: 320, endPoint x: 364, endPoint y: 319, distance: 25.6
click at [340, 322] on span "Confirmar" at bounding box center [324, 320] width 44 height 27
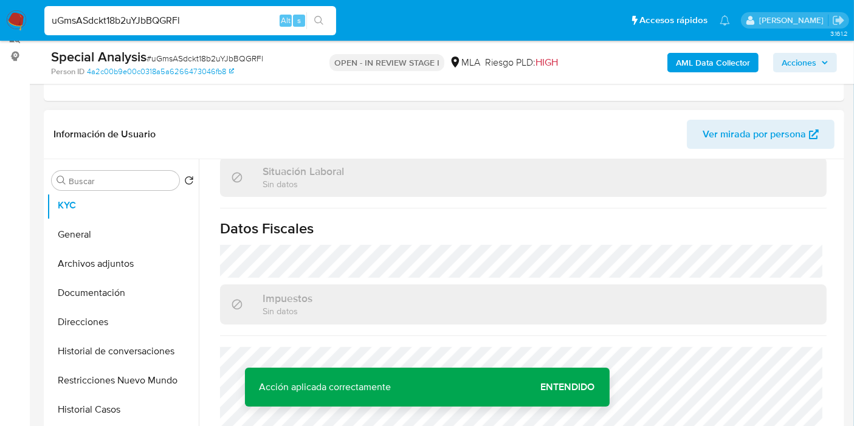
scroll to position [0, 0]
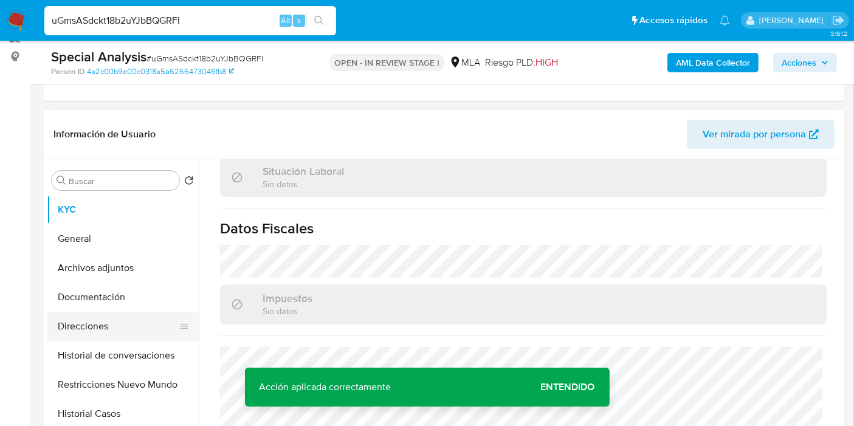
click at [92, 314] on button "Direcciones" at bounding box center [118, 326] width 142 height 29
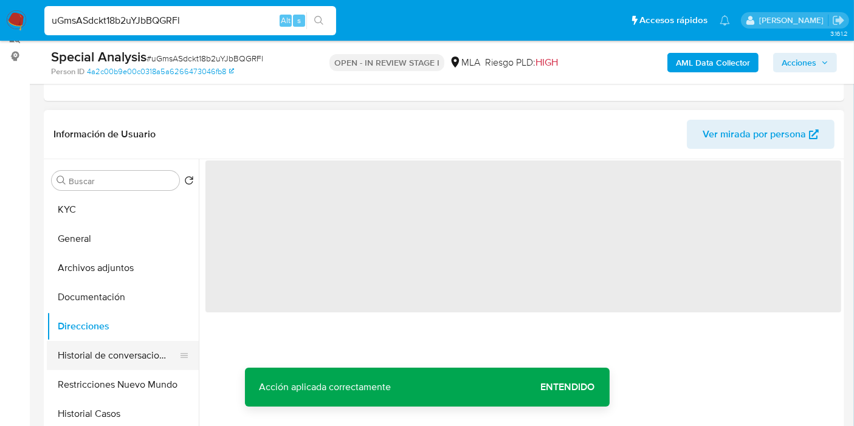
click at [131, 355] on button "Historial de conversaciones" at bounding box center [118, 355] width 142 height 29
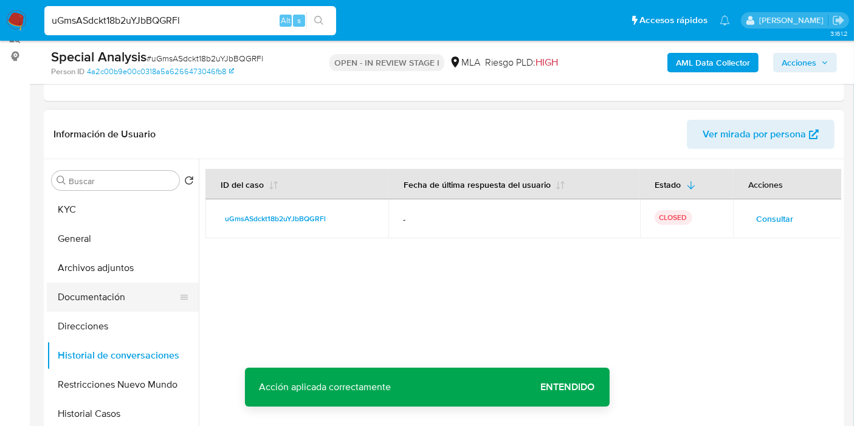
click at [115, 301] on button "Documentación" at bounding box center [118, 297] width 142 height 29
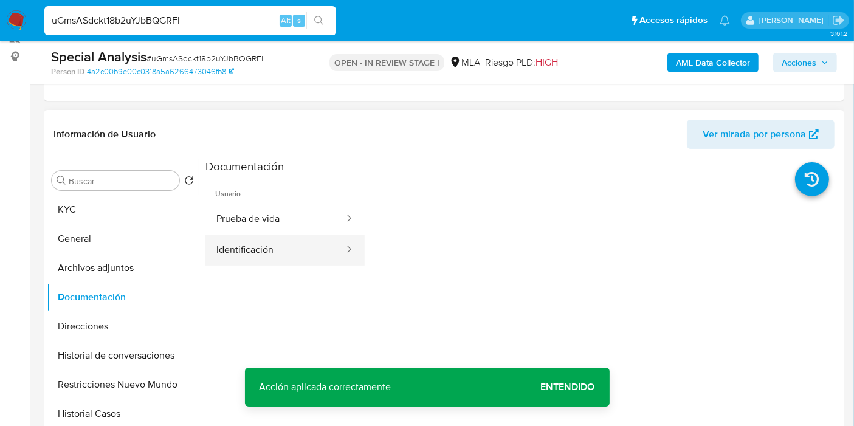
click at [232, 243] on button "Identificación" at bounding box center [275, 250] width 140 height 31
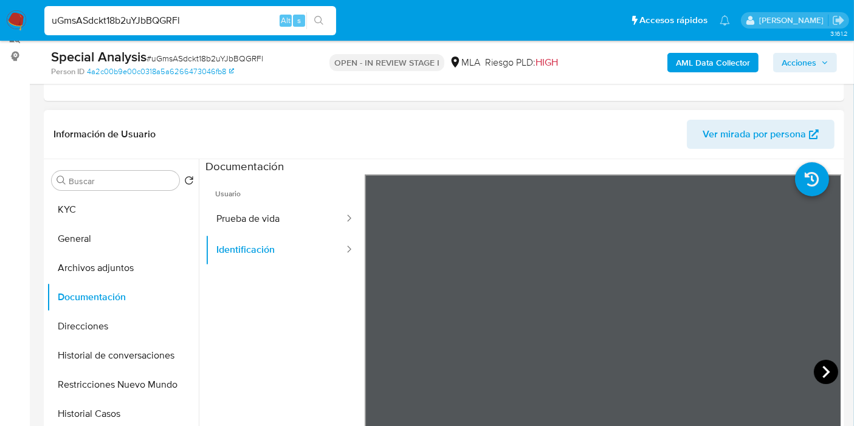
click at [815, 364] on icon at bounding box center [826, 372] width 24 height 24
click at [288, 223] on button "Prueba de vida" at bounding box center [275, 219] width 140 height 31
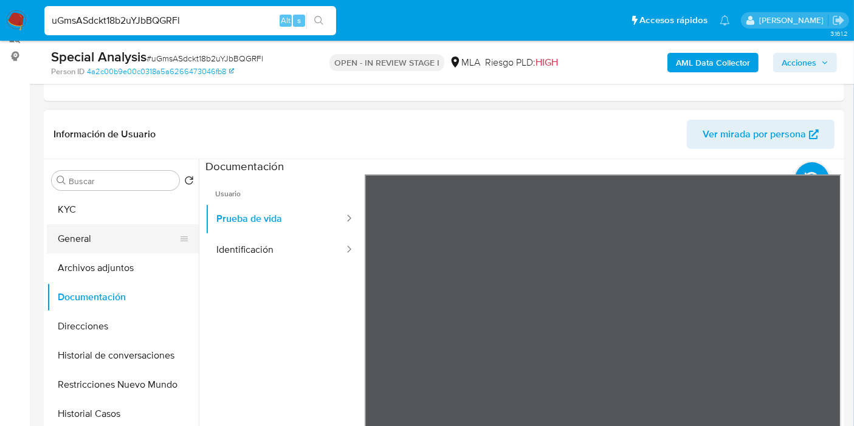
click at [179, 244] on div at bounding box center [184, 238] width 10 height 29
click at [114, 260] on button "Archivos adjuntos" at bounding box center [118, 268] width 142 height 29
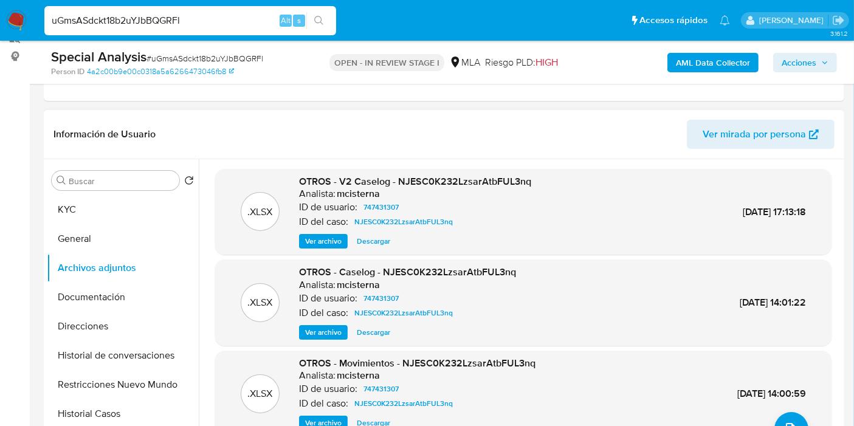
click at [336, 244] on span "Ver archivo" at bounding box center [323, 241] width 36 height 12
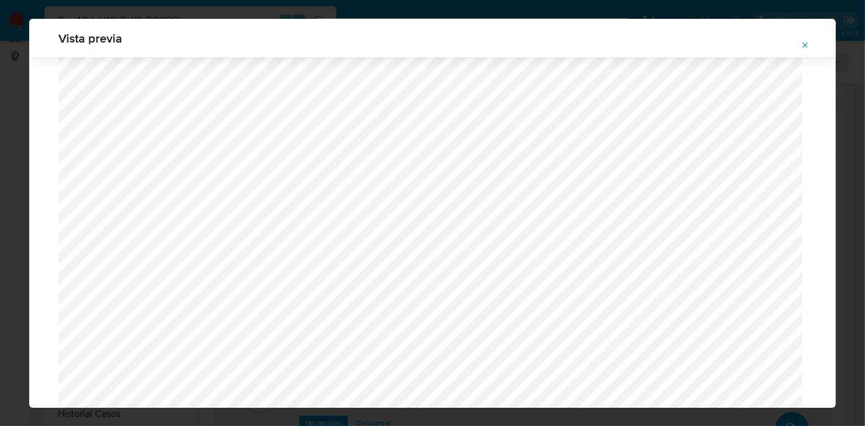
scroll to position [793, 0]
click at [810, 49] on icon "Attachment preview" at bounding box center [805, 46] width 10 height 10
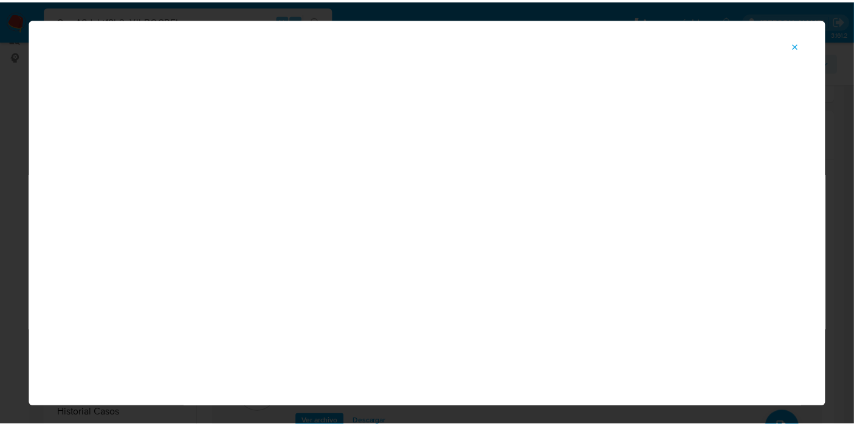
scroll to position [63, 0]
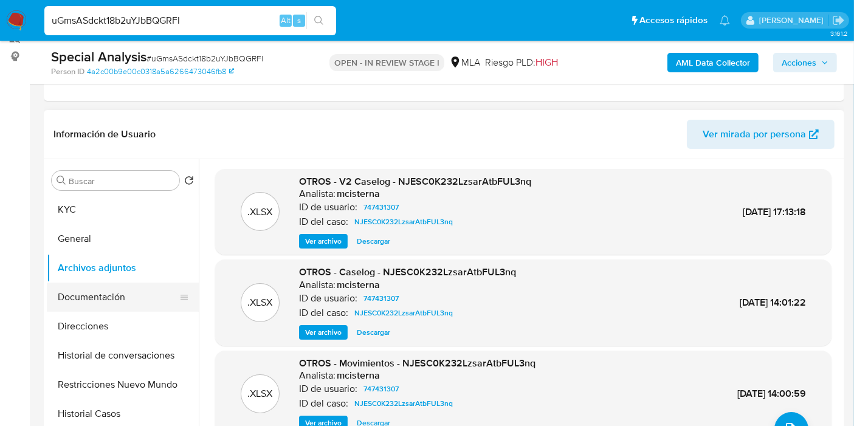
click at [100, 289] on button "Documentación" at bounding box center [118, 297] width 142 height 29
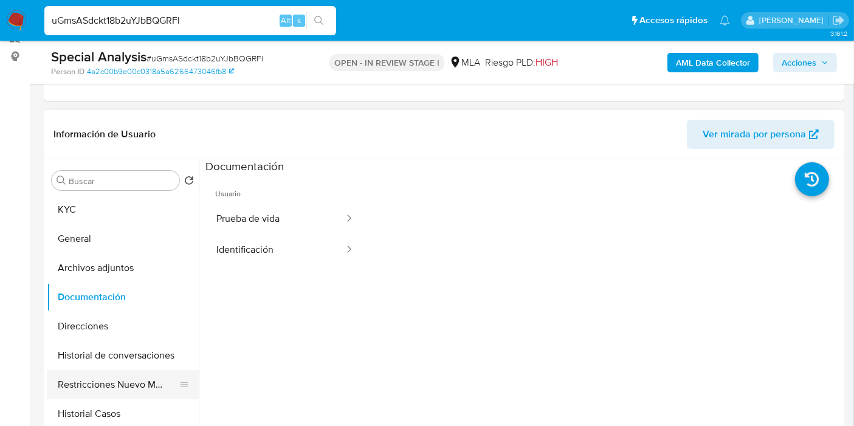
click at [101, 374] on button "Restricciones Nuevo Mundo" at bounding box center [118, 384] width 142 height 29
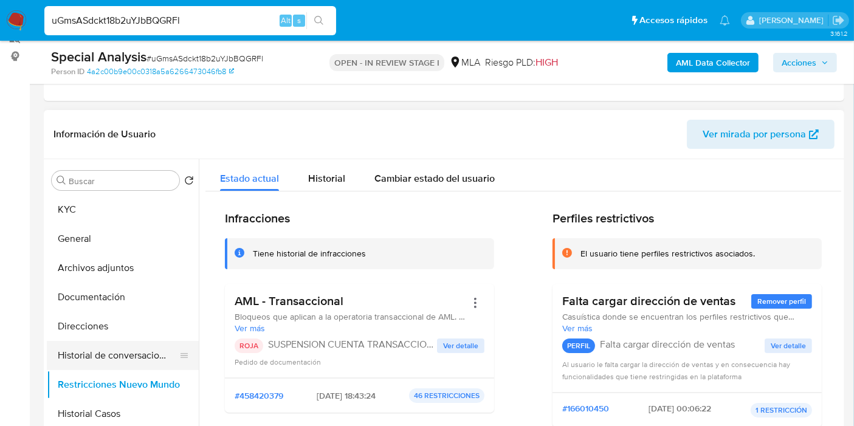
click at [106, 362] on button "Historial de conversaciones" at bounding box center [118, 355] width 142 height 29
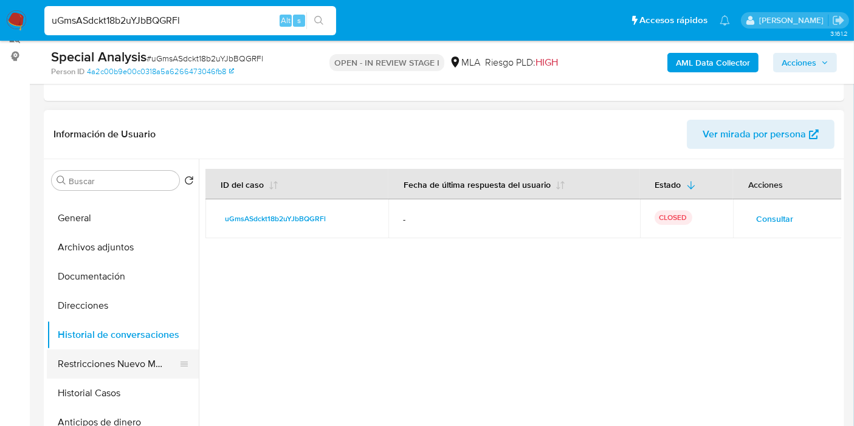
scroll to position [0, 0]
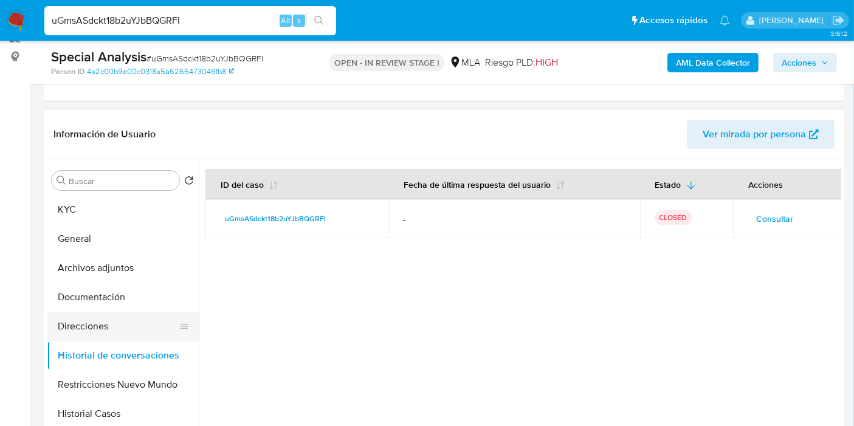
click at [110, 312] on button "Direcciones" at bounding box center [118, 326] width 142 height 29
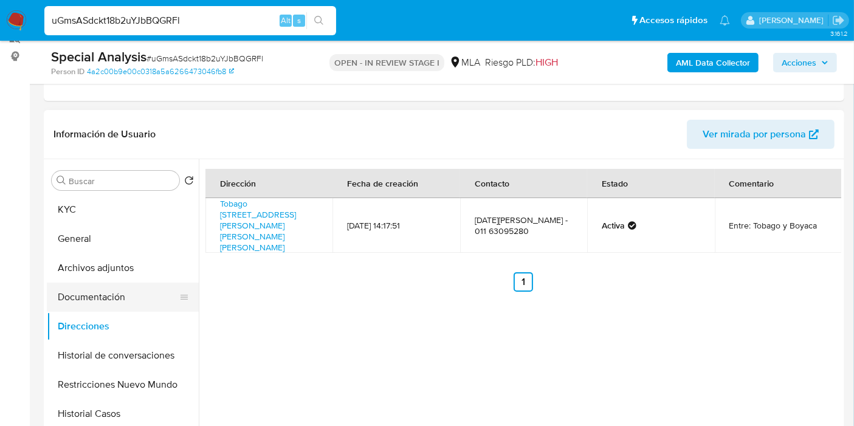
click at [102, 302] on button "Documentación" at bounding box center [118, 297] width 142 height 29
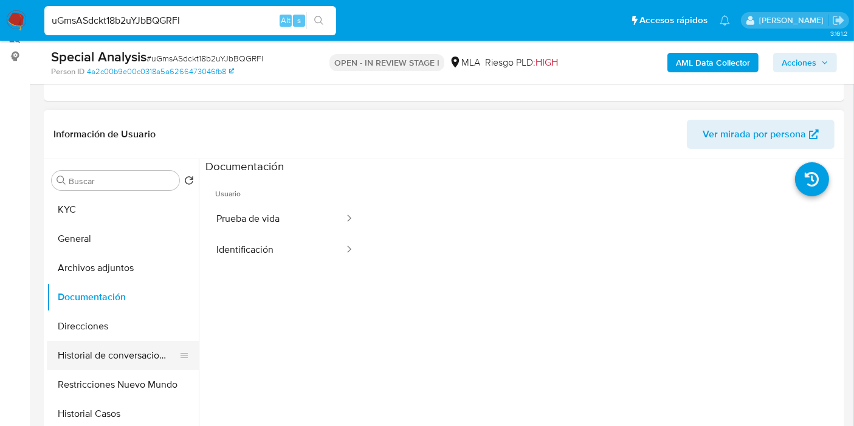
scroll to position [135, 0]
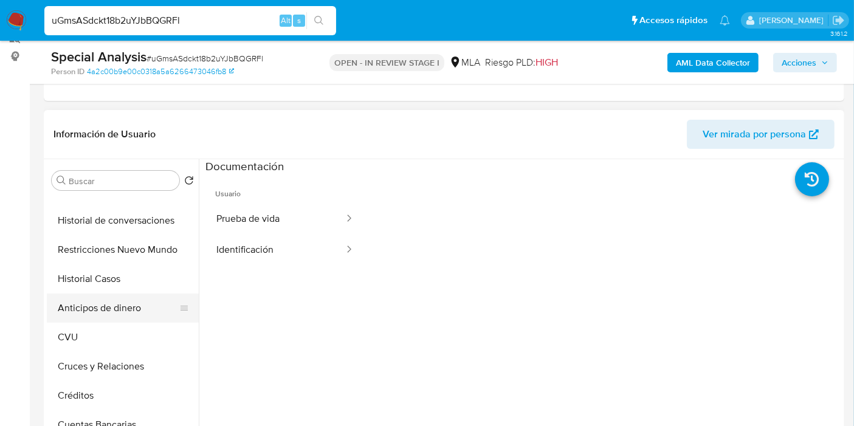
click at [125, 317] on button "Anticipos de dinero" at bounding box center [118, 308] width 142 height 29
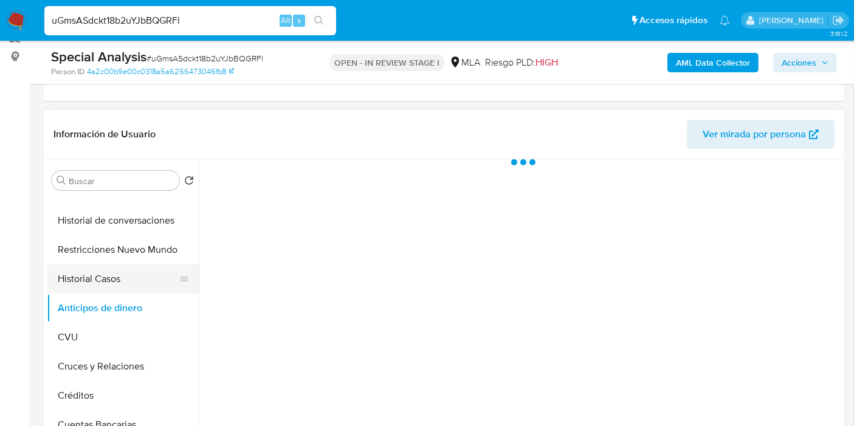
click at [136, 272] on button "Historial Casos" at bounding box center [118, 278] width 142 height 29
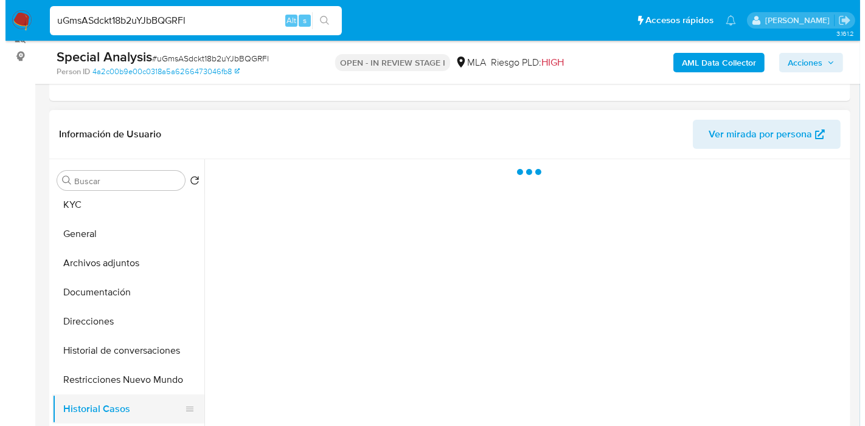
scroll to position [0, 0]
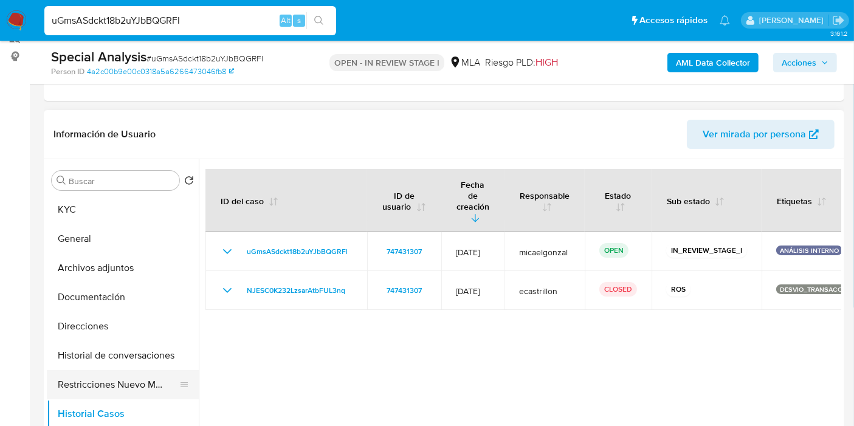
click at [129, 376] on button "Restricciones Nuevo Mundo" at bounding box center [118, 384] width 142 height 29
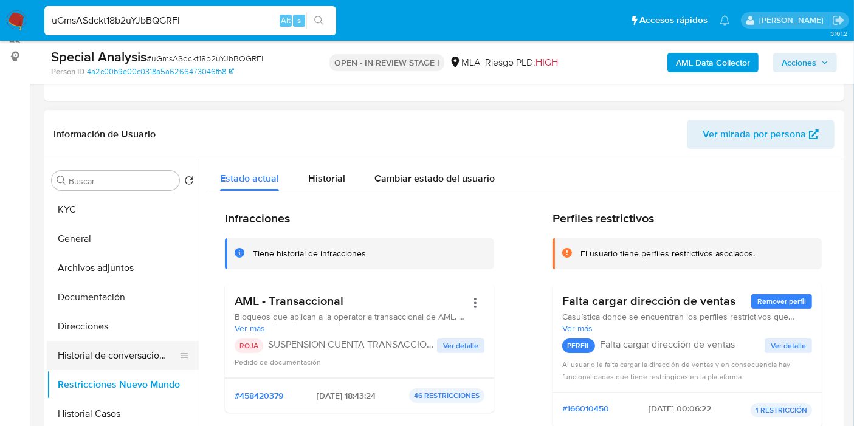
click at [128, 348] on button "Historial de conversaciones" at bounding box center [118, 355] width 142 height 29
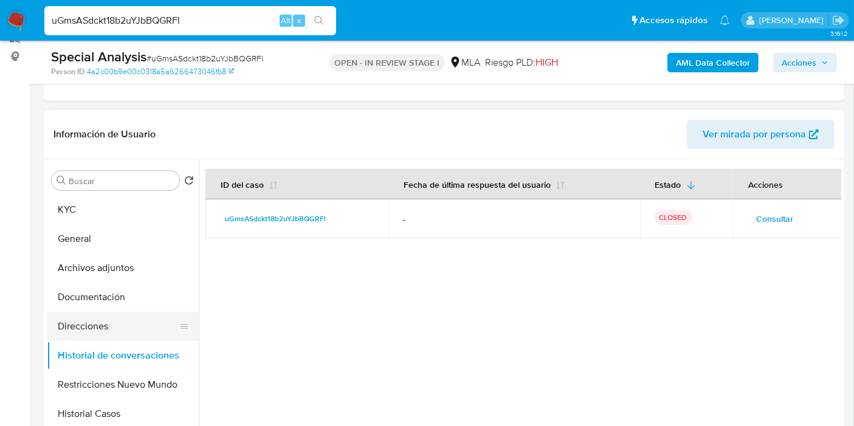
click at [135, 323] on button "Direcciones" at bounding box center [118, 326] width 142 height 29
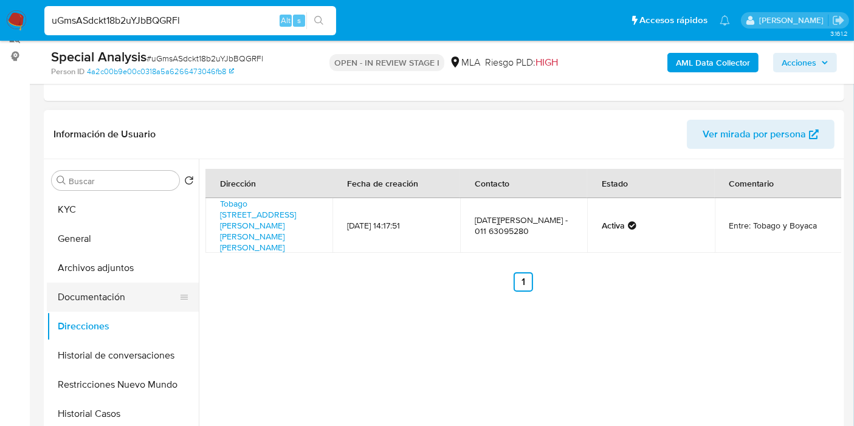
click at [133, 305] on button "Documentación" at bounding box center [118, 297] width 142 height 29
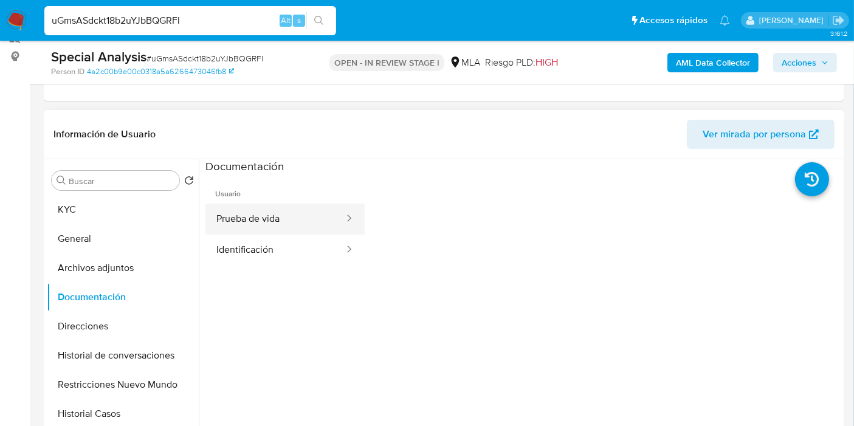
click at [247, 227] on button "Prueba de vida" at bounding box center [275, 219] width 140 height 31
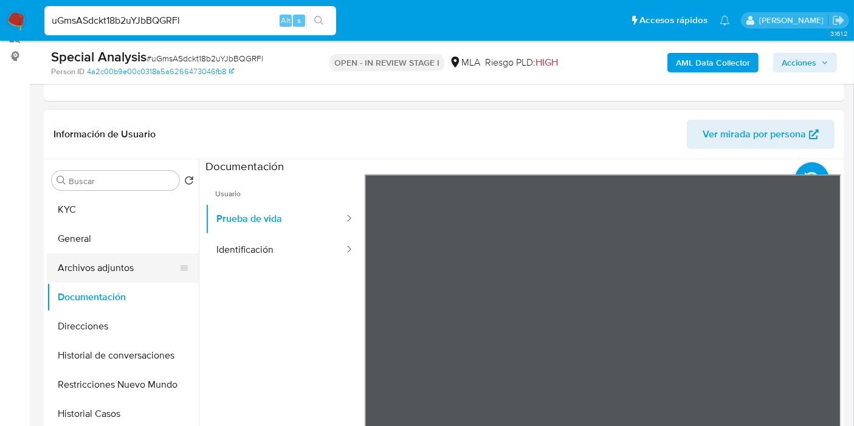
click at [134, 264] on button "Archivos adjuntos" at bounding box center [118, 268] width 142 height 29
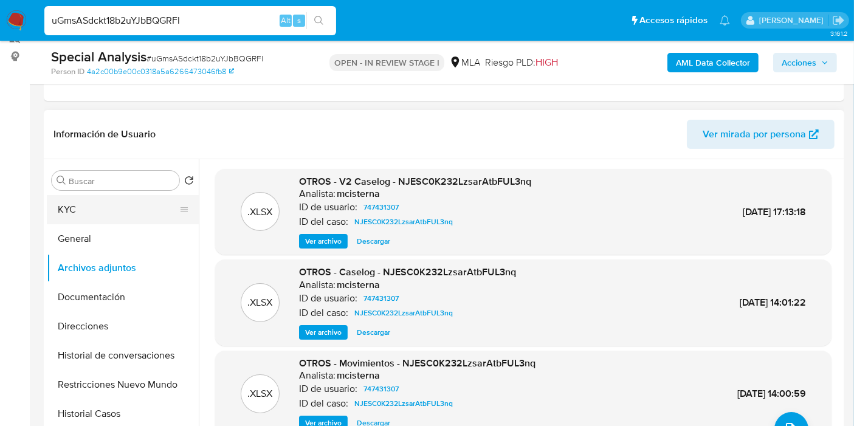
click at [138, 206] on button "KYC" at bounding box center [118, 209] width 142 height 29
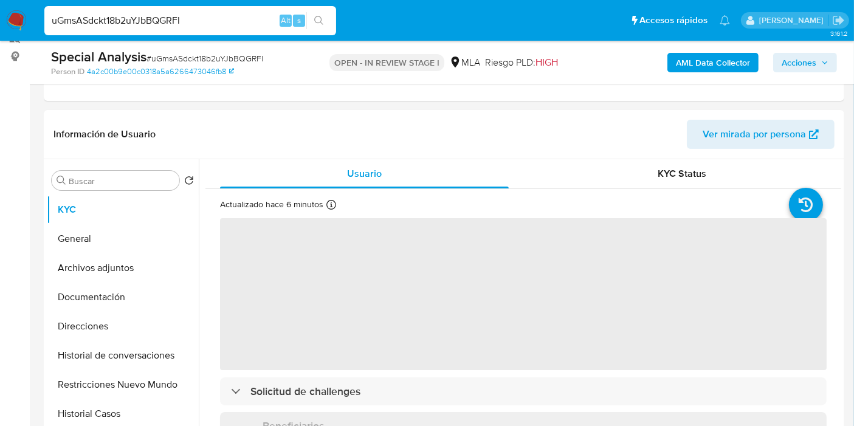
click at [702, 67] on b "AML Data Collector" at bounding box center [713, 62] width 74 height 19
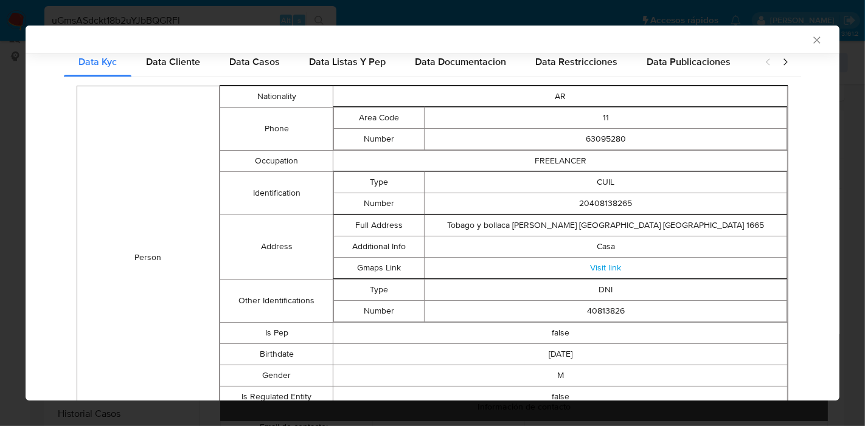
scroll to position [196, 0]
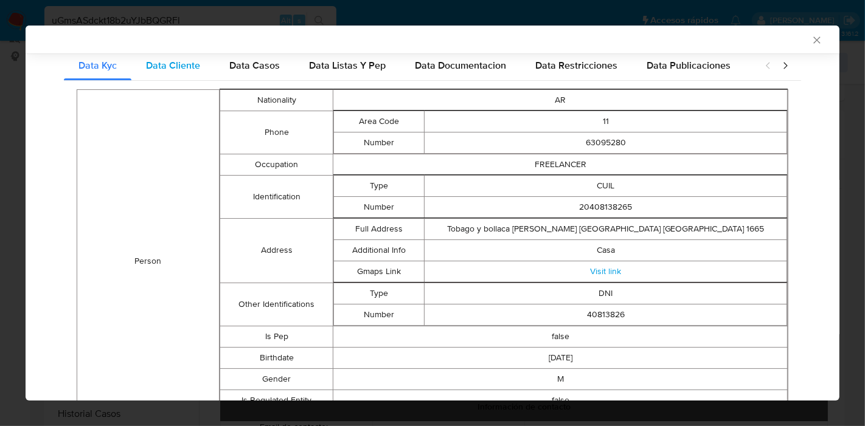
click at [198, 61] on span "Data Cliente" at bounding box center [173, 65] width 54 height 14
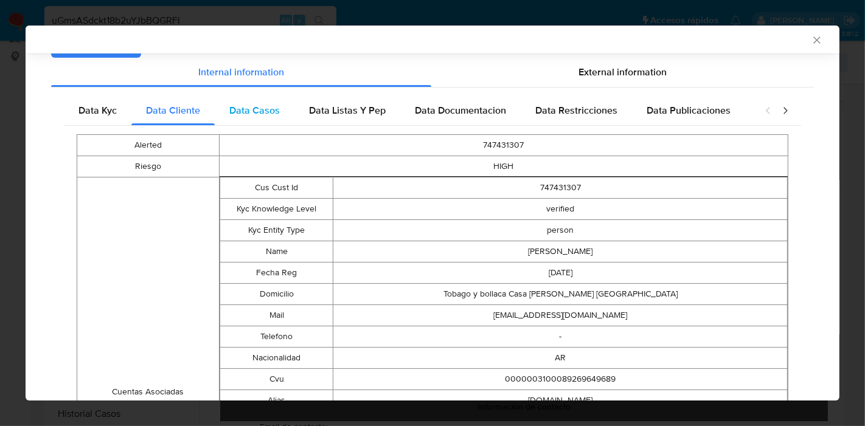
click at [241, 100] on div "Data Casos" at bounding box center [255, 110] width 80 height 29
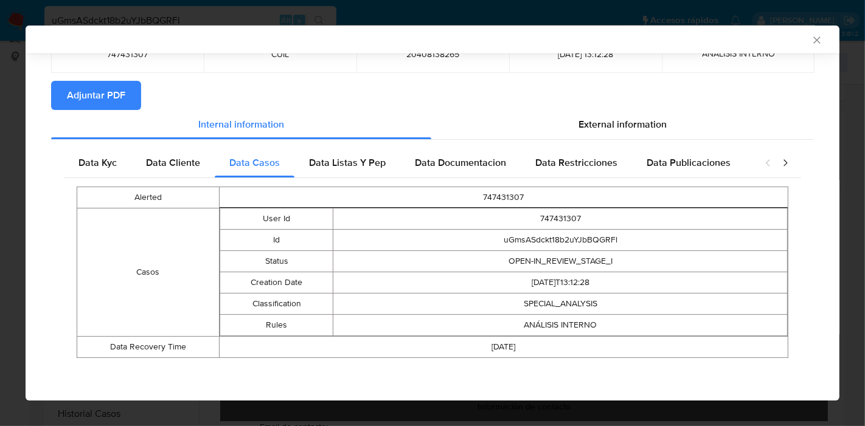
scroll to position [98, 0]
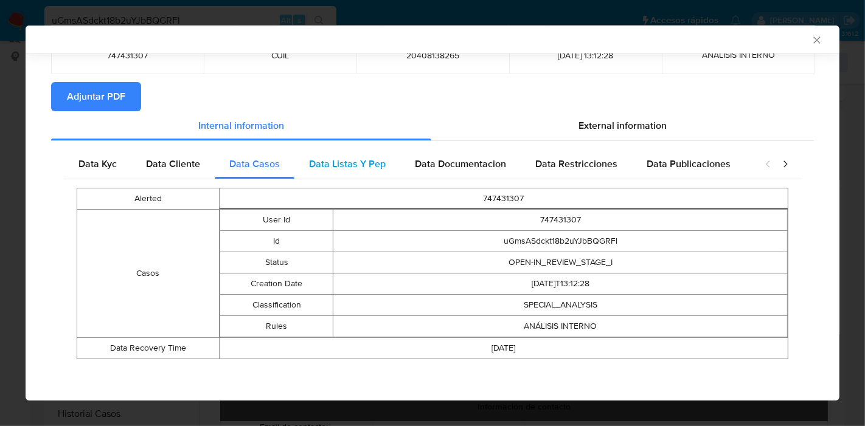
drag, startPoint x: 345, startPoint y: 158, endPoint x: 382, endPoint y: 159, distance: 37.7
click at [345, 159] on span "Data Listas Y Pep" at bounding box center [347, 164] width 77 height 14
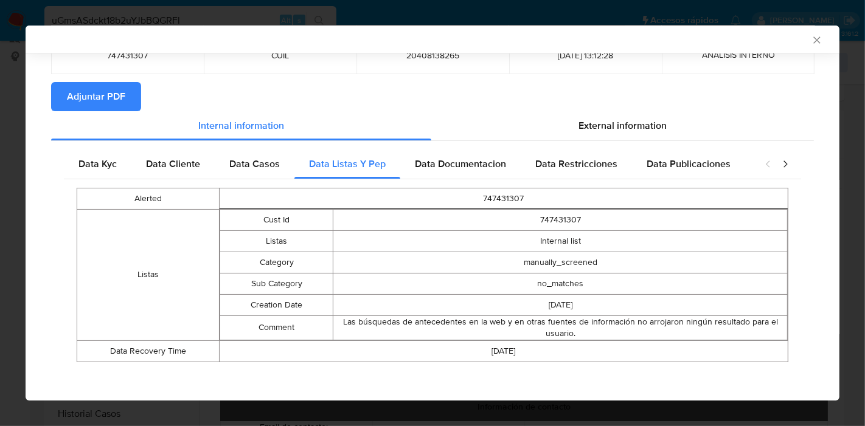
drag, startPoint x: 488, startPoint y: 173, endPoint x: 534, endPoint y: 177, distance: 46.3
click at [497, 176] on div "Data Documentacion" at bounding box center [460, 164] width 120 height 29
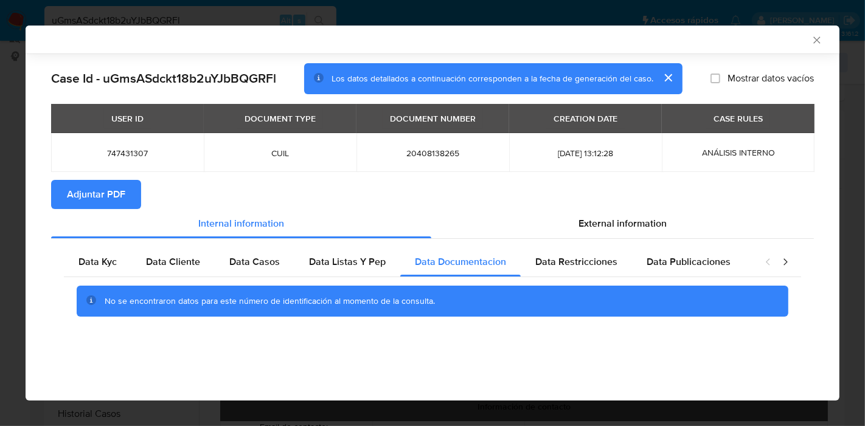
scroll to position [0, 0]
drag, startPoint x: 338, startPoint y: 256, endPoint x: 368, endPoint y: 264, distance: 30.8
click at [347, 260] on span "Data Listas Y Pep" at bounding box center [347, 262] width 77 height 14
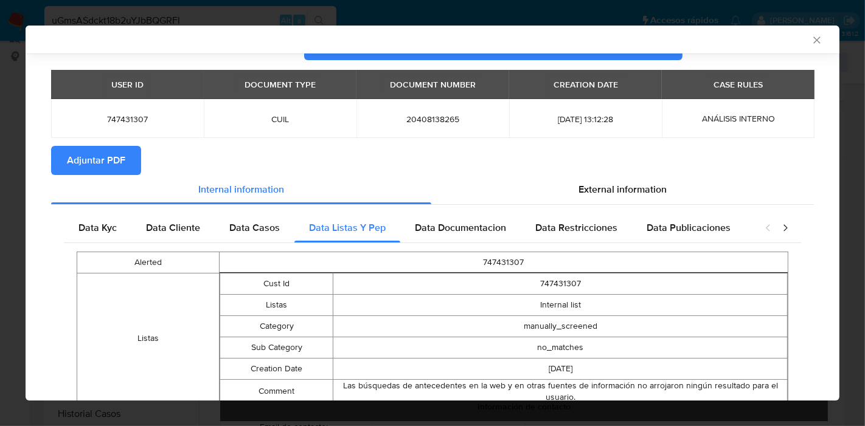
scroll to position [65, 0]
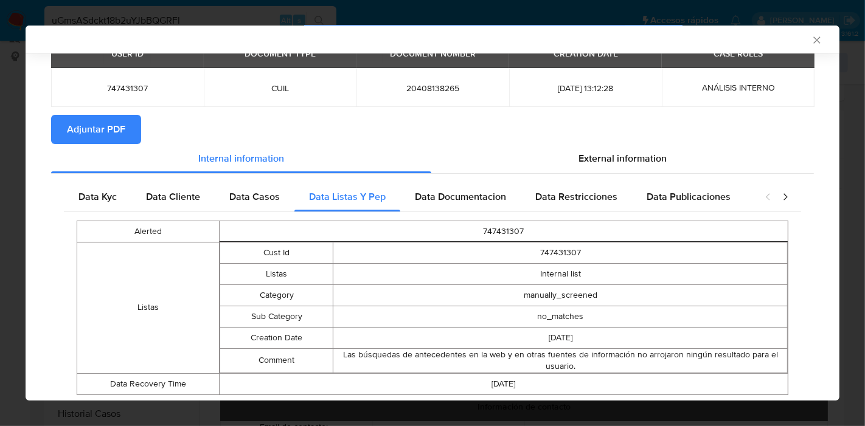
click at [567, 211] on div "Data Kyc Data Cliente Data Casos Data Listas Y Pep Data Documentacion Data Rest…" at bounding box center [432, 292] width 737 height 221
drag, startPoint x: 594, startPoint y: 195, endPoint x: 679, endPoint y: 198, distance: 85.2
click at [594, 195] on span "Data Restricciones" at bounding box center [576, 197] width 82 height 14
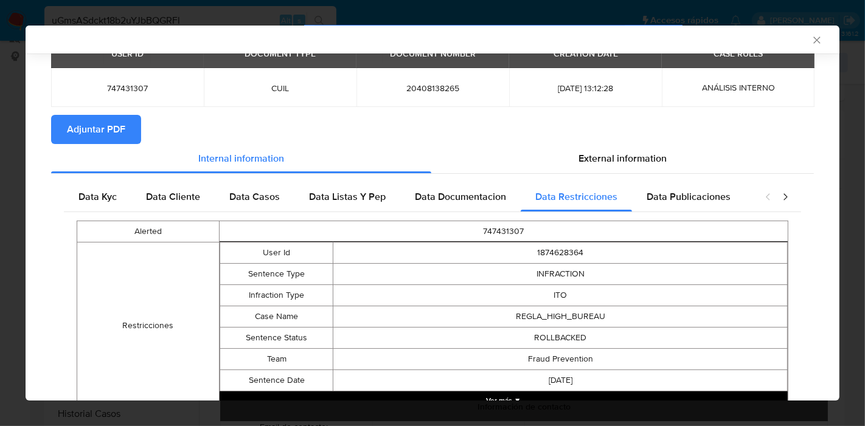
drag, startPoint x: 678, startPoint y: 198, endPoint x: 786, endPoint y: 198, distance: 108.2
click at [689, 199] on span "Data Publicaciones" at bounding box center [688, 197] width 84 height 14
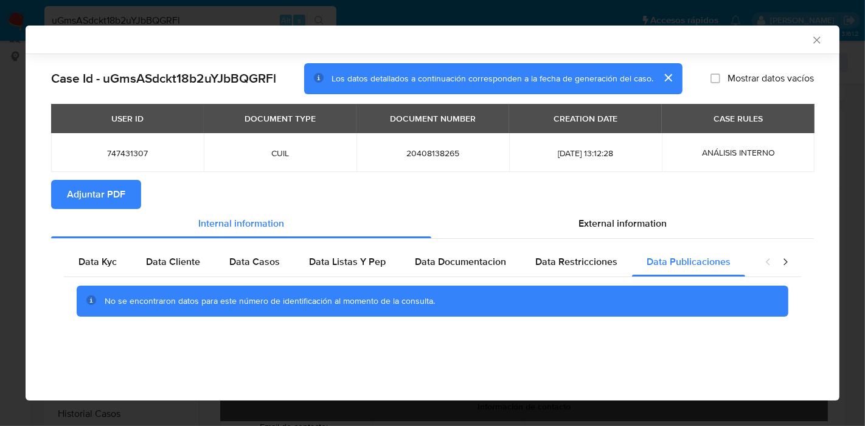
scroll to position [0, 0]
click at [775, 264] on div "closure-recommendation-modal" at bounding box center [776, 261] width 49 height 29
click at [779, 264] on icon "closure-recommendation-modal" at bounding box center [785, 262] width 12 height 12
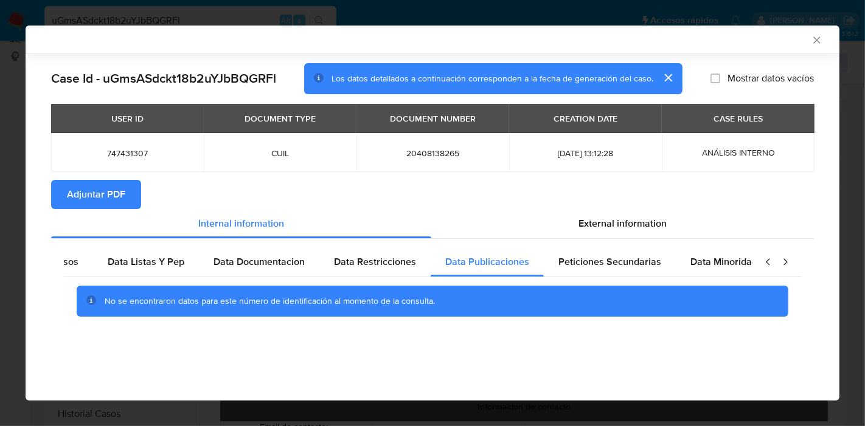
click at [787, 263] on icon "closure-recommendation-modal" at bounding box center [785, 262] width 12 height 12
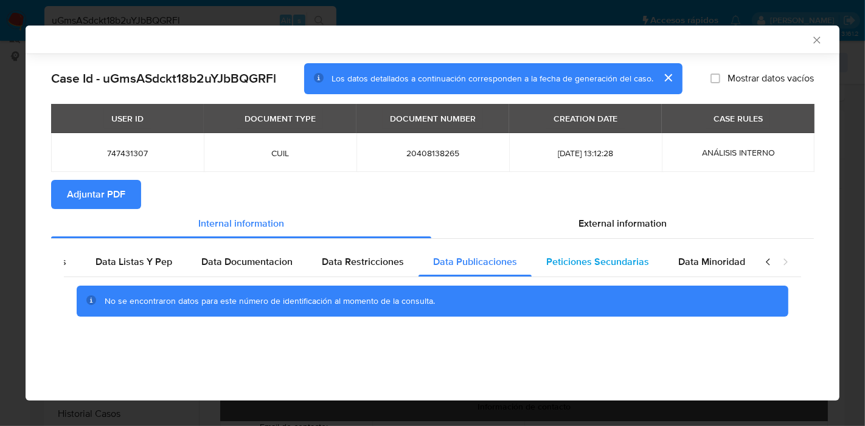
drag, startPoint x: 713, startPoint y: 261, endPoint x: 641, endPoint y: 265, distance: 71.9
click at [703, 264] on span "Data Minoridad" at bounding box center [711, 262] width 67 height 14
drag, startPoint x: 633, startPoint y: 262, endPoint x: 533, endPoint y: 269, distance: 101.2
click at [632, 262] on span "Peticiones Secundarias" at bounding box center [597, 262] width 103 height 14
click at [433, 262] on span "Data Publicaciones" at bounding box center [475, 262] width 84 height 14
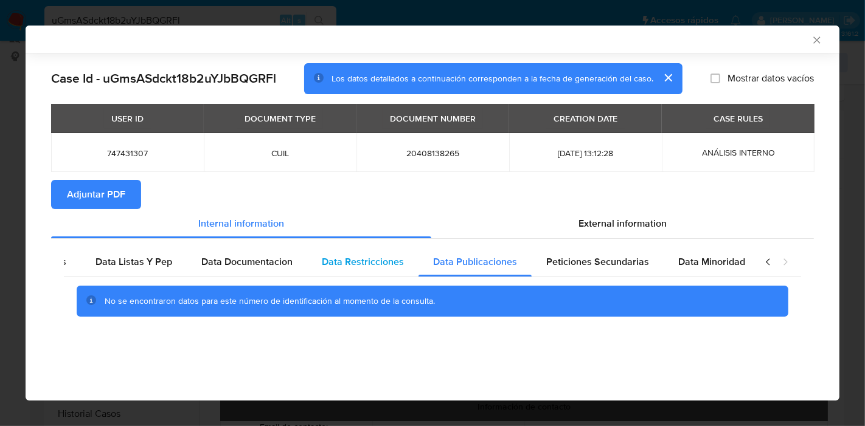
drag, startPoint x: 378, startPoint y: 254, endPoint x: 393, endPoint y: 256, distance: 15.3
click at [384, 255] on span "Data Restricciones" at bounding box center [363, 262] width 82 height 14
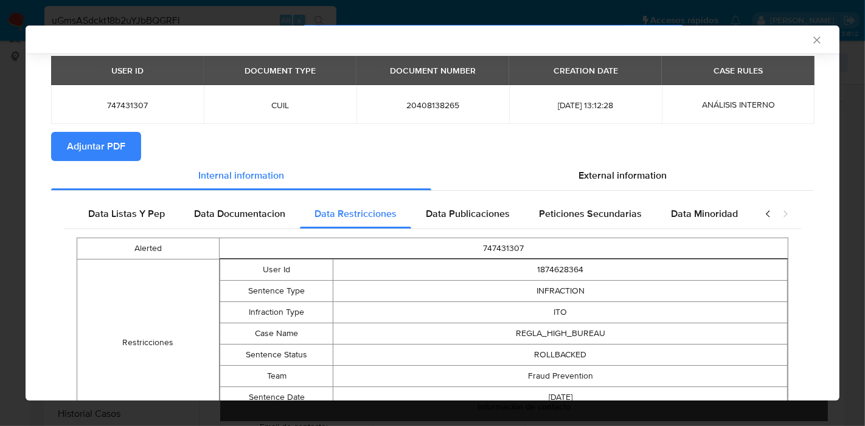
scroll to position [133, 0]
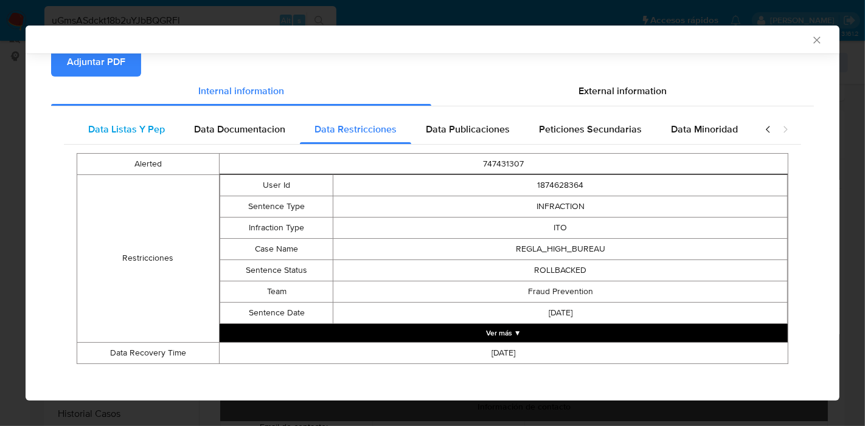
click at [106, 131] on span "Data Listas Y Pep" at bounding box center [126, 129] width 77 height 14
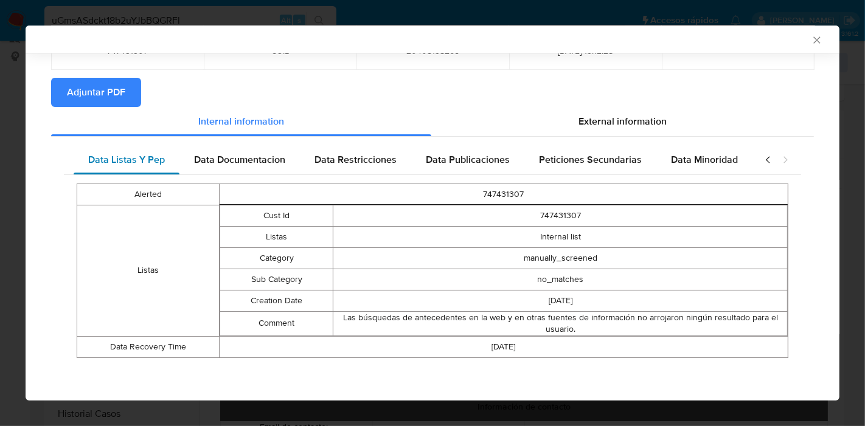
scroll to position [101, 0]
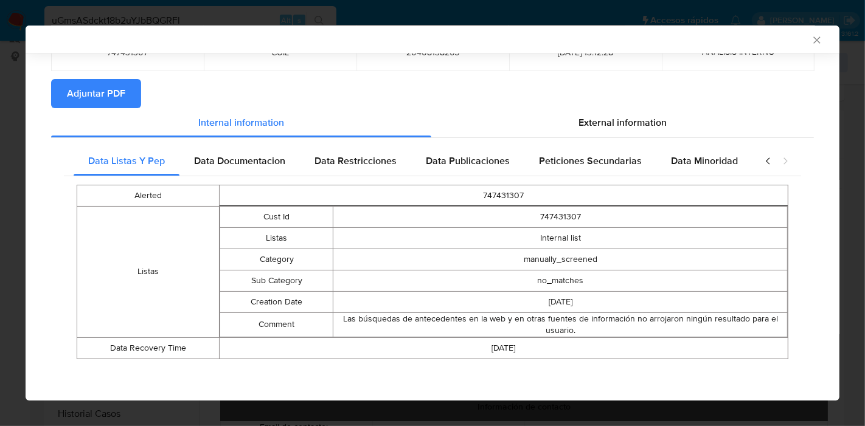
click at [765, 162] on icon "closure-recommendation-modal" at bounding box center [767, 160] width 4 height 7
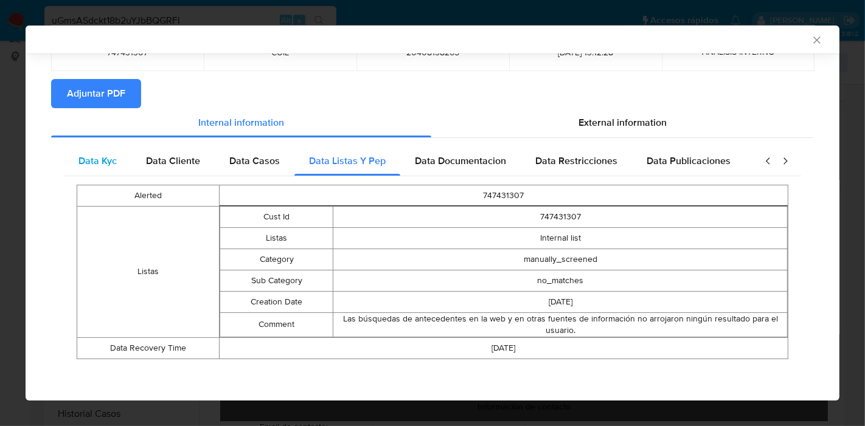
scroll to position [0, 0]
click at [48, 162] on div "Case Id - uGmsASdckt18b2uYJbBQGRFl Los datos detallados a continuación correspo…" at bounding box center [432, 177] width 813 height 449
click at [72, 162] on div "Data Kyc" at bounding box center [97, 161] width 67 height 29
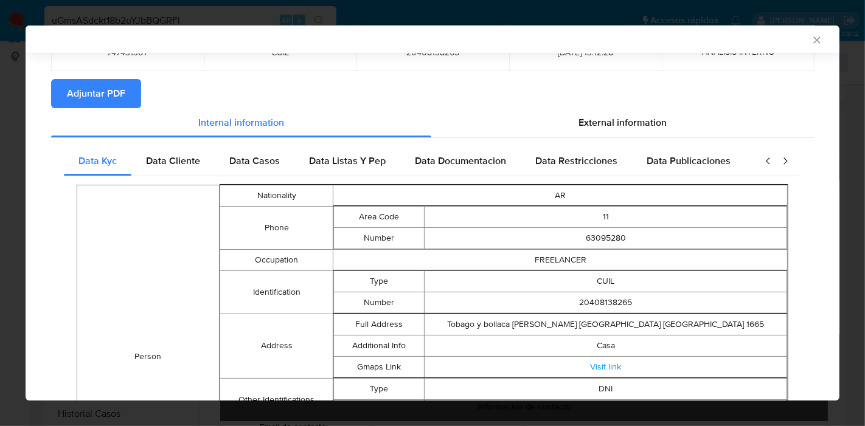
drag, startPoint x: 632, startPoint y: 128, endPoint x: 306, endPoint y: 153, distance: 326.8
click at [627, 129] on div "External information" at bounding box center [622, 122] width 382 height 29
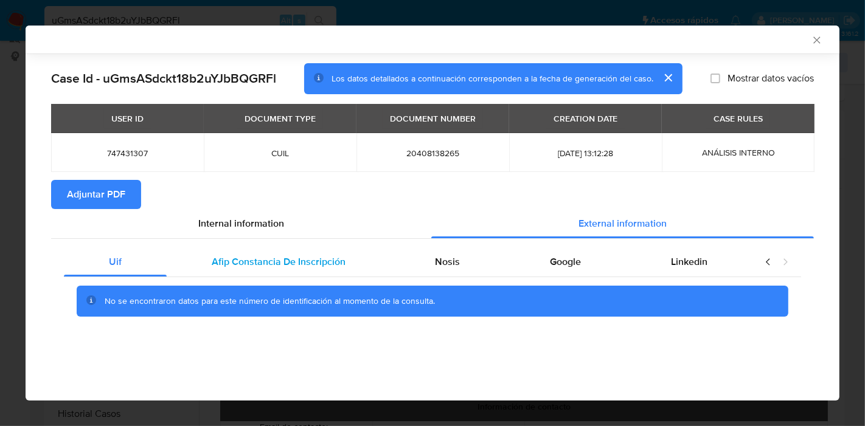
click at [225, 255] on span "Afip Constancia De Inscripción" at bounding box center [279, 262] width 134 height 14
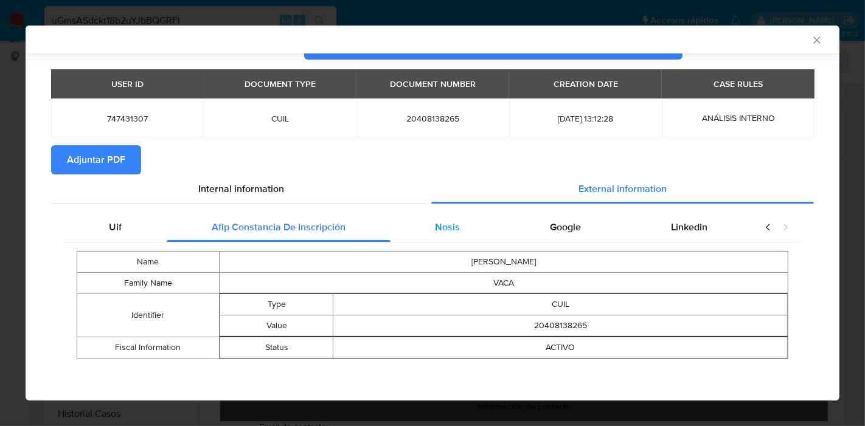
scroll to position [35, 0]
click at [492, 227] on div "Nosis" at bounding box center [447, 227] width 115 height 29
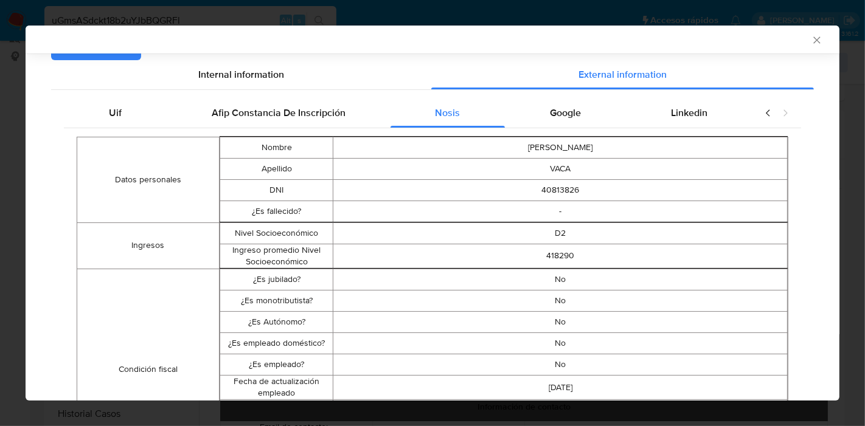
scroll to position [128, 0]
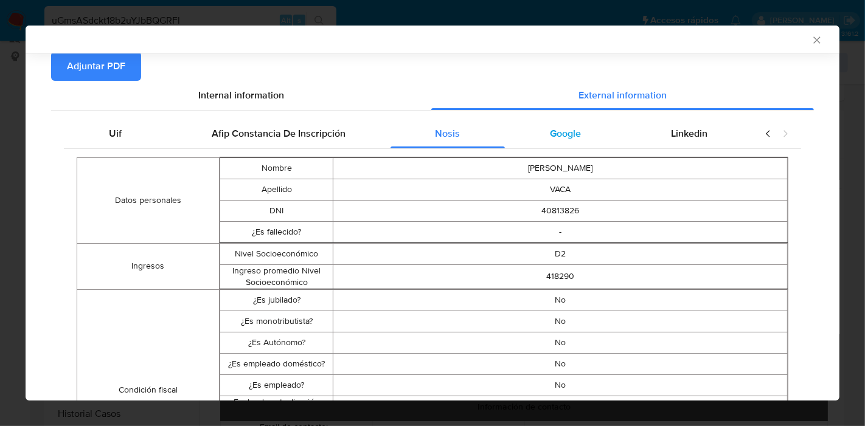
click at [570, 129] on span "Google" at bounding box center [565, 133] width 31 height 14
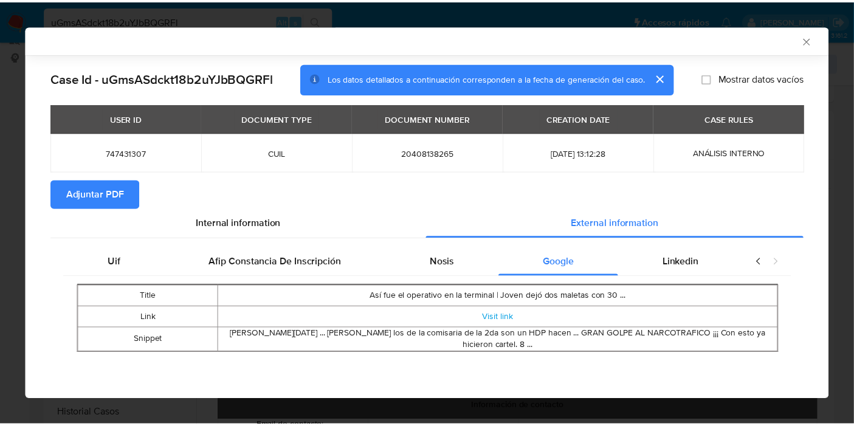
scroll to position [0, 0]
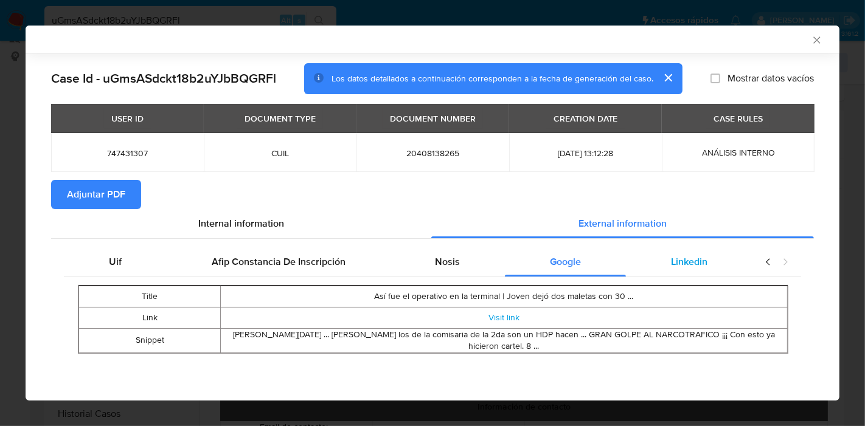
click at [698, 272] on div "Linkedin" at bounding box center [689, 261] width 126 height 29
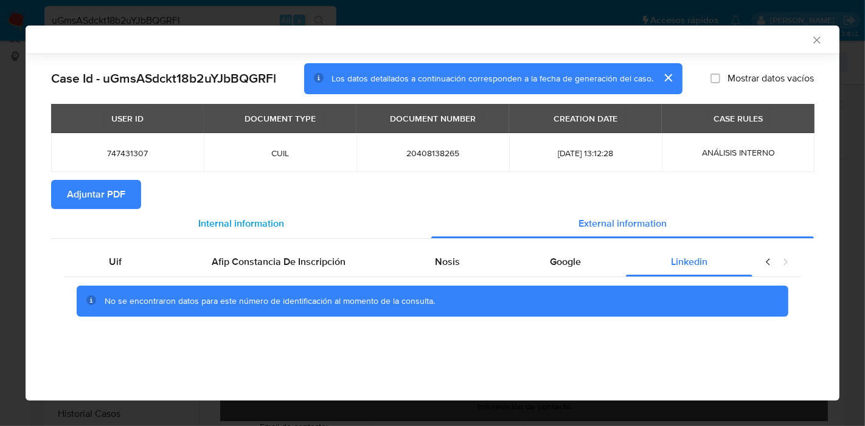
drag, startPoint x: 126, startPoint y: 263, endPoint x: 221, endPoint y: 221, distance: 104.0
click at [128, 263] on div "Uif" at bounding box center [115, 261] width 103 height 29
click at [222, 221] on span "Internal information" at bounding box center [241, 223] width 86 height 14
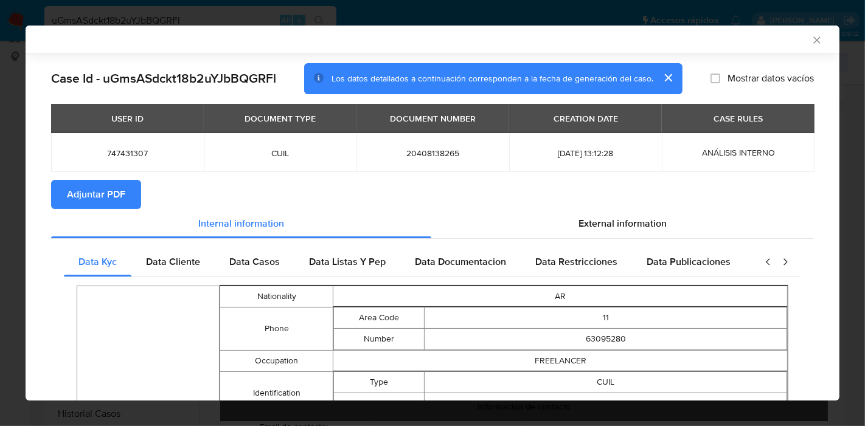
click at [97, 193] on span "Adjuntar PDF" at bounding box center [96, 194] width 58 height 27
click at [810, 41] on icon "Cerrar ventana" at bounding box center [816, 40] width 12 height 12
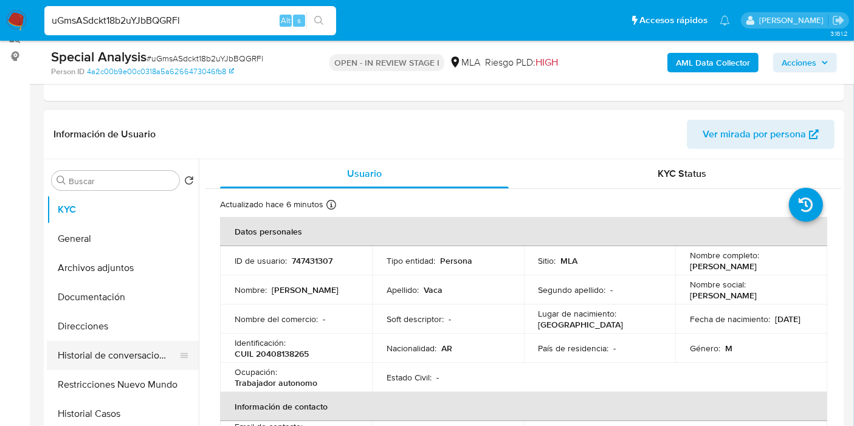
drag, startPoint x: 62, startPoint y: 284, endPoint x: 73, endPoint y: 341, distance: 58.2
click at [62, 289] on button "Documentación" at bounding box center [123, 297] width 152 height 29
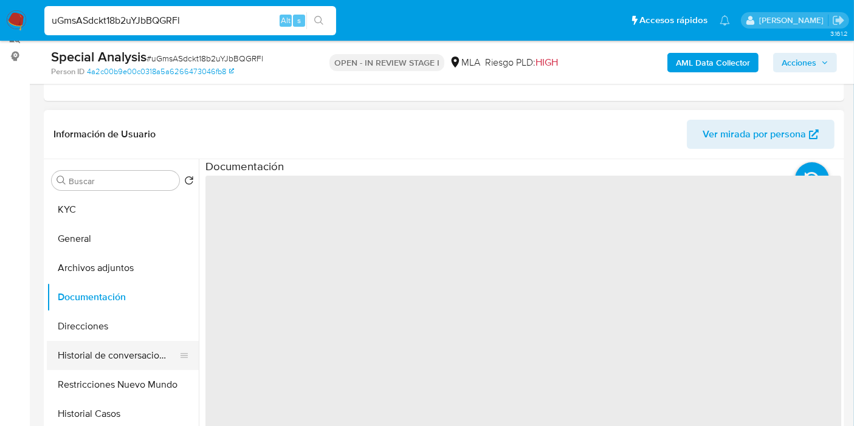
click at [74, 341] on button "Historial de conversaciones" at bounding box center [118, 355] width 142 height 29
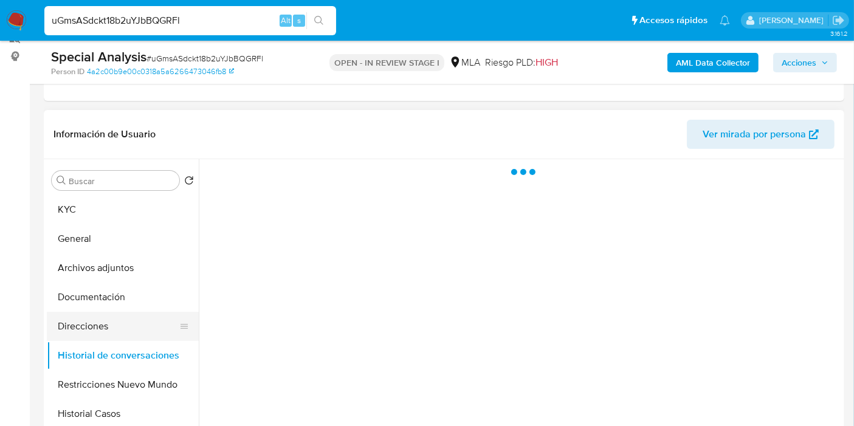
click at [94, 317] on button "Direcciones" at bounding box center [118, 326] width 142 height 29
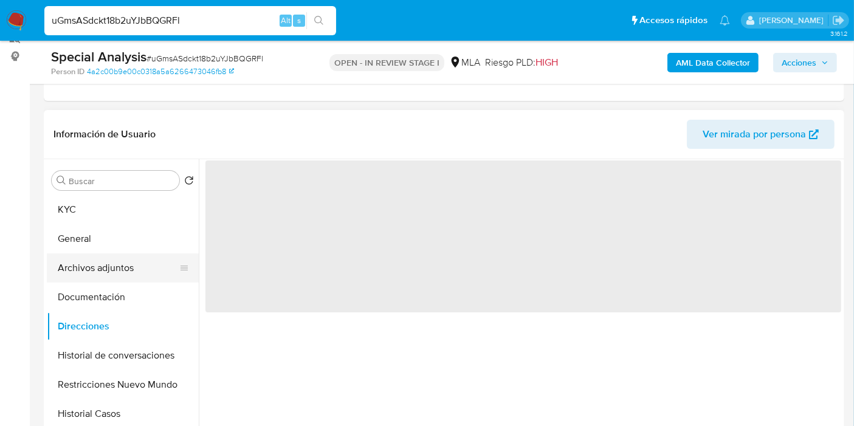
click at [141, 261] on button "Archivos adjuntos" at bounding box center [118, 268] width 142 height 29
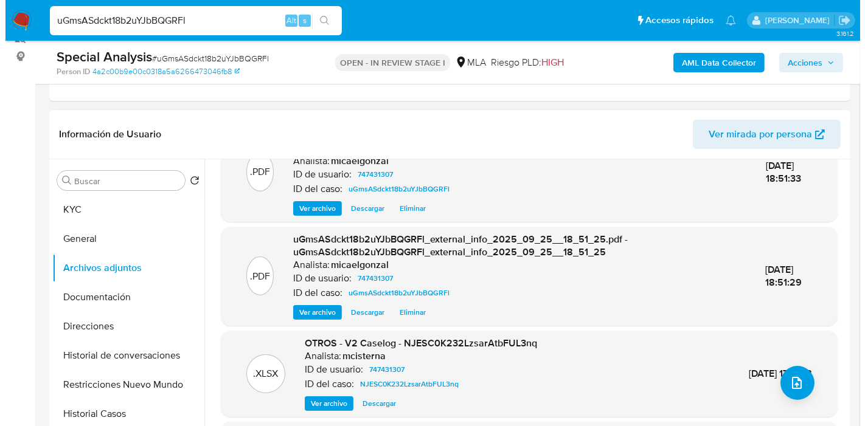
scroll to position [67, 0]
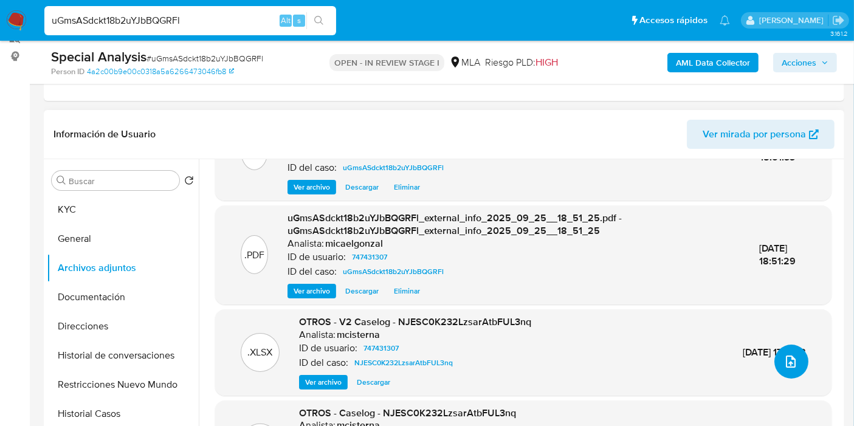
click at [787, 361] on icon "upload-file" at bounding box center [791, 361] width 15 height 15
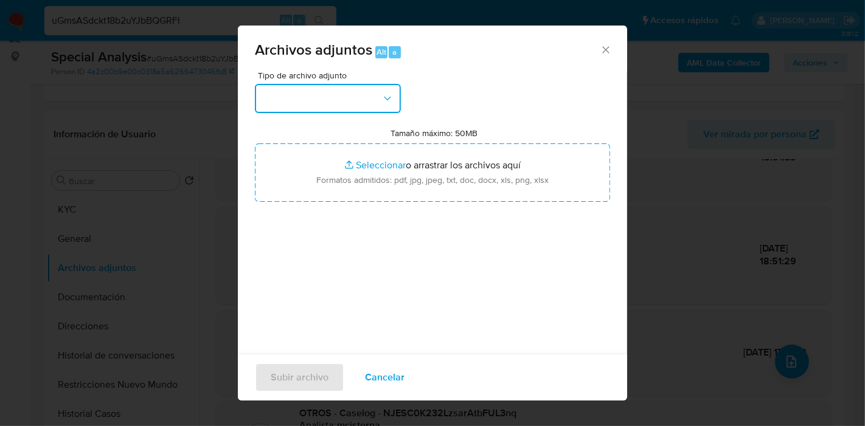
click at [345, 115] on div "Tipo de archivo adjunto Tamaño máximo: 50MB Seleccionar archivos Seleccionar o …" at bounding box center [432, 214] width 355 height 287
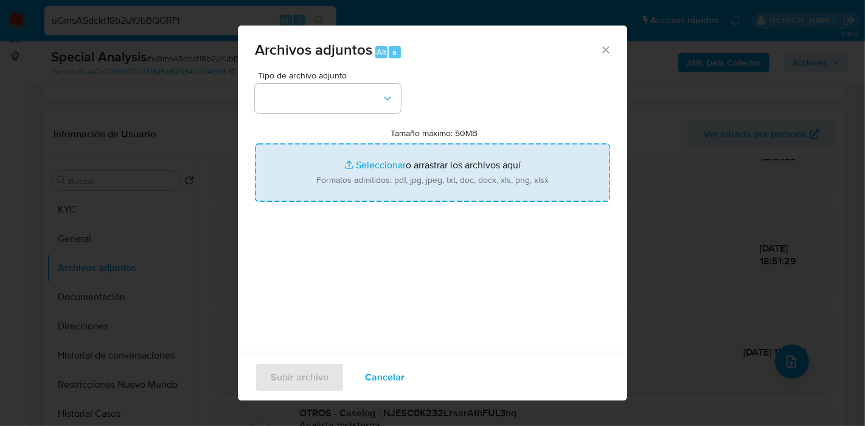
click at [333, 179] on input "Tamaño máximo: 50MB Seleccionar archivos" at bounding box center [432, 172] width 355 height 58
type input "C:\fakepath\Certificacion Negativa - Facundo Nicolas Vaca.pdf"
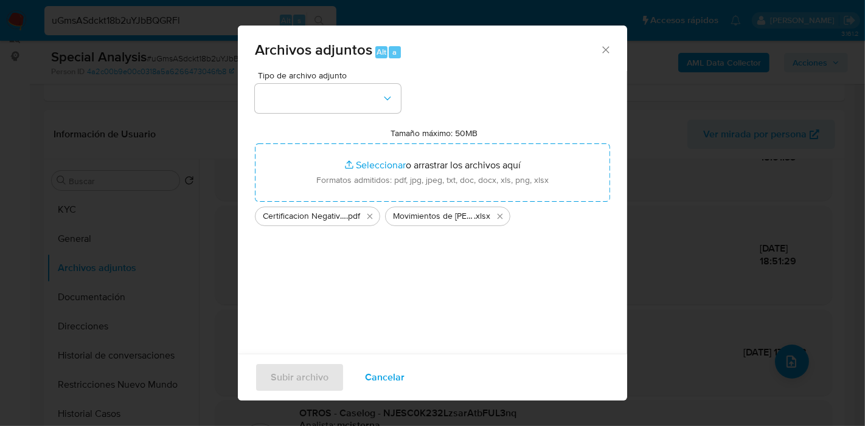
click at [306, 320] on div "Tipo de archivo adjunto Tamaño máximo: 50MB Seleccionar archivos Seleccionar o …" at bounding box center [432, 214] width 355 height 287
click at [331, 106] on button "button" at bounding box center [328, 98] width 146 height 29
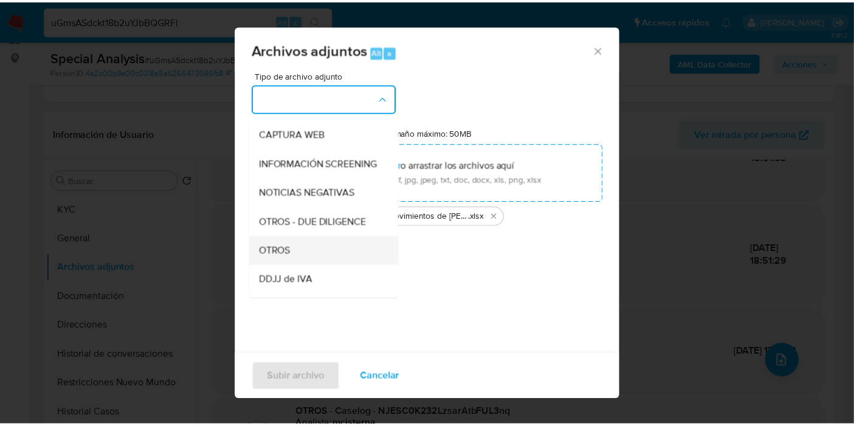
scroll to position [135, 0]
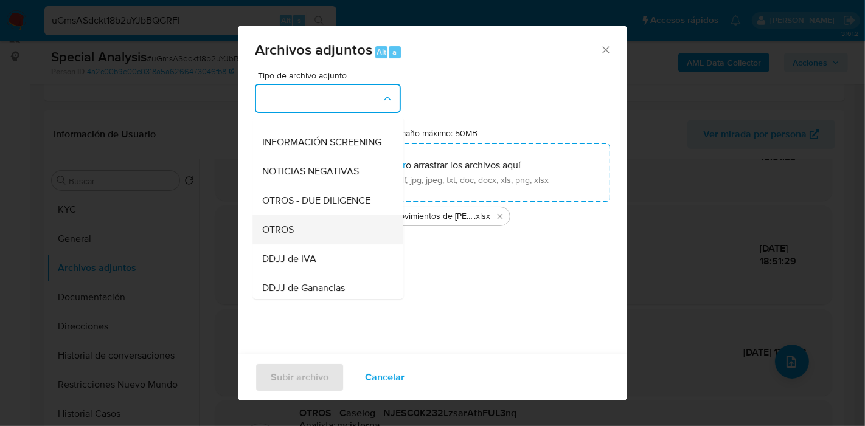
click at [300, 237] on div "OTROS" at bounding box center [324, 229] width 124 height 29
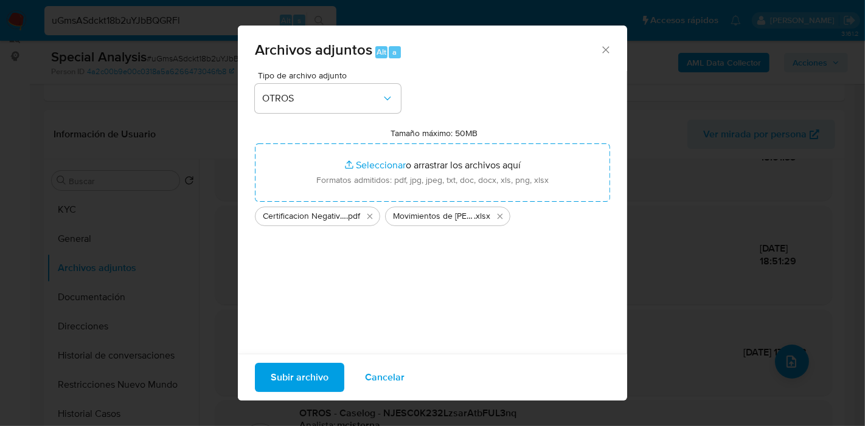
click at [288, 368] on span "Subir archivo" at bounding box center [300, 377] width 58 height 27
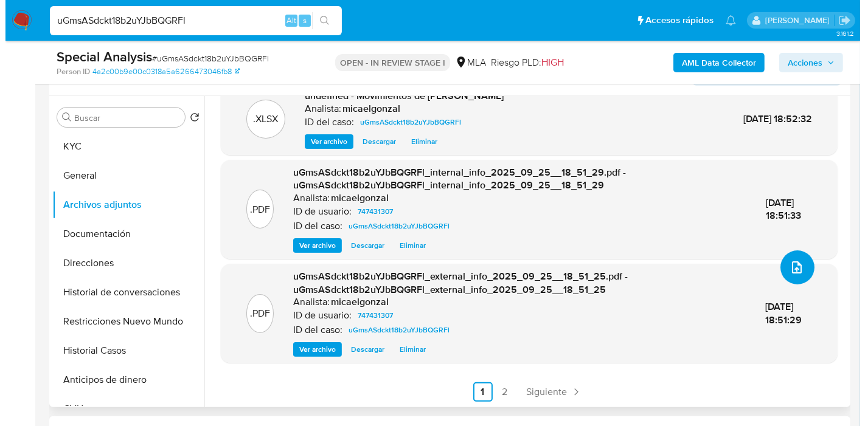
scroll to position [292, 0]
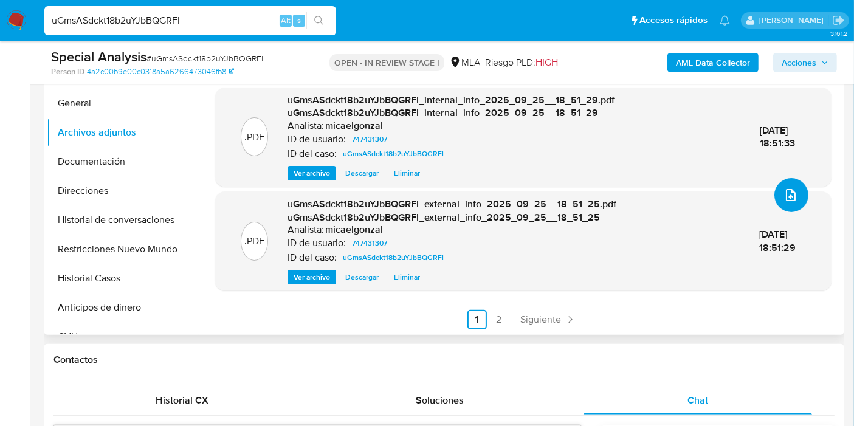
click at [785, 185] on button "upload-file" at bounding box center [792, 195] width 34 height 34
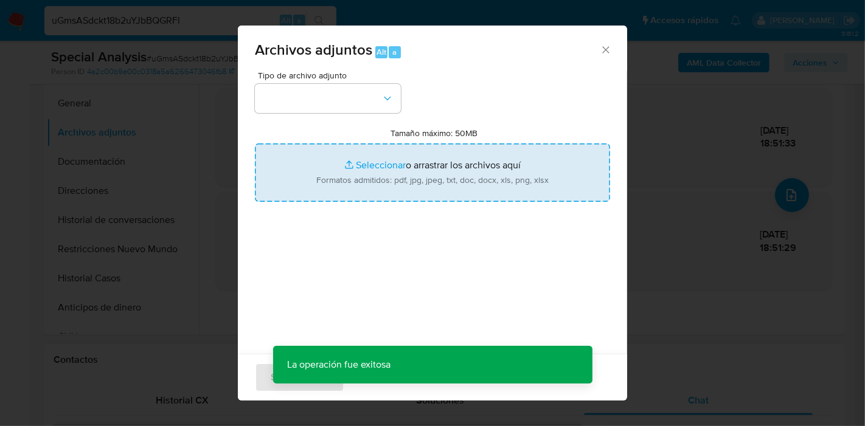
click at [351, 158] on input "Tamaño máximo: 50MB Seleccionar archivos" at bounding box center [432, 172] width 355 height 58
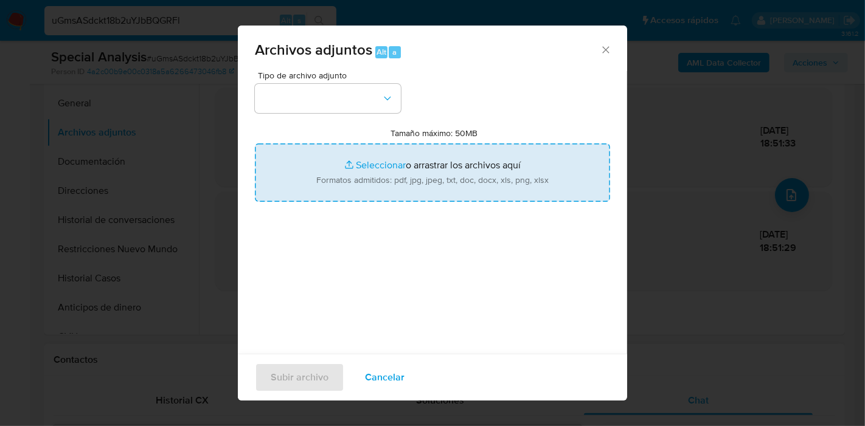
type input "C:\fakepath\Caselog uGmsASdckt18b2uYJbBQGRFl_2025_09_24_11_48_45.docx"
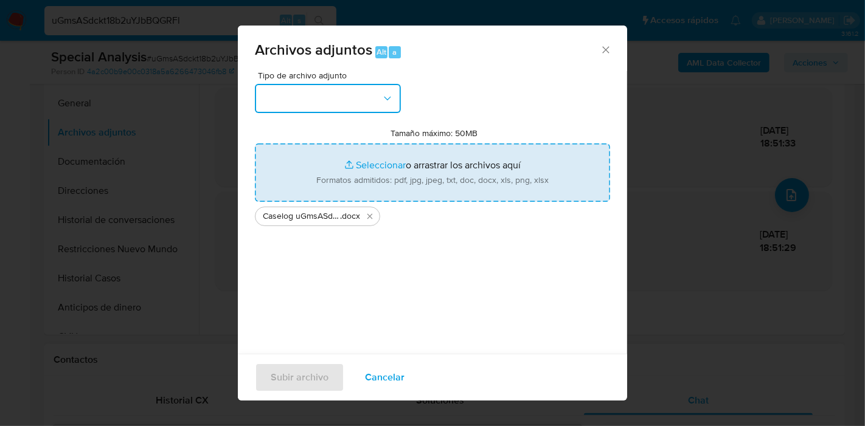
click at [269, 103] on button "button" at bounding box center [328, 98] width 146 height 29
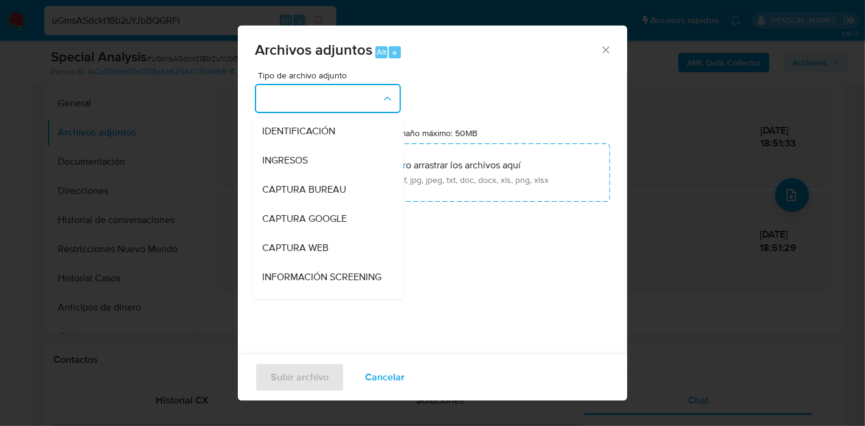
scroll to position [202, 0]
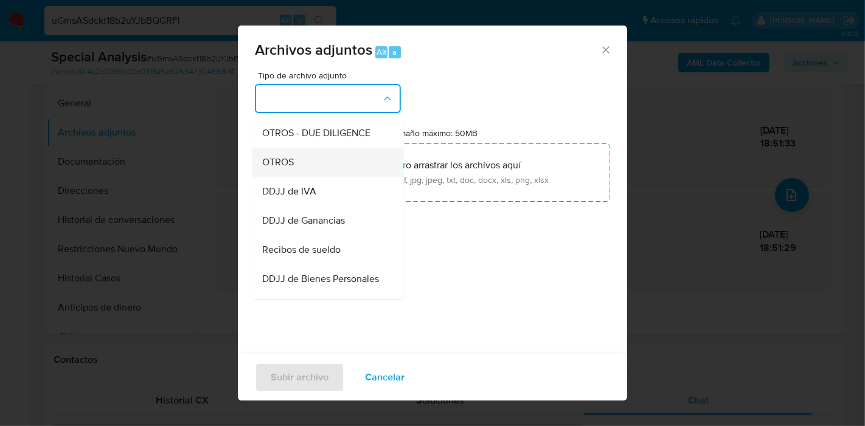
click at [340, 175] on div "OTROS" at bounding box center [324, 162] width 124 height 29
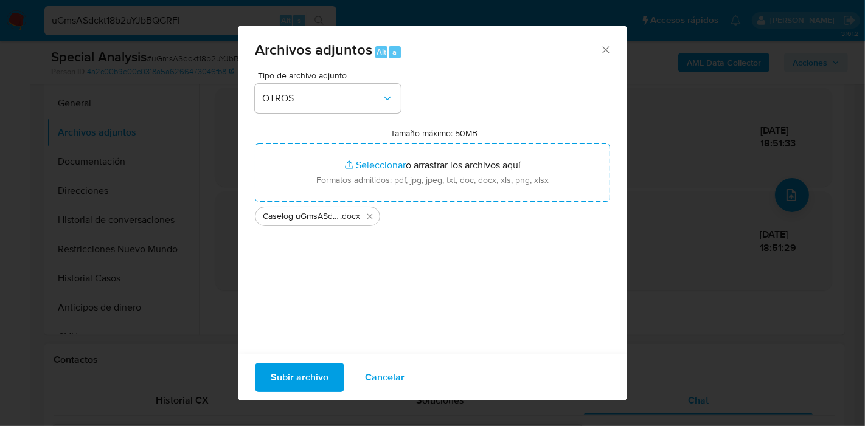
click at [282, 381] on span "Subir archivo" at bounding box center [300, 377] width 58 height 27
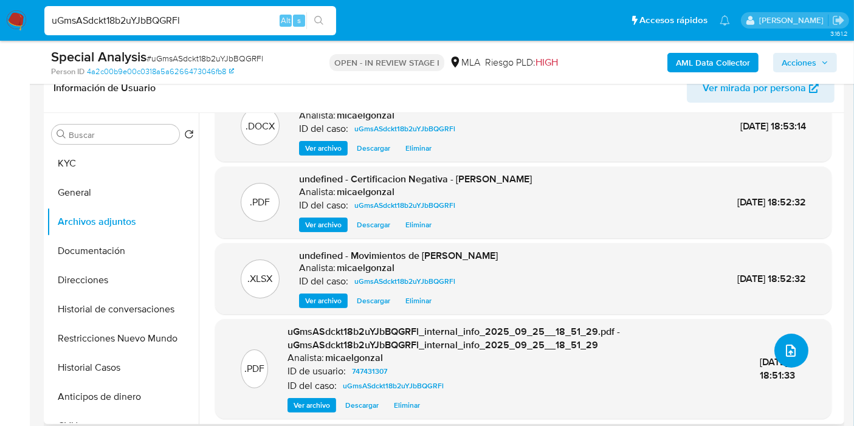
scroll to position [0, 0]
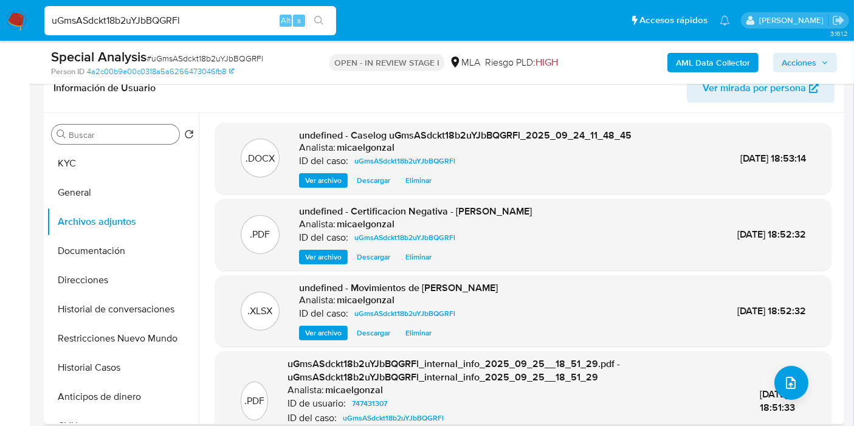
drag, startPoint x: 89, startPoint y: 157, endPoint x: 155, endPoint y: 139, distance: 68.0
click at [94, 155] on button "KYC" at bounding box center [123, 163] width 152 height 29
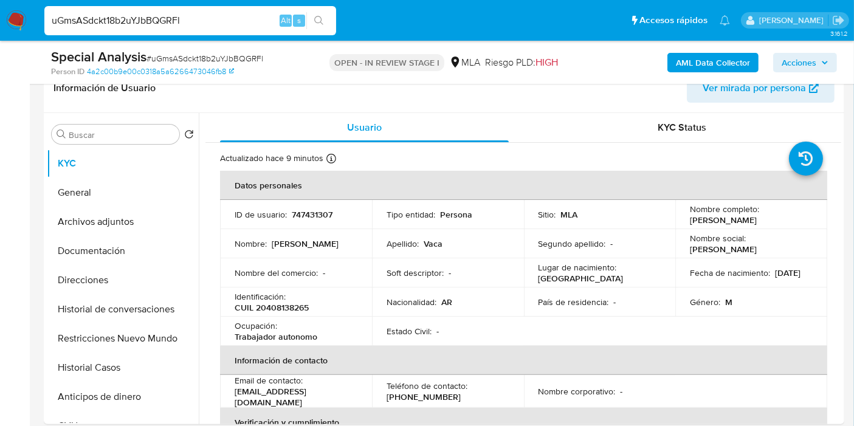
click at [797, 56] on span "Acciones" at bounding box center [799, 62] width 35 height 19
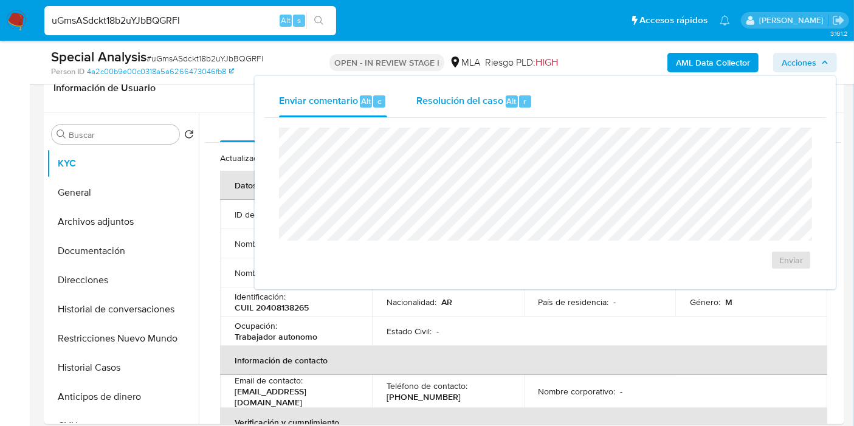
drag, startPoint x: 506, startPoint y: 103, endPoint x: 495, endPoint y: 116, distance: 16.8
click at [502, 110] on div "Resolución del caso Alt r" at bounding box center [474, 102] width 116 height 32
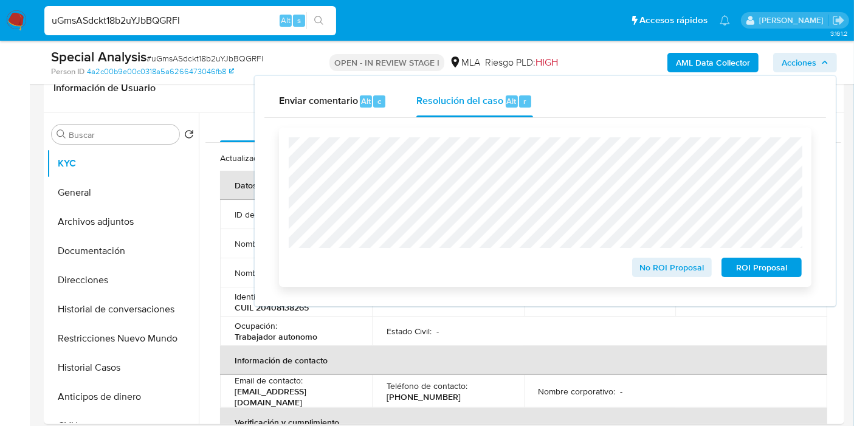
click at [773, 264] on span "ROI Proposal" at bounding box center [761, 267] width 63 height 17
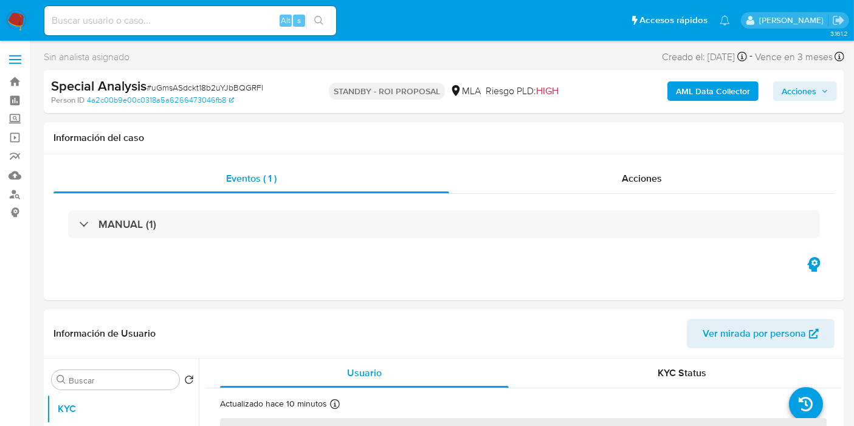
select select "10"
click at [15, 18] on img at bounding box center [16, 20] width 21 height 21
